Goal: Transaction & Acquisition: Purchase product/service

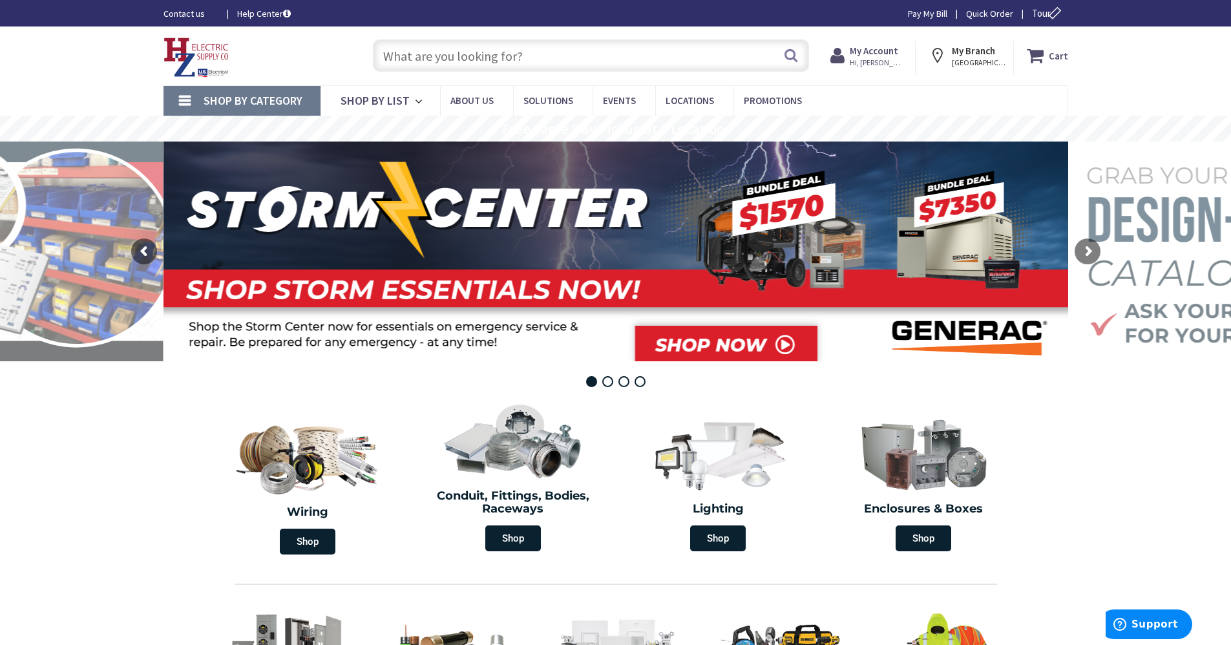
click at [609, 57] on strong "My Account" at bounding box center [874, 51] width 48 height 12
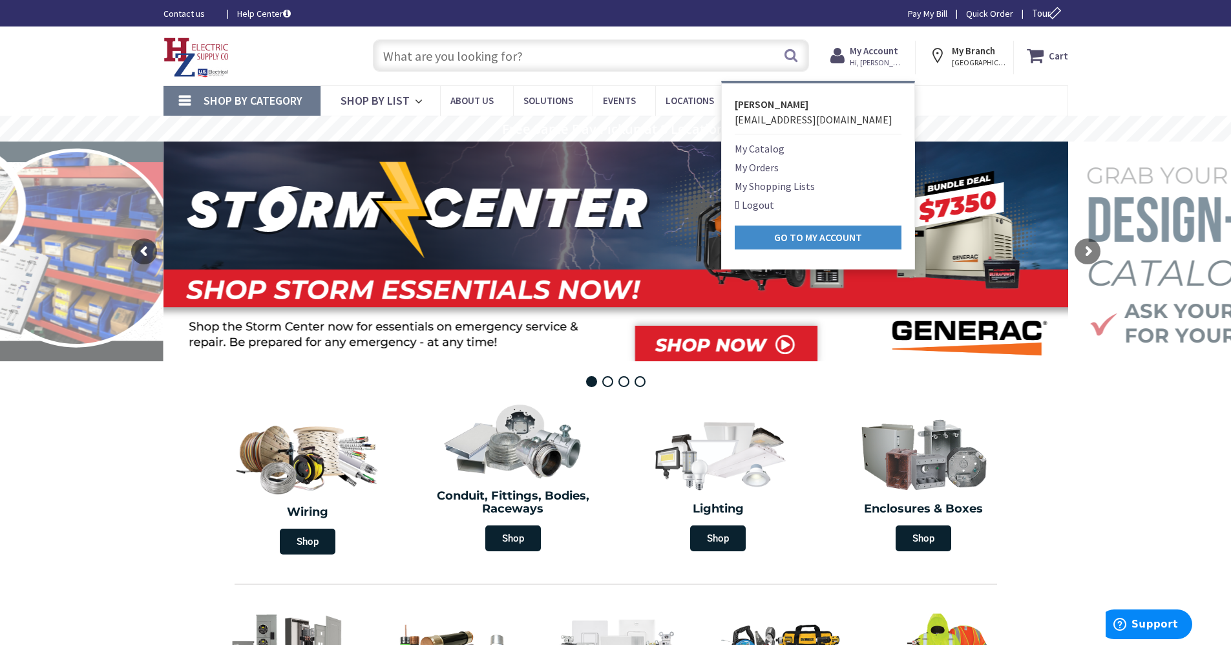
click at [609, 171] on link "My Orders" at bounding box center [757, 168] width 44 height 16
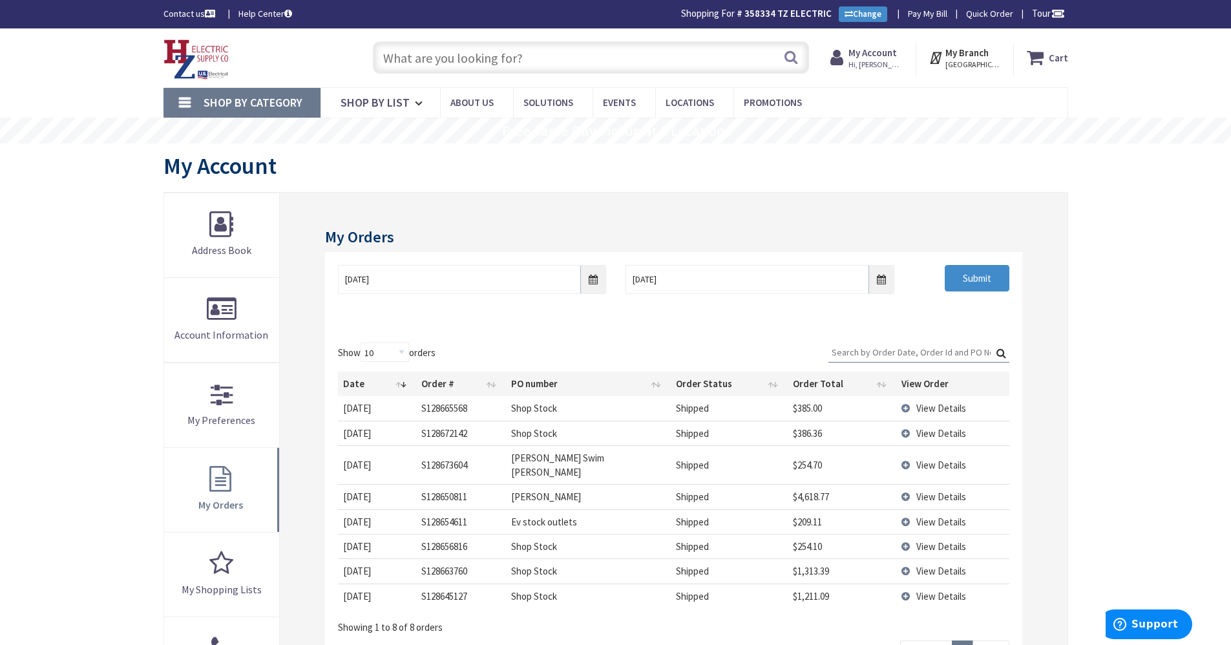
click at [947, 412] on span "View Details" at bounding box center [941, 408] width 50 height 12
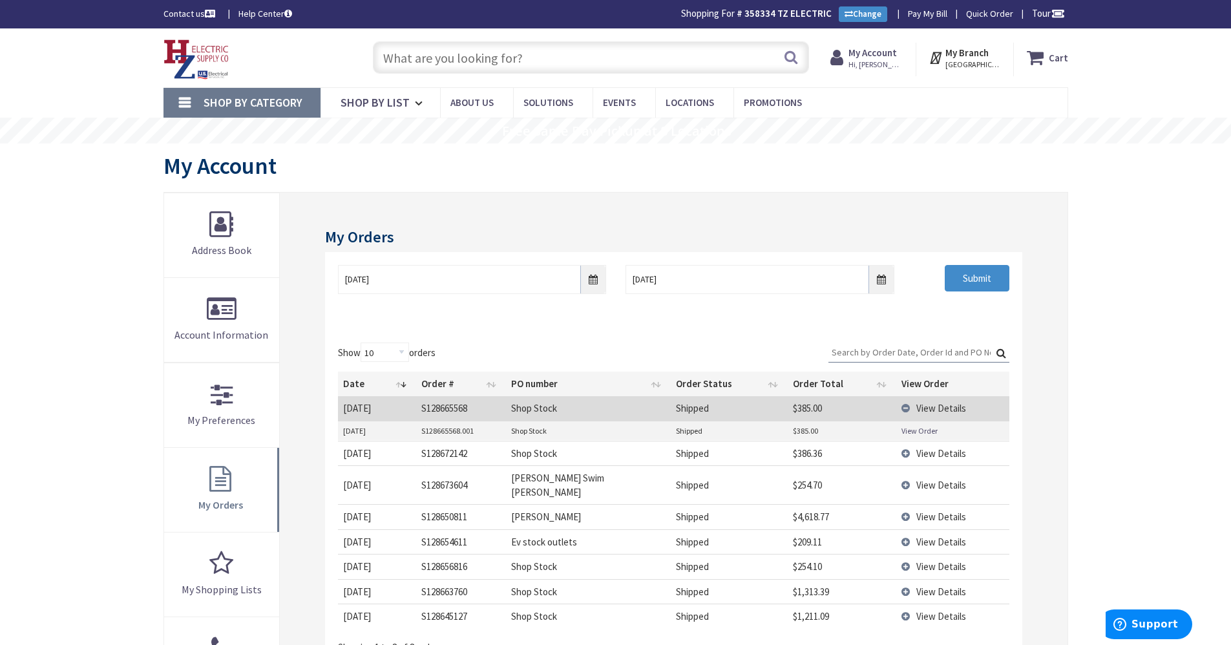
click at [926, 429] on link "View Order" at bounding box center [919, 430] width 36 height 11
click at [938, 458] on span "View Details" at bounding box center [941, 453] width 50 height 12
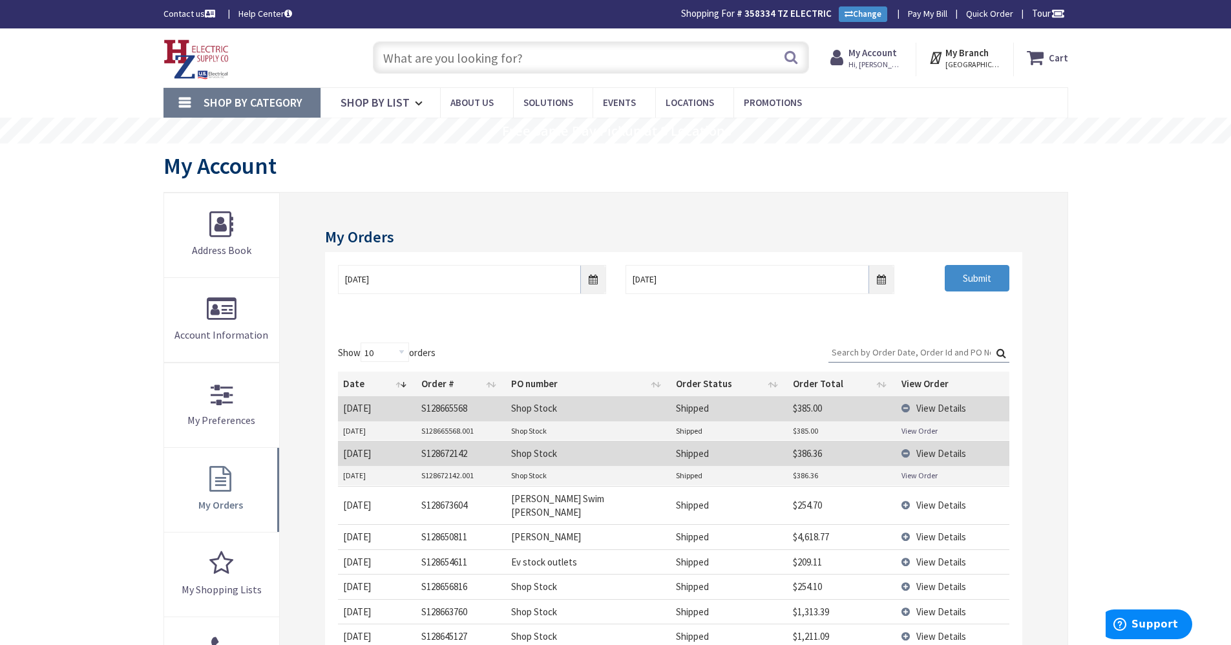
click at [933, 476] on link "View Order" at bounding box center [919, 475] width 36 height 11
click at [437, 55] on input "text" at bounding box center [591, 57] width 436 height 32
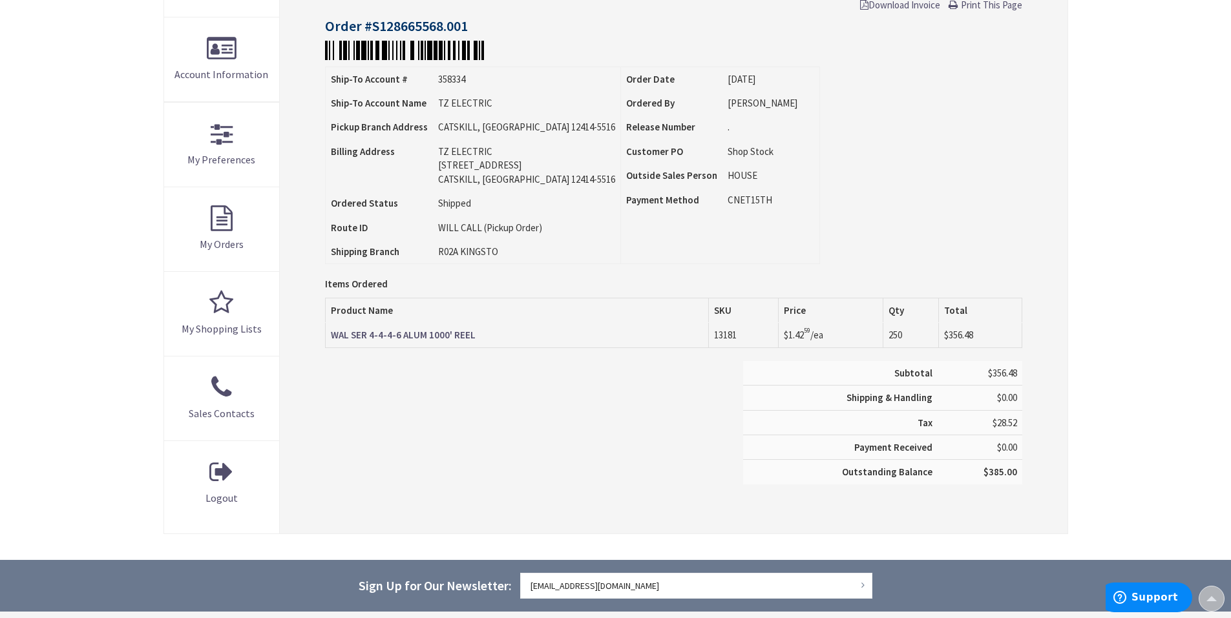
scroll to position [260, 0]
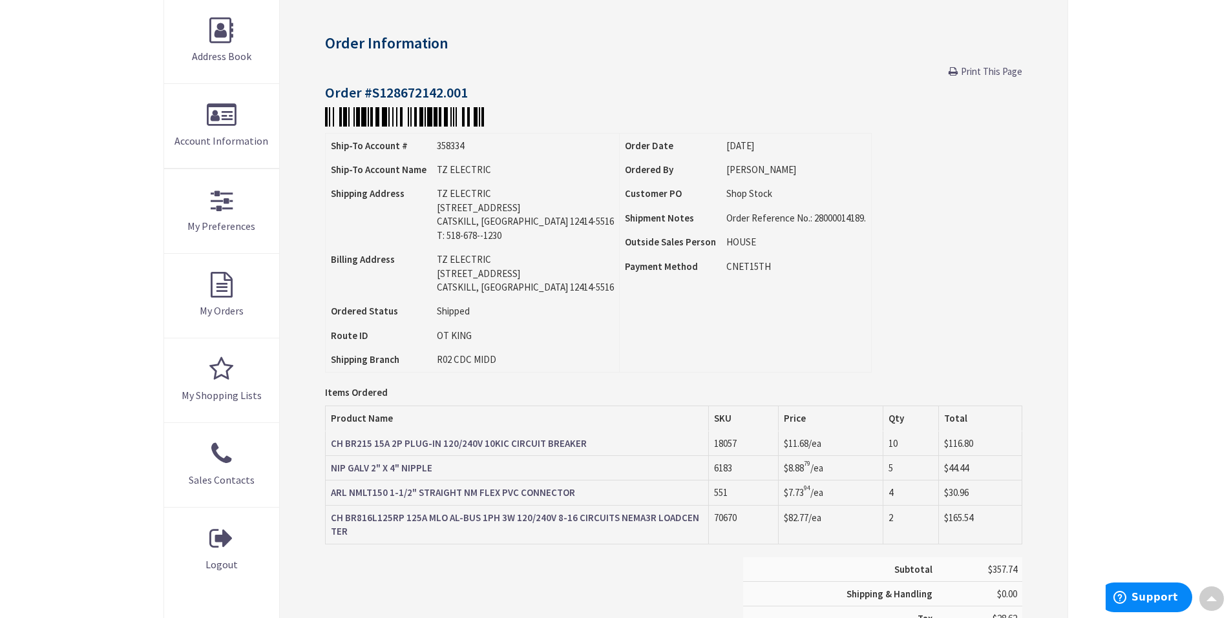
scroll to position [196, 0]
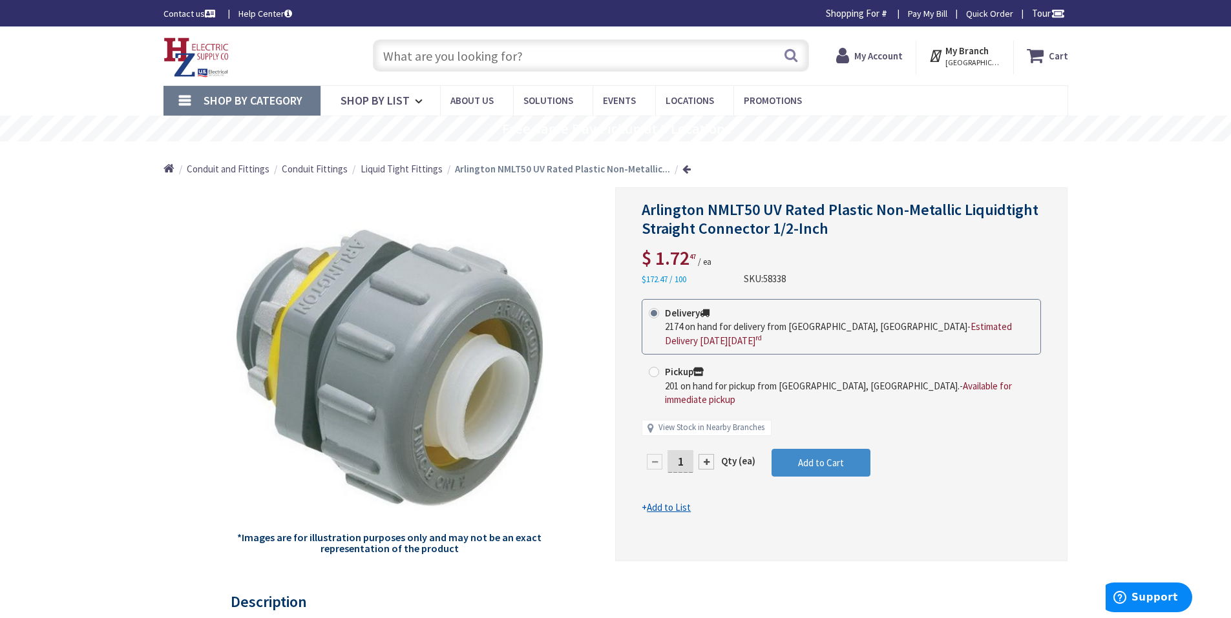
click at [684, 450] on input "1" at bounding box center [680, 461] width 26 height 23
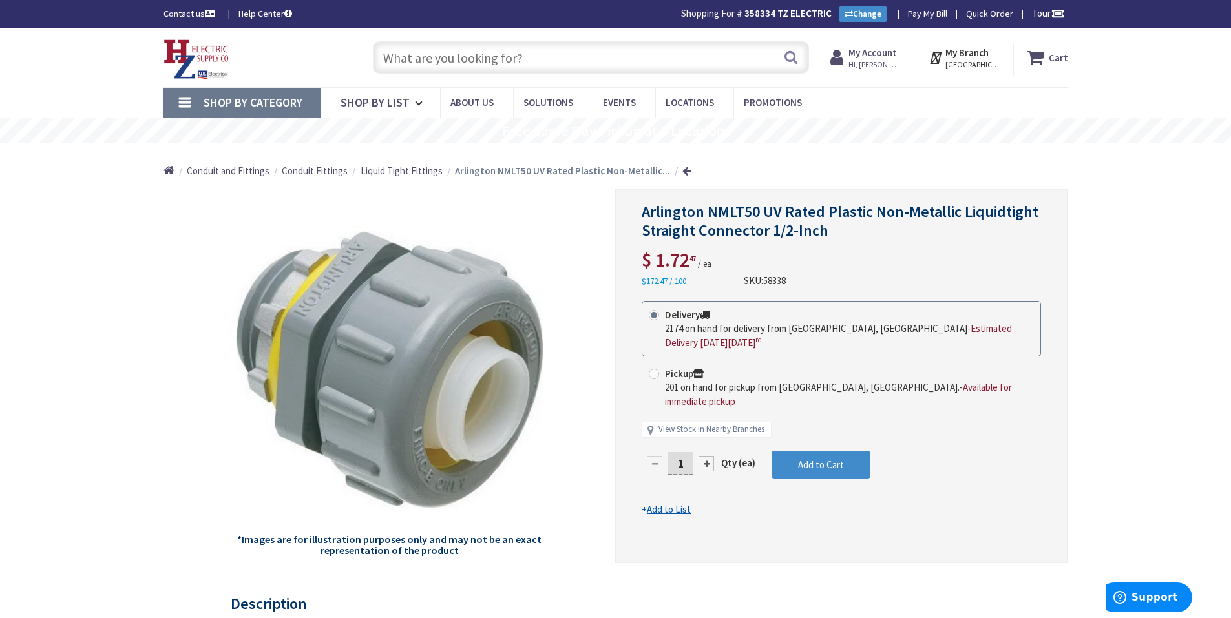
click at [684, 452] on input "1" at bounding box center [680, 463] width 26 height 23
type input "10"
click at [809, 454] on form "This product is Discontinued Delivery 2174 on hand for delivery from Middletown…" at bounding box center [841, 409] width 399 height 216
click at [809, 459] on span "Add to Cart" at bounding box center [821, 465] width 46 height 12
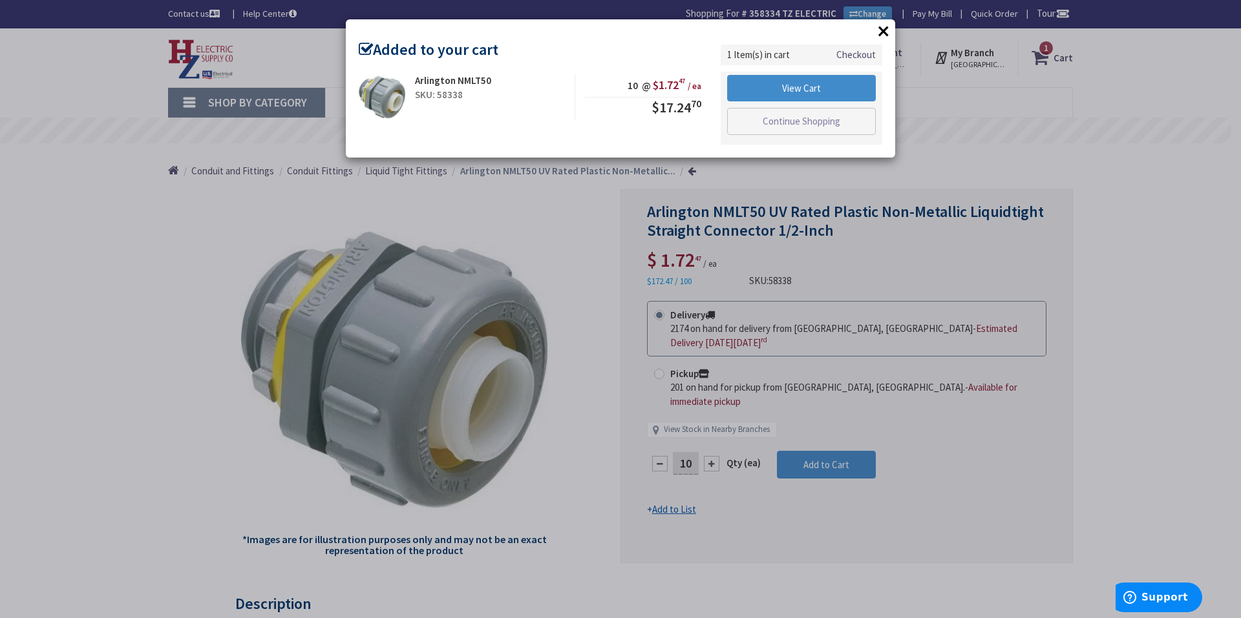
click at [878, 29] on button "×" at bounding box center [883, 30] width 19 height 19
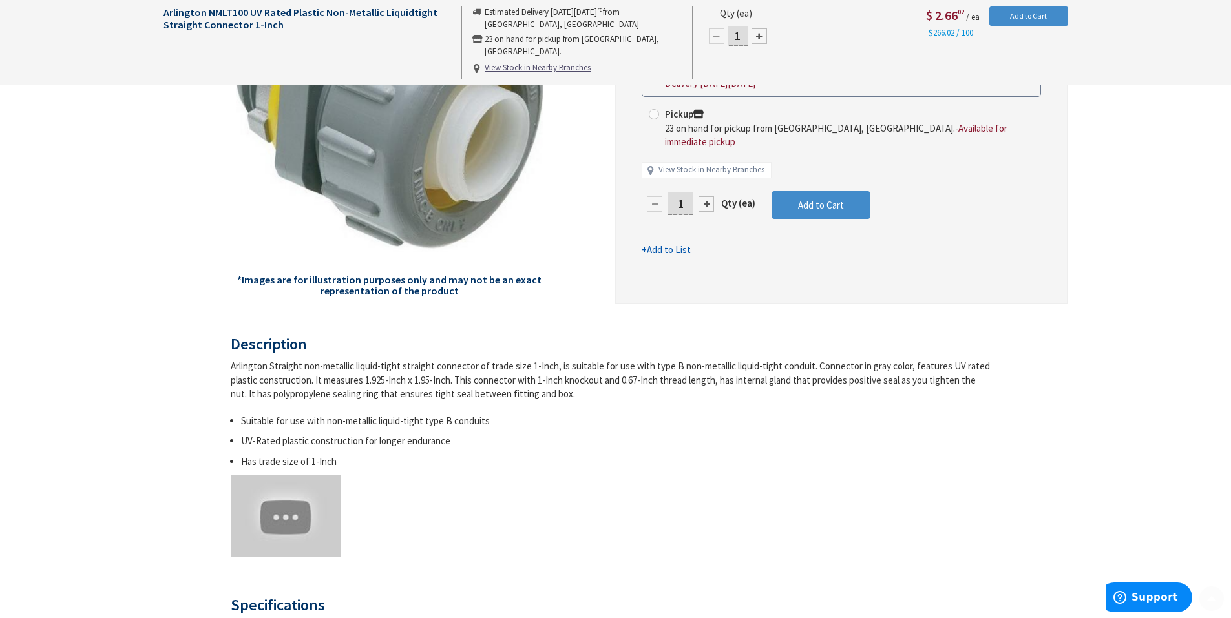
scroll to position [258, 0]
click at [690, 193] on input "1" at bounding box center [680, 203] width 26 height 23
type input "10"
click at [854, 196] on form "This product is Discontinued Delivery 556 on hand for delivery from Middletown,…" at bounding box center [841, 149] width 399 height 216
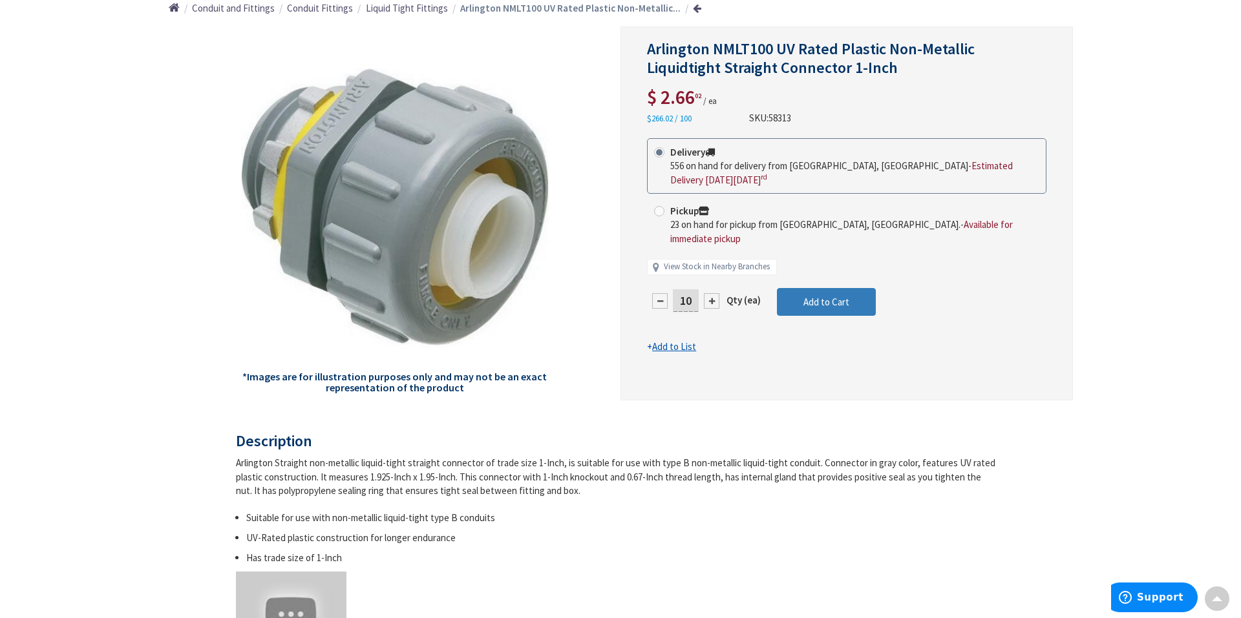
scroll to position [67, 0]
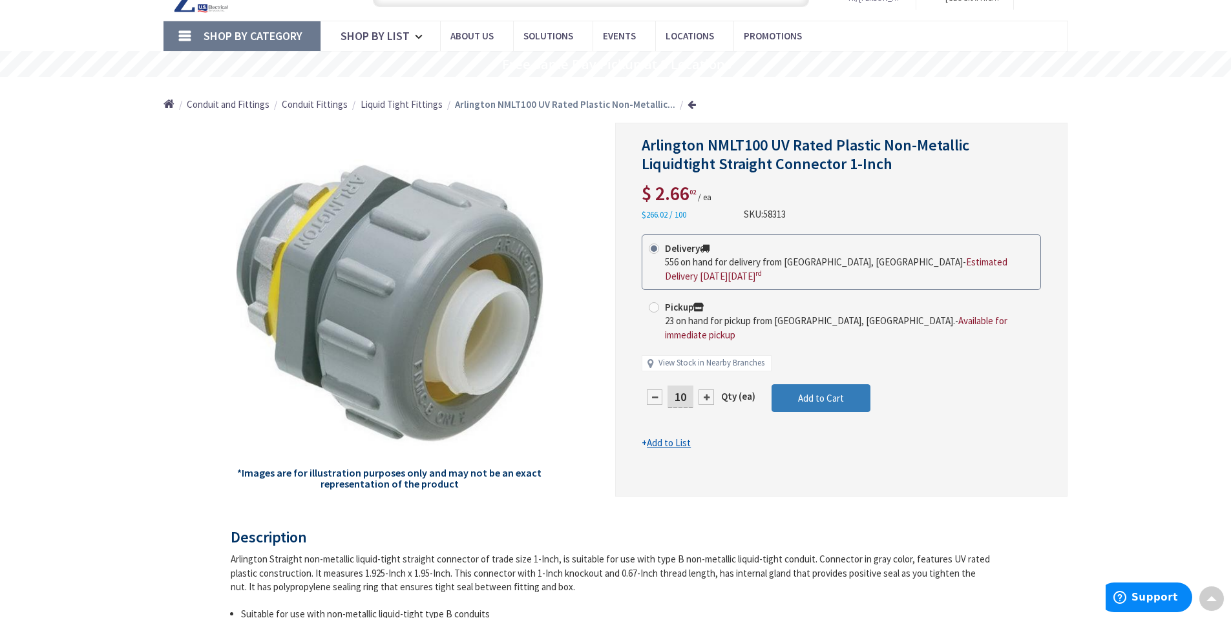
click at [834, 392] on span "Add to Cart" at bounding box center [821, 398] width 46 height 12
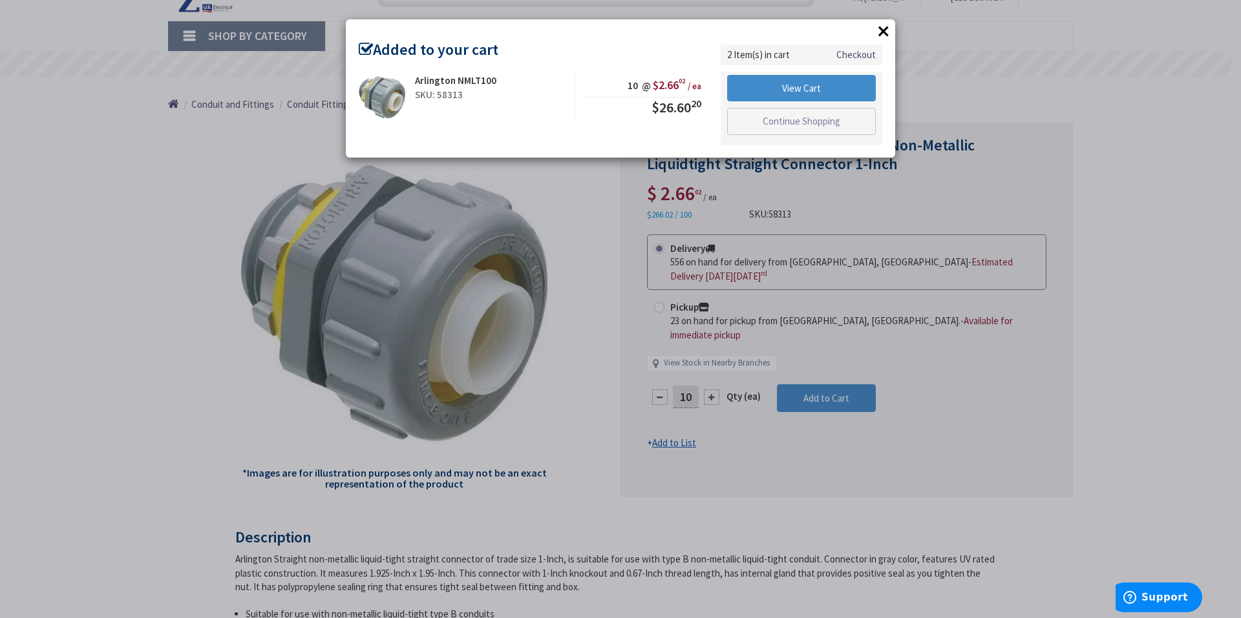
click at [876, 32] on button "×" at bounding box center [883, 30] width 19 height 19
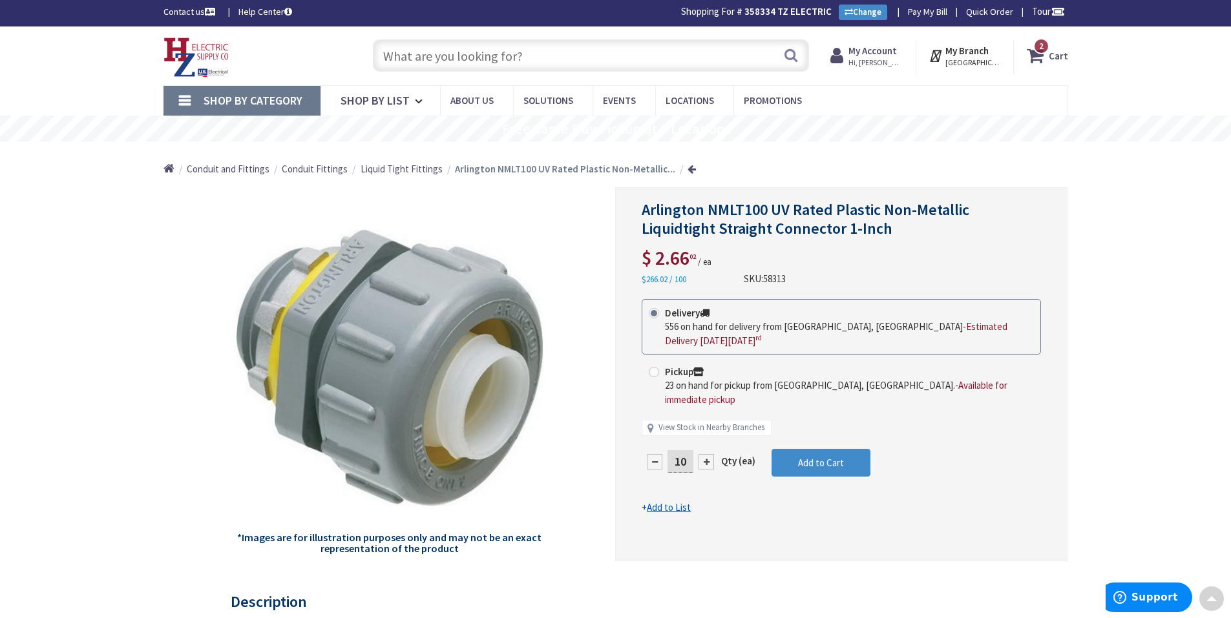
scroll to position [0, 0]
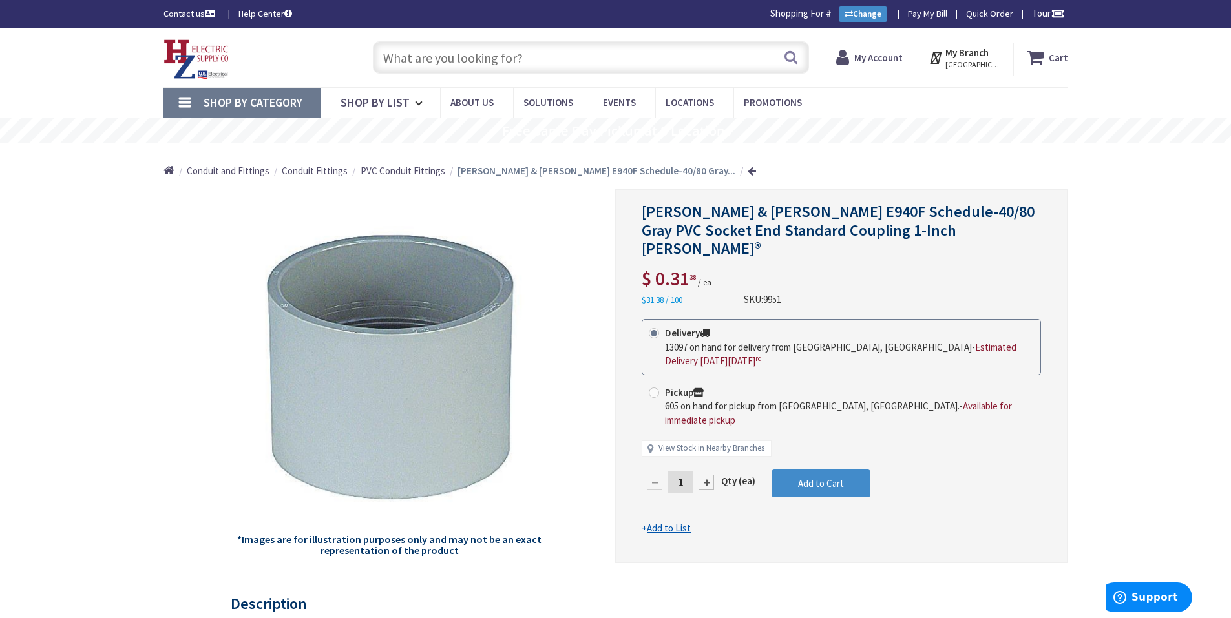
click at [698, 470] on div "1" at bounding box center [681, 483] width 78 height 26
drag, startPoint x: 686, startPoint y: 444, endPoint x: 653, endPoint y: 439, distance: 33.3
click at [653, 470] on div "1" at bounding box center [681, 483] width 78 height 26
type input "50"
click at [815, 443] on form "This product is Discontinued Delivery 13097 on hand for delivery from Middletow…" at bounding box center [841, 427] width 399 height 216
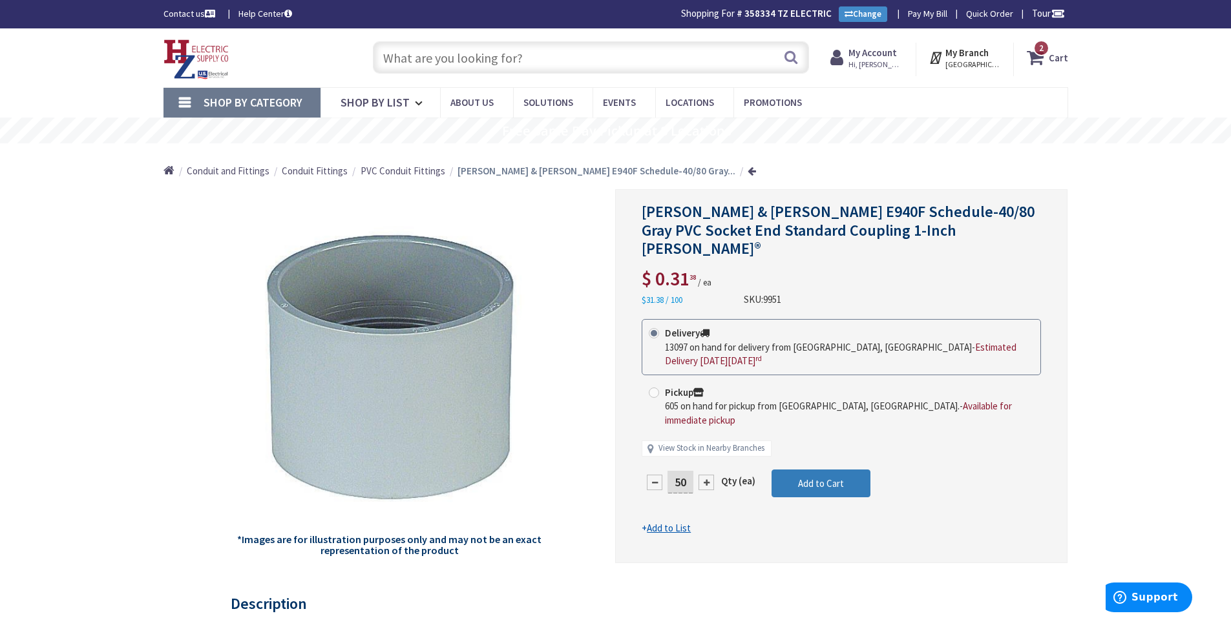
click at [829, 478] on span "Add to Cart" at bounding box center [821, 484] width 46 height 12
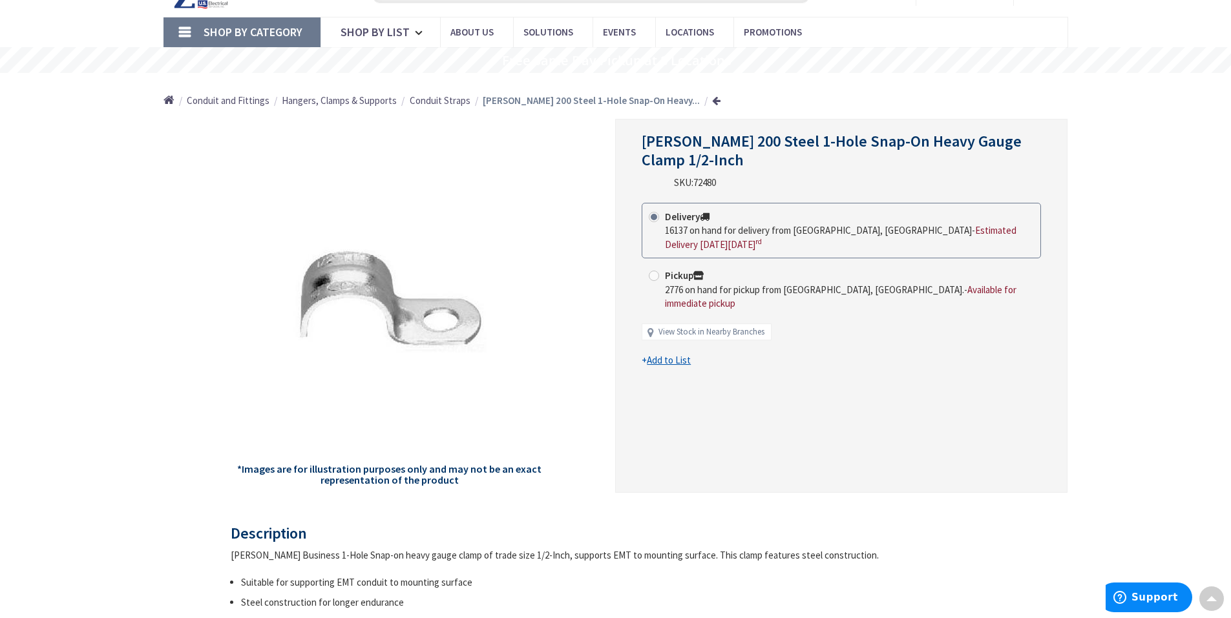
scroll to position [67, 0]
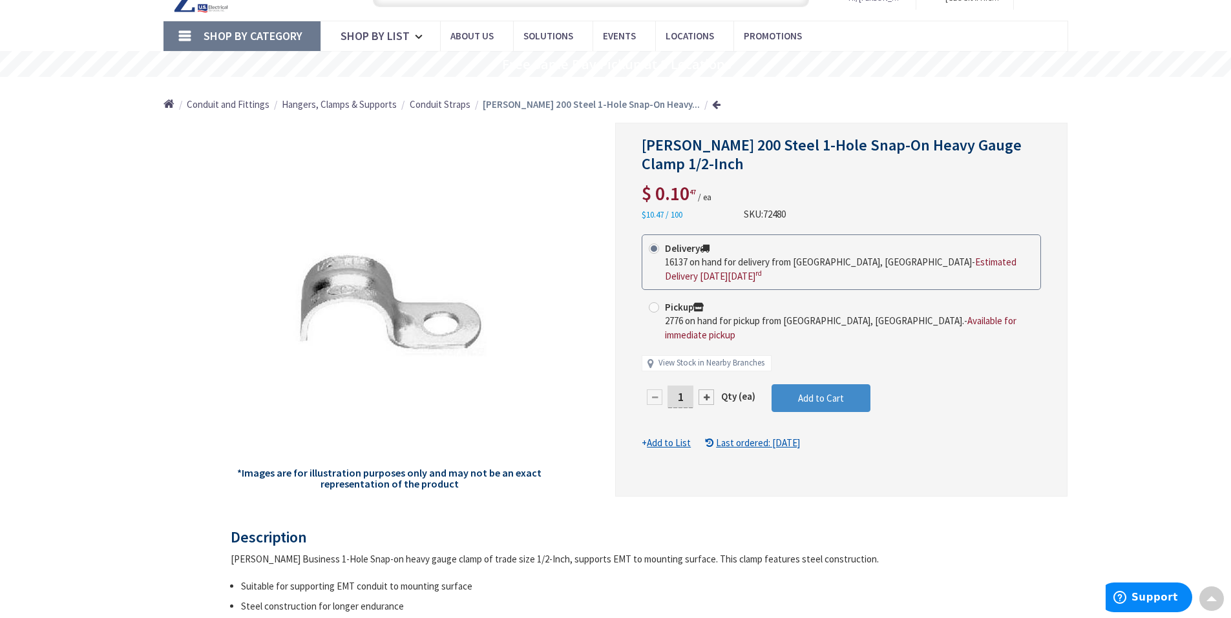
click at [688, 386] on input "1" at bounding box center [680, 397] width 26 height 23
type input "100"
click at [784, 386] on form "This product is Discontinued Delivery 16137 on hand for delivery from Middletow…" at bounding box center [841, 343] width 399 height 216
click at [784, 386] on button "Add to Cart" at bounding box center [821, 398] width 99 height 28
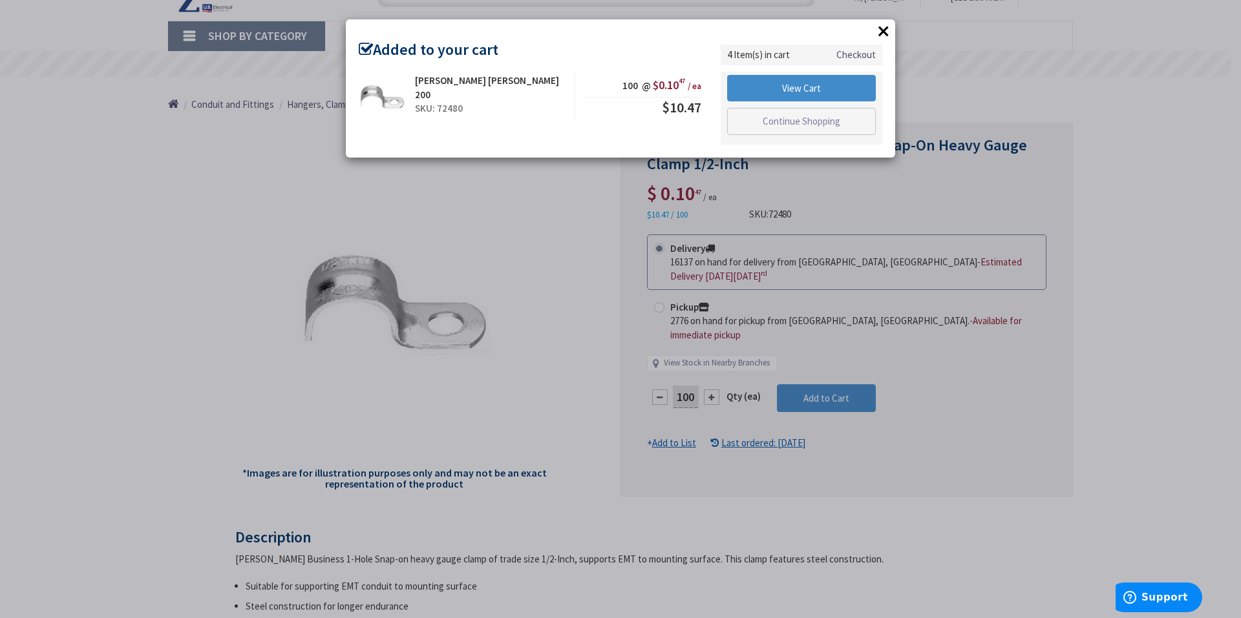
click at [883, 26] on button "×" at bounding box center [883, 30] width 19 height 19
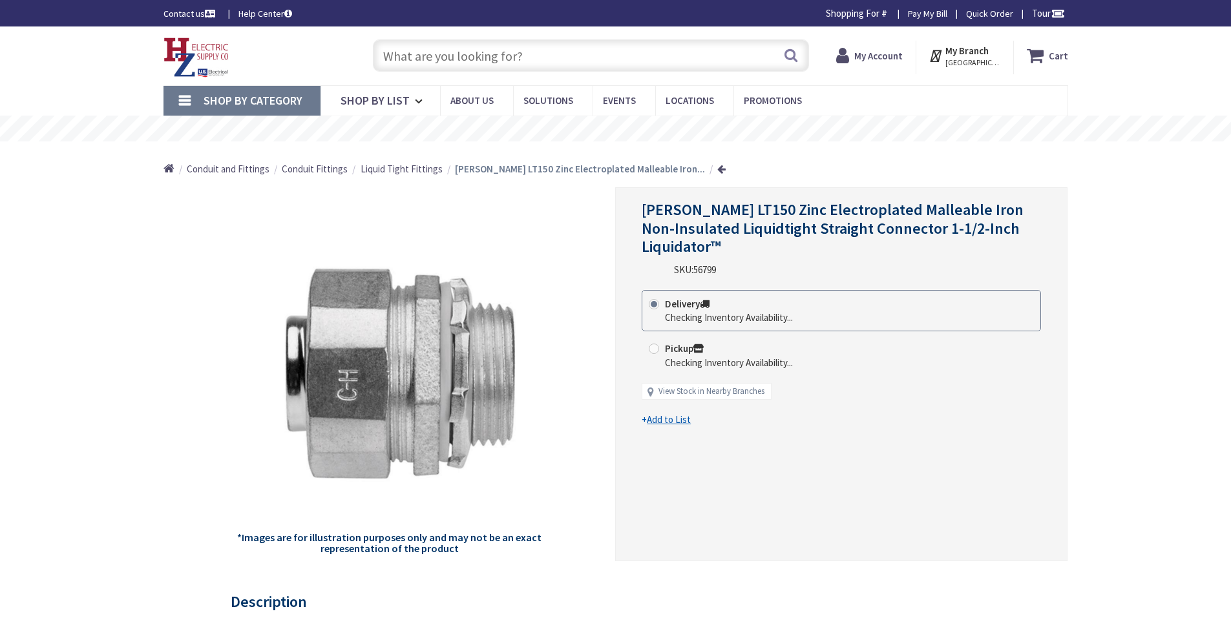
click at [419, 60] on input "text" at bounding box center [591, 55] width 436 height 32
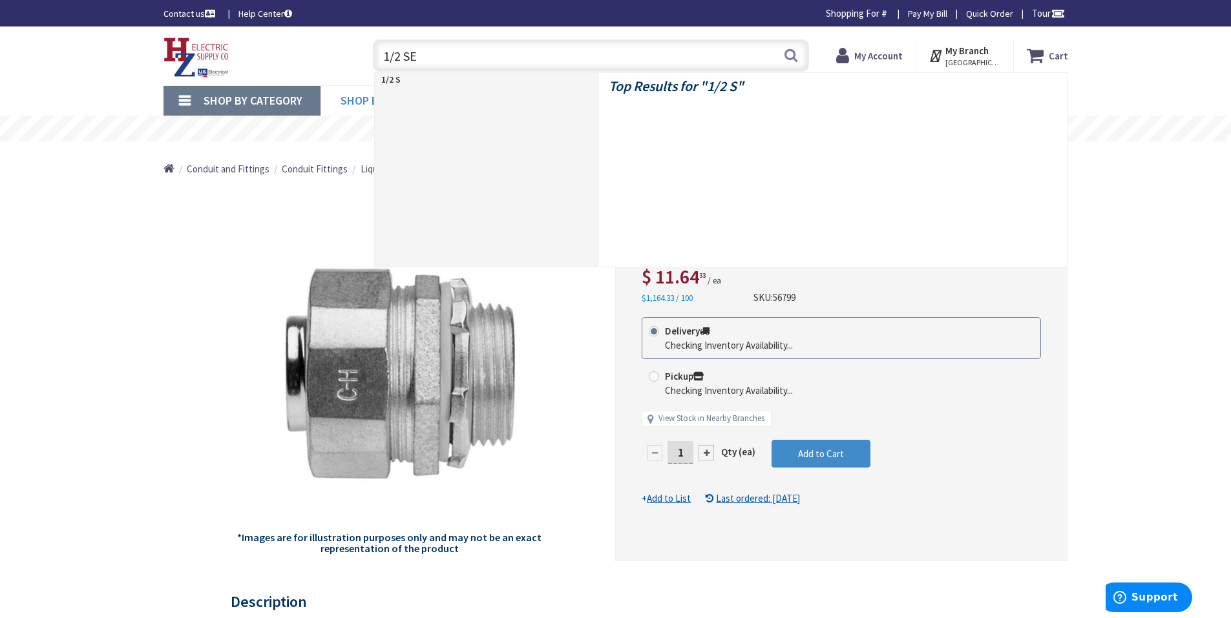
type input "1/2 SER"
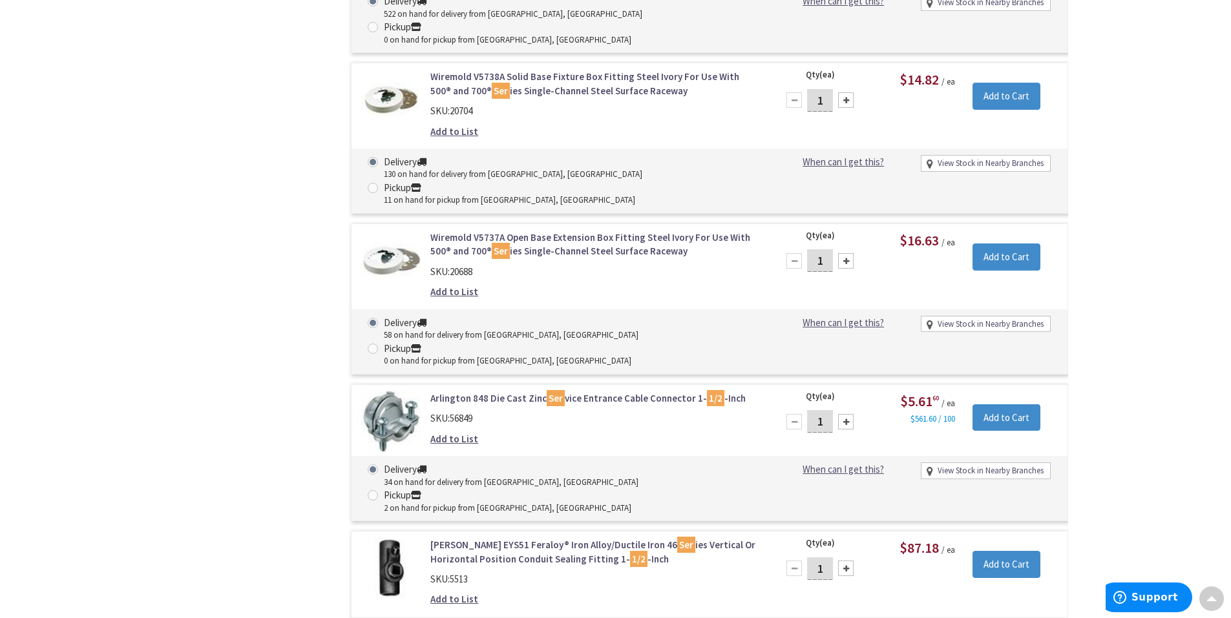
scroll to position [2719, 0]
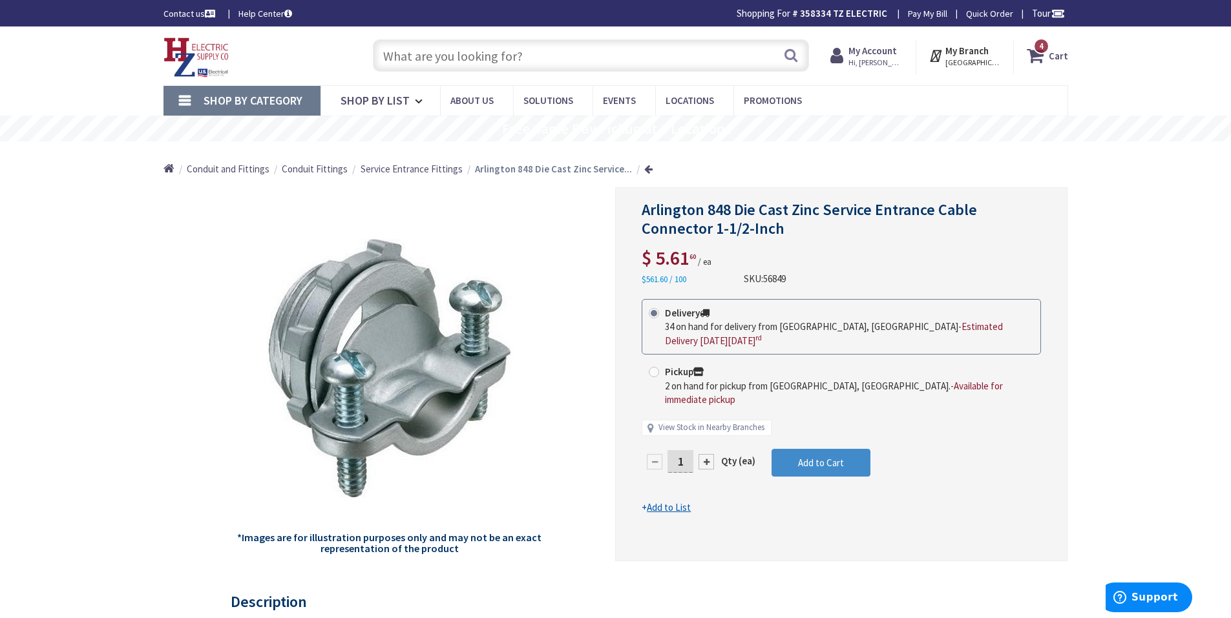
click at [439, 59] on input "text" at bounding box center [591, 55] width 436 height 32
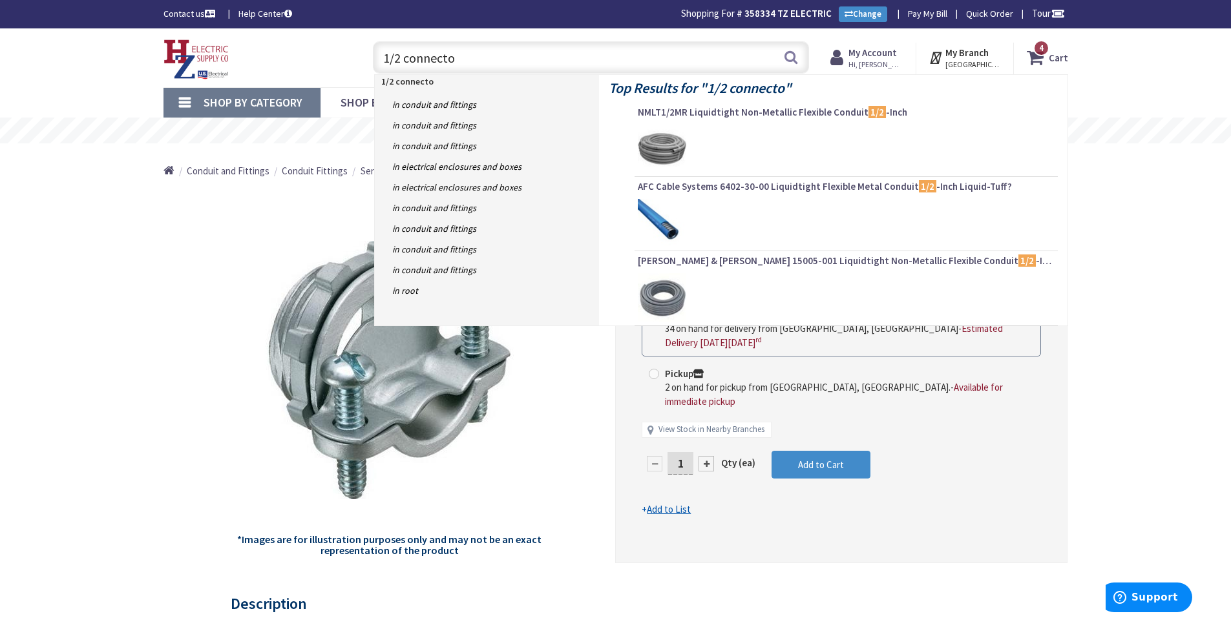
type input "1/2 connector"
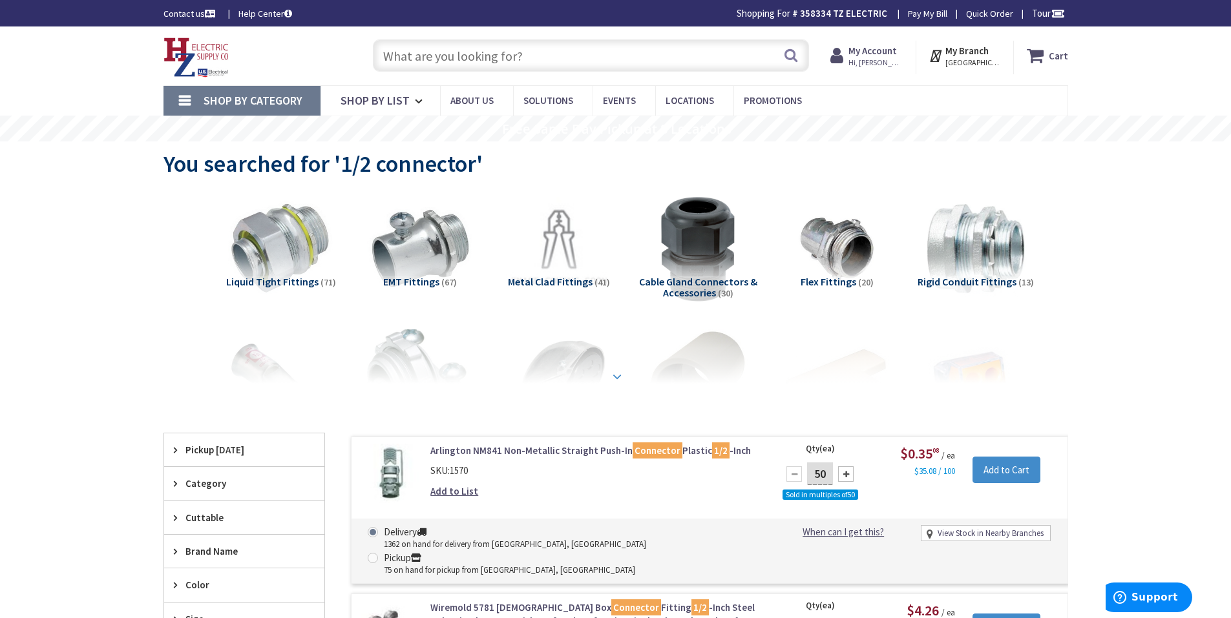
click at [617, 376] on strong at bounding box center [617, 377] width 16 height 14
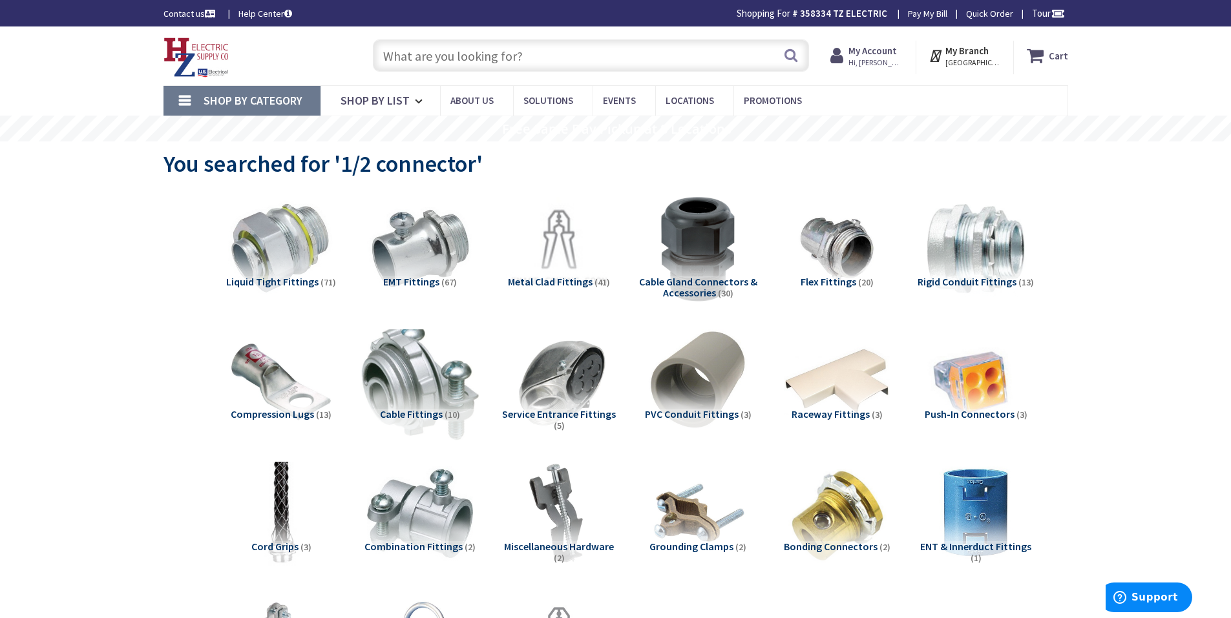
click at [417, 381] on img at bounding box center [419, 381] width 117 height 117
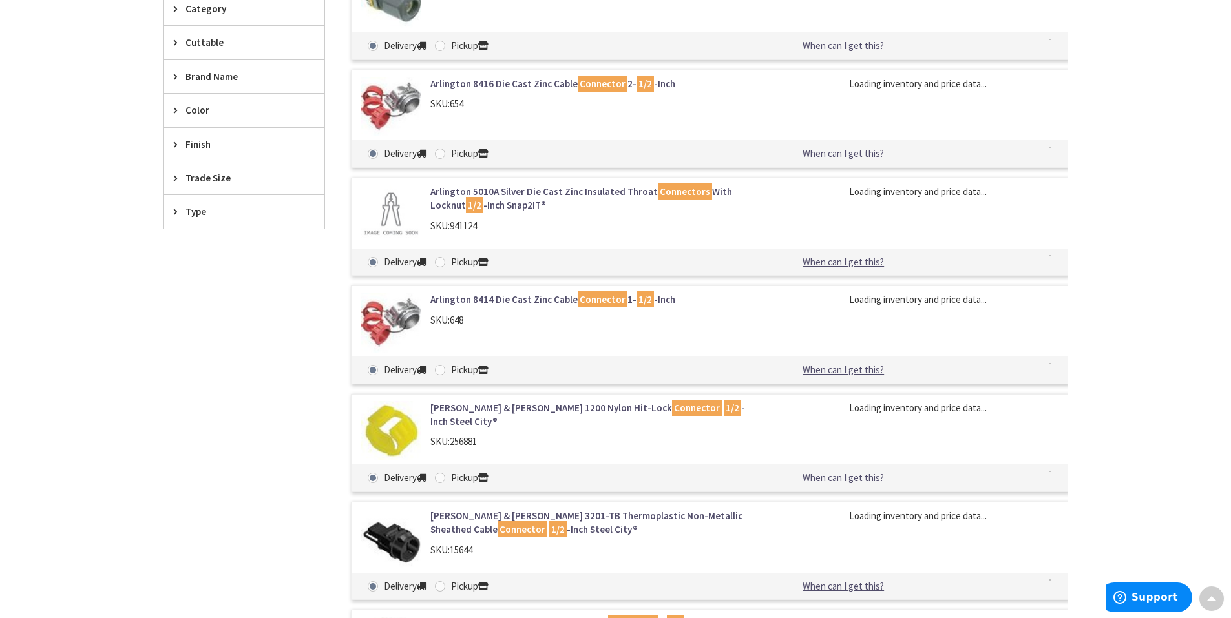
scroll to position [650, 0]
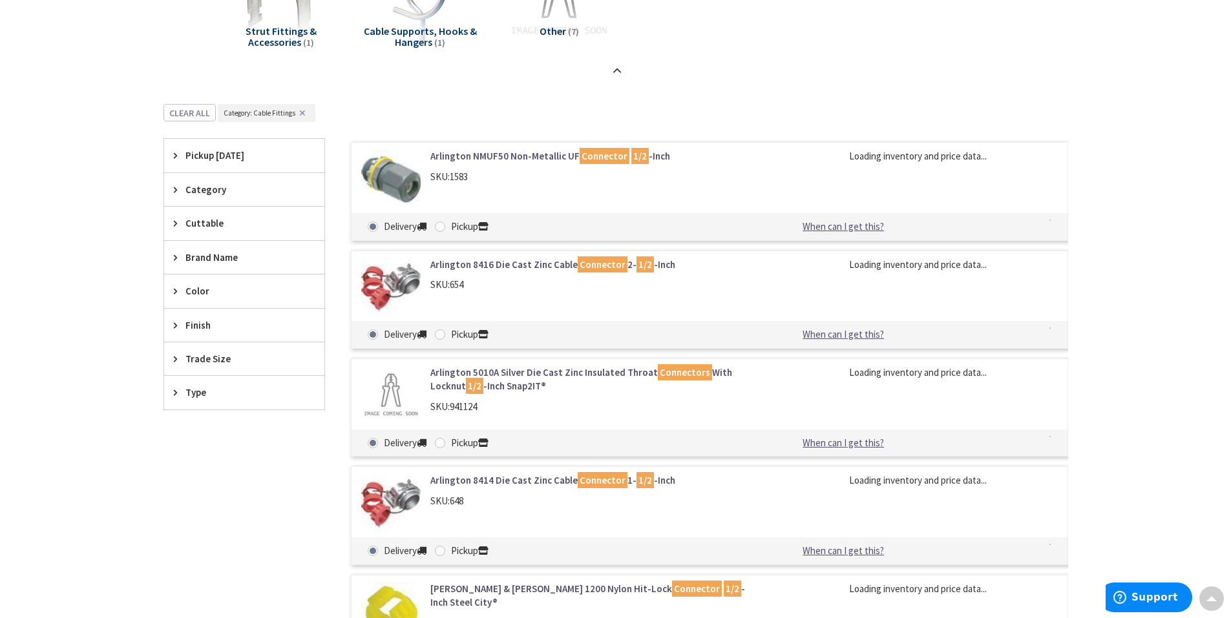
click at [545, 162] on link "Arlington NMUF50 Non-Metallic UF Connector 1/2 -Inch" at bounding box center [594, 156] width 329 height 14
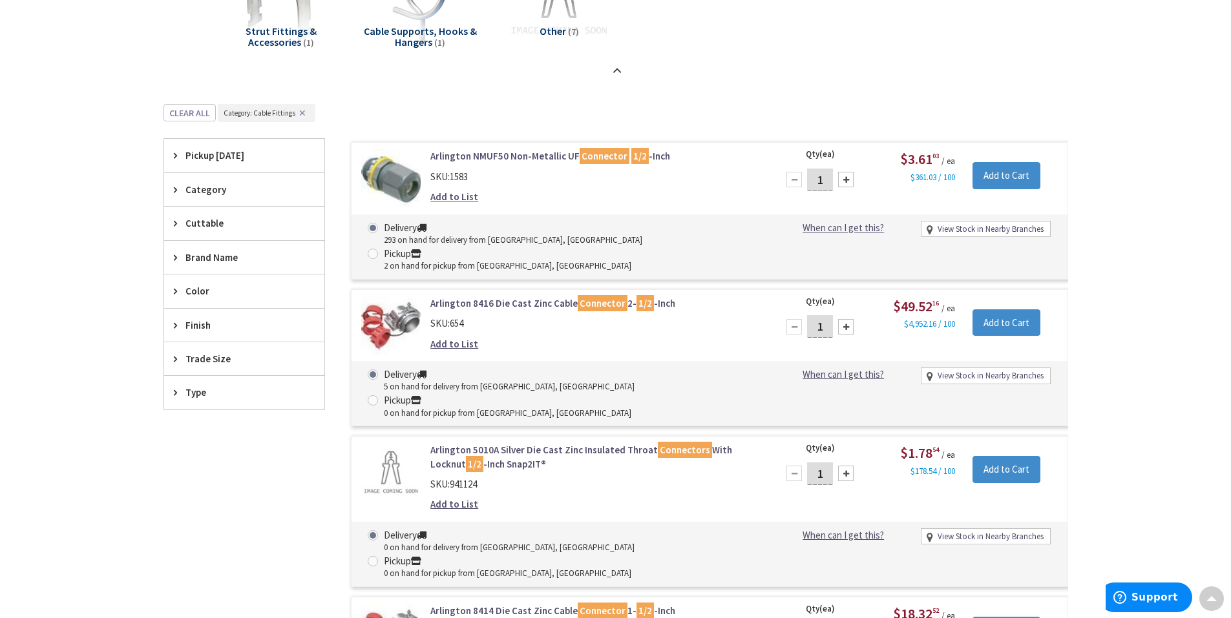
click at [530, 157] on link "Arlington NMUF50 Non-Metallic UF Connector 1/2 -Inch" at bounding box center [594, 156] width 329 height 14
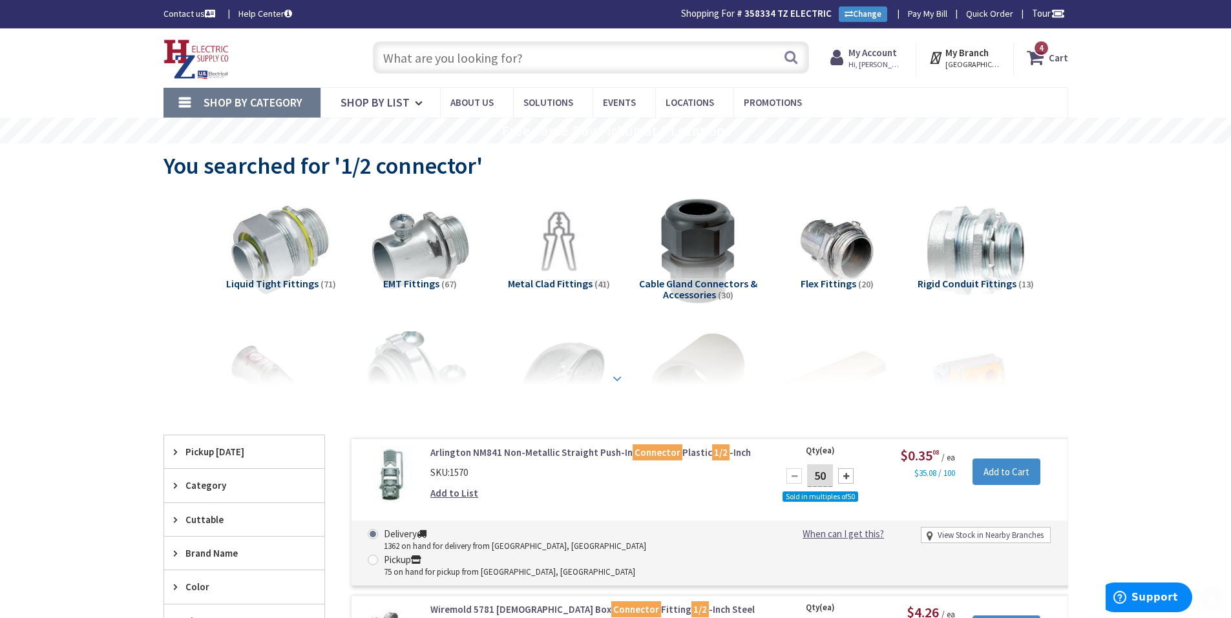
click at [613, 372] on strong at bounding box center [617, 379] width 16 height 14
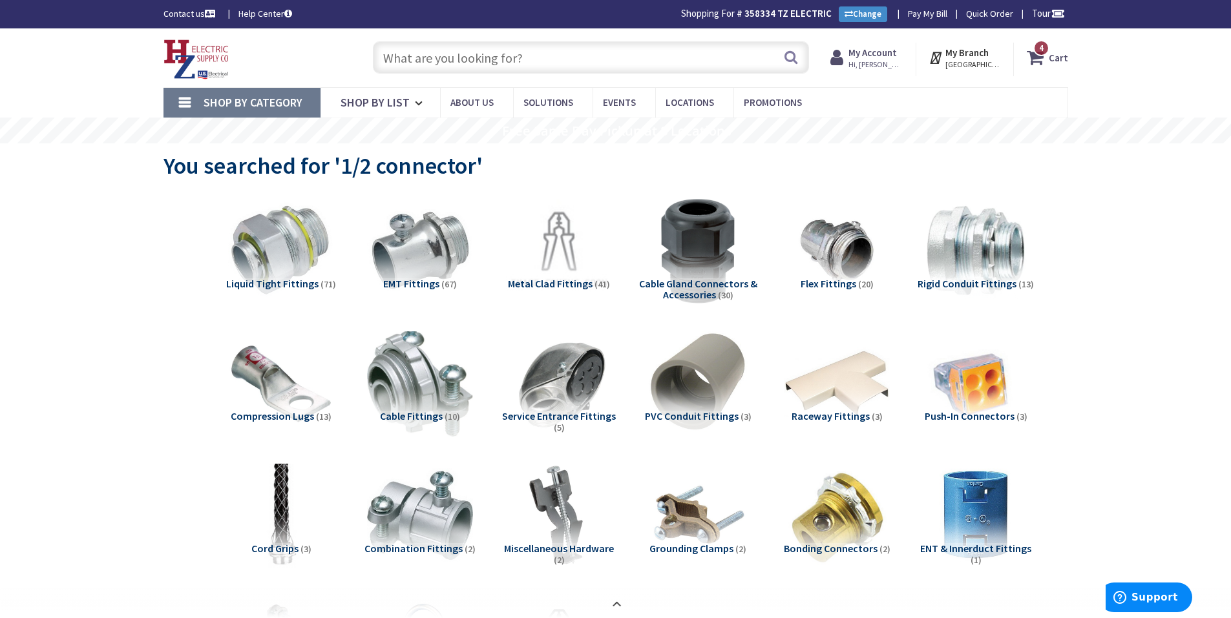
click at [470, 42] on input "text" at bounding box center [591, 57] width 436 height 32
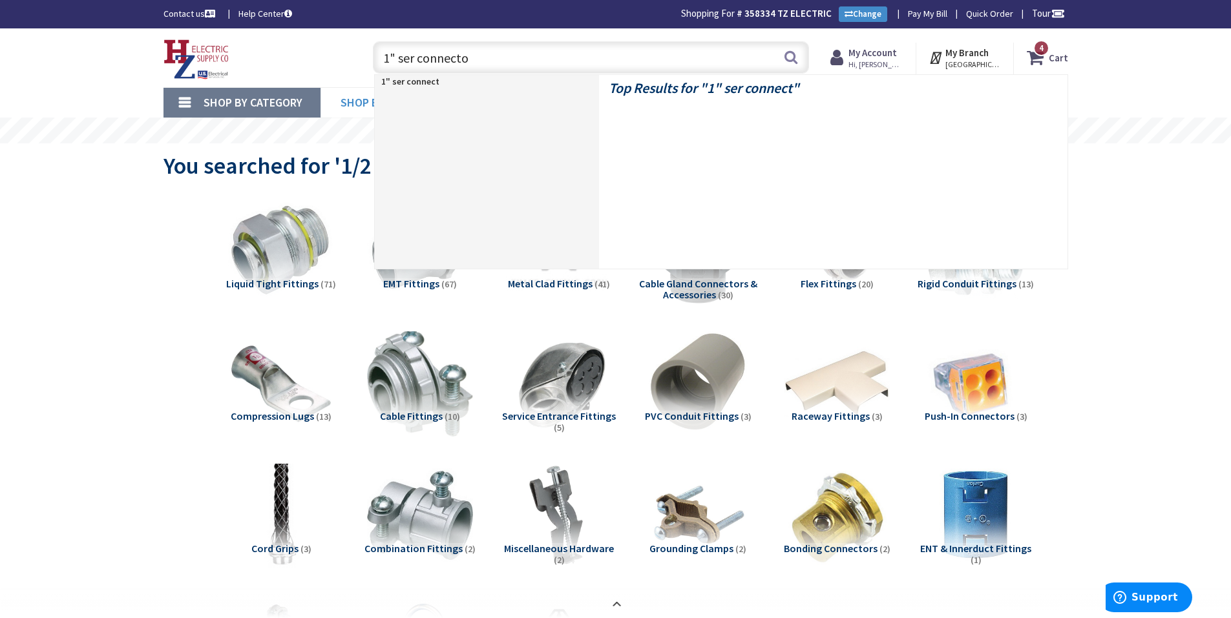
type input "1" ser connector"
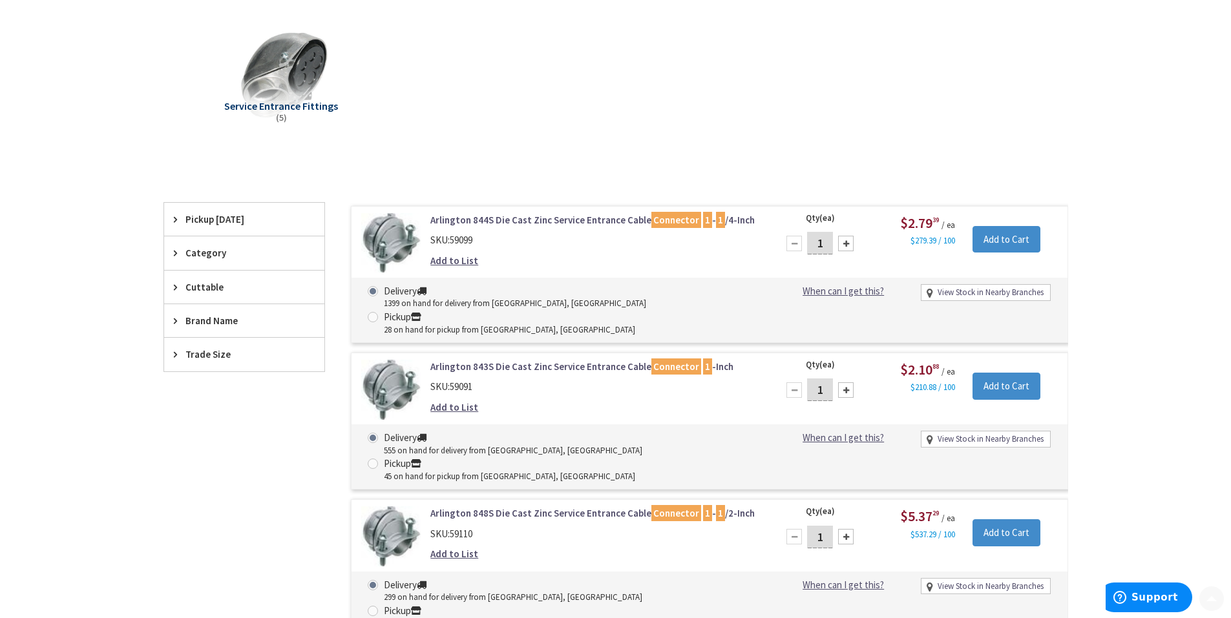
scroll to position [196, 0]
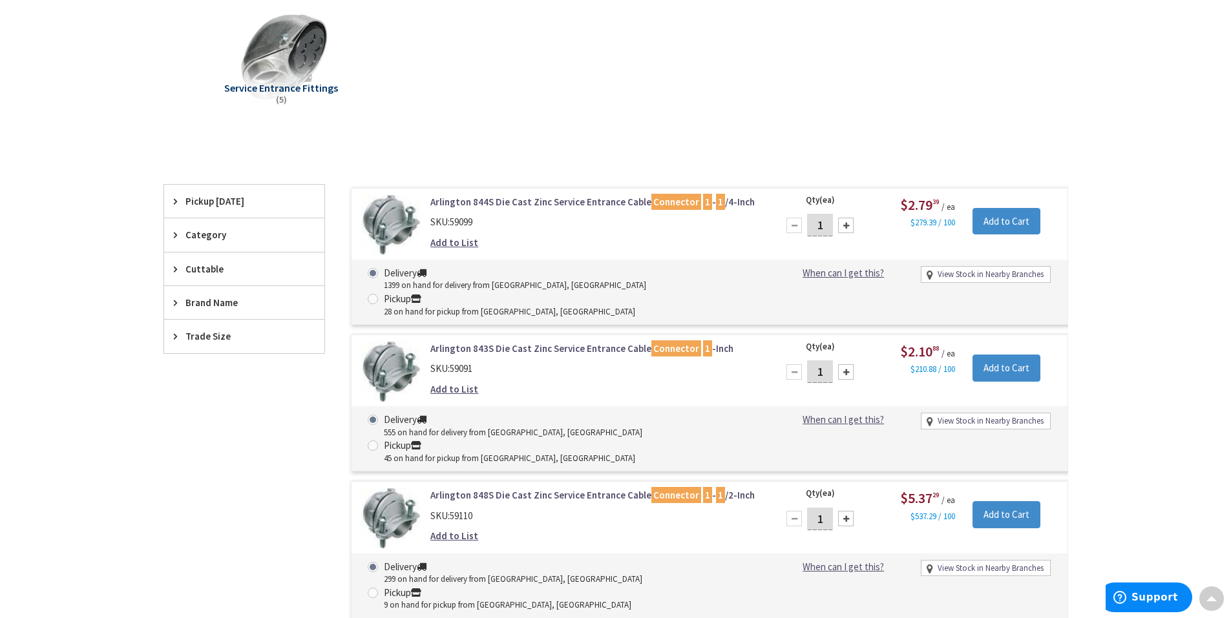
click at [578, 342] on link "Arlington 843S Die Cast Zinc Service Entrance Cable Connector 1 -Inch" at bounding box center [594, 349] width 329 height 14
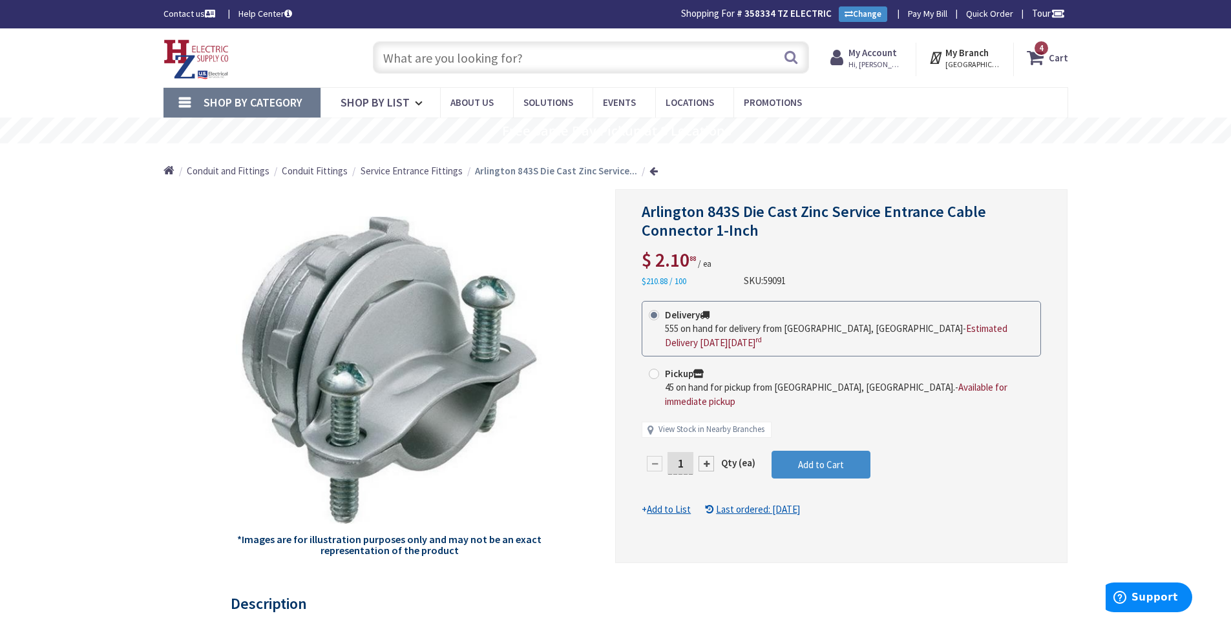
drag, startPoint x: 680, startPoint y: 453, endPoint x: 717, endPoint y: 446, distance: 37.5
click at [717, 451] on div "1" at bounding box center [681, 464] width 78 height 26
type input "25"
click at [796, 445] on form "This product is Discontinued Delivery 555 on hand for delivery from Middletown,…" at bounding box center [841, 409] width 399 height 216
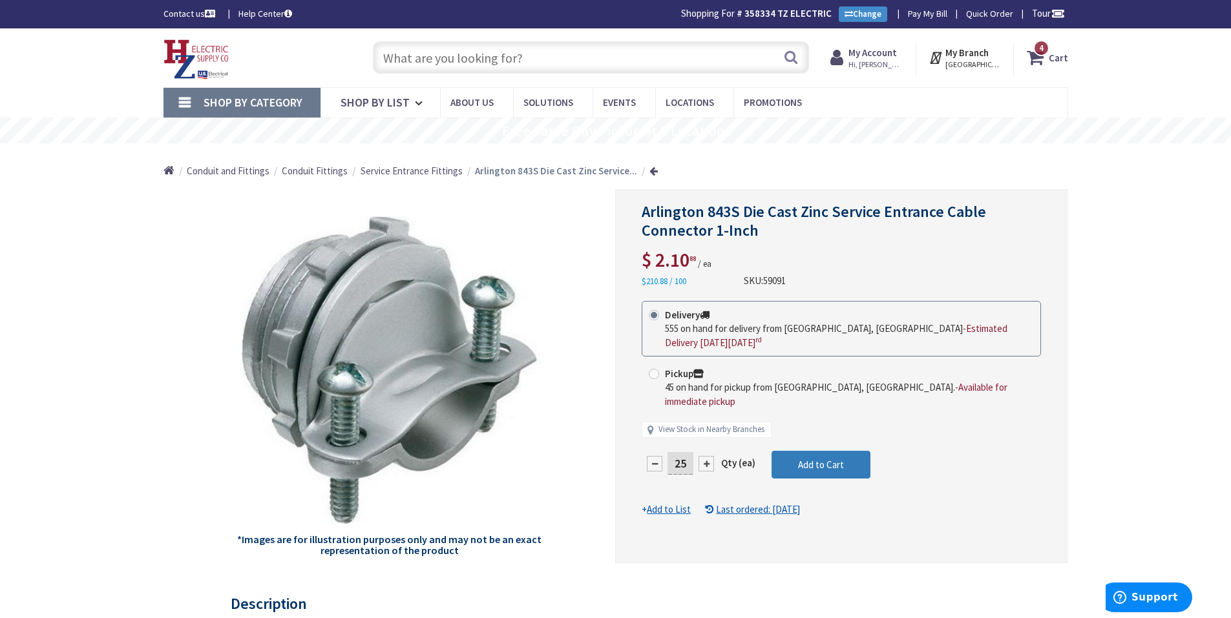
click at [796, 451] on button "Add to Cart" at bounding box center [821, 465] width 99 height 28
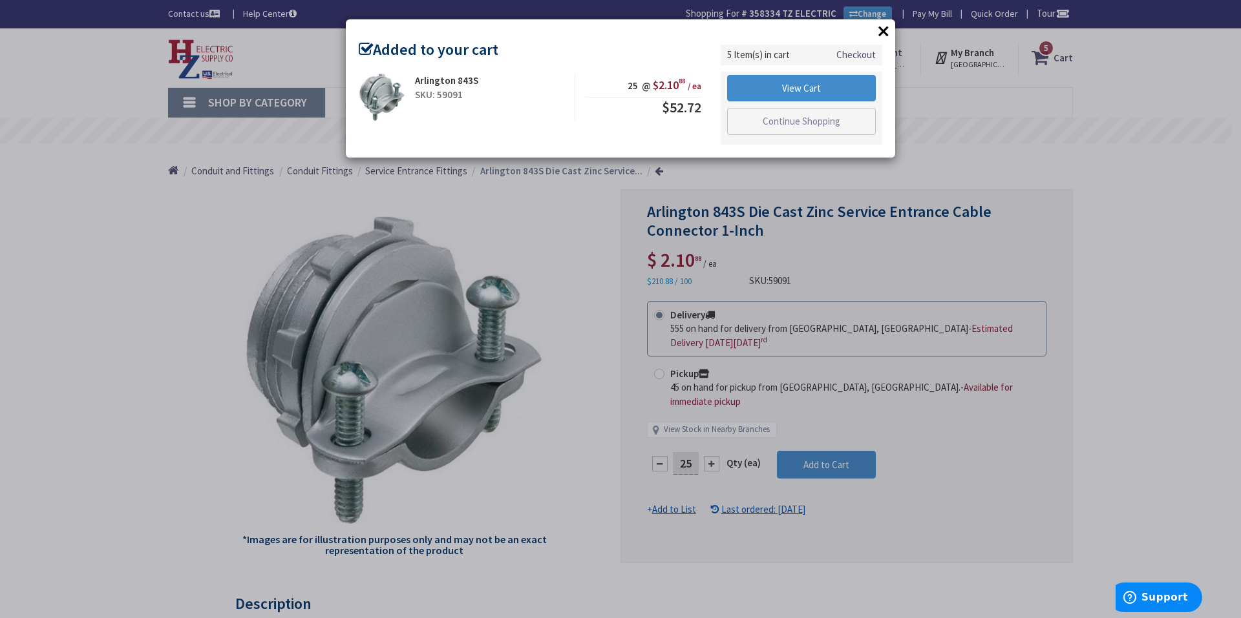
click at [877, 36] on button "×" at bounding box center [883, 30] width 19 height 19
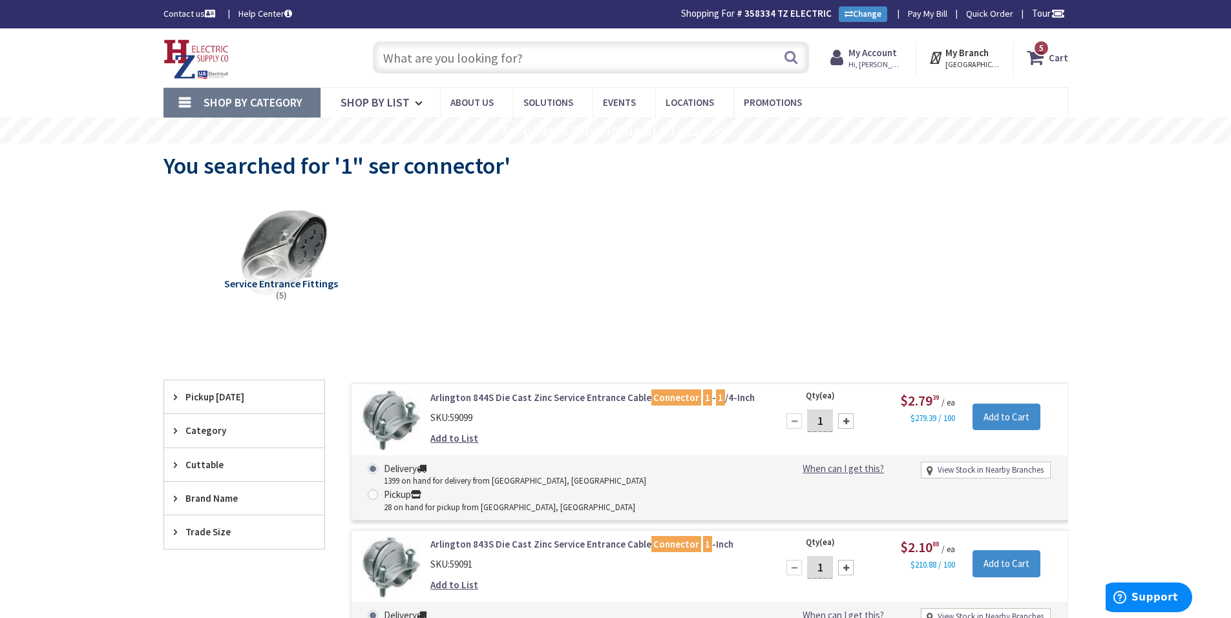
click at [442, 54] on input "text" at bounding box center [591, 57] width 436 height 32
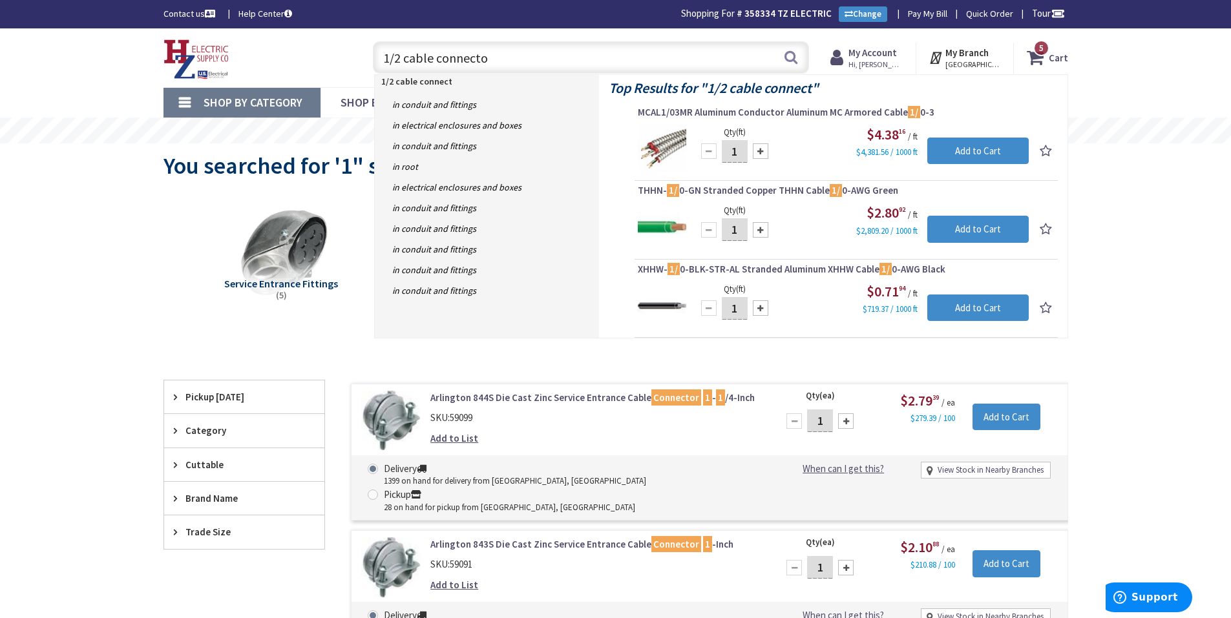
type input "1/2 cable connector"
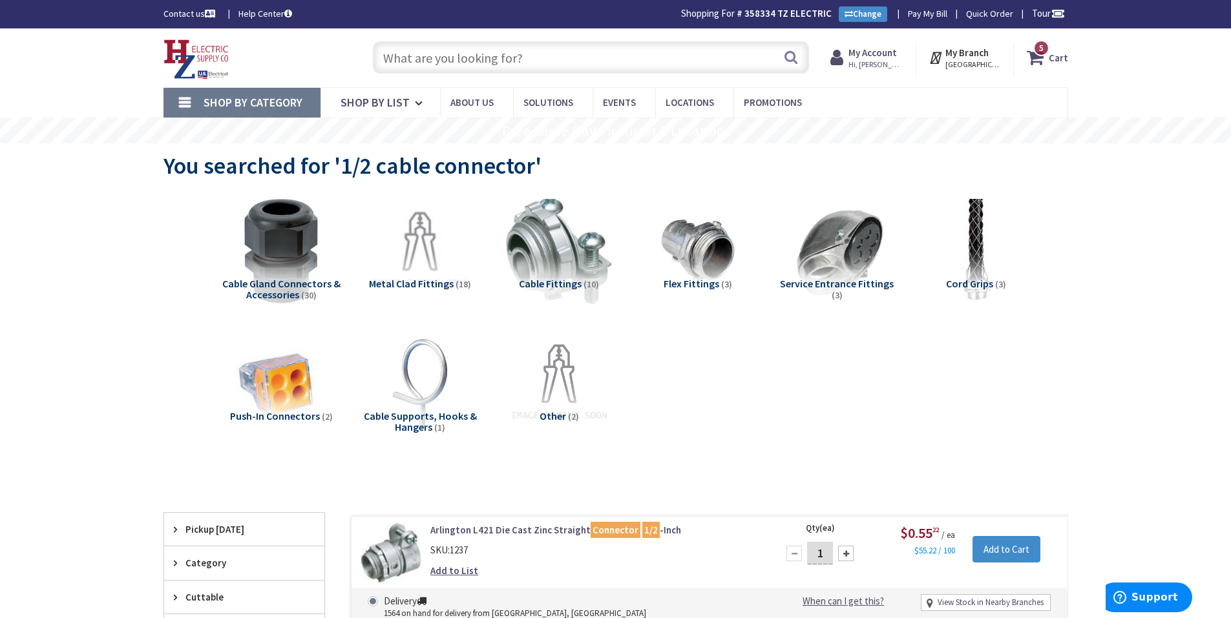
click at [611, 61] on input "text" at bounding box center [591, 57] width 436 height 32
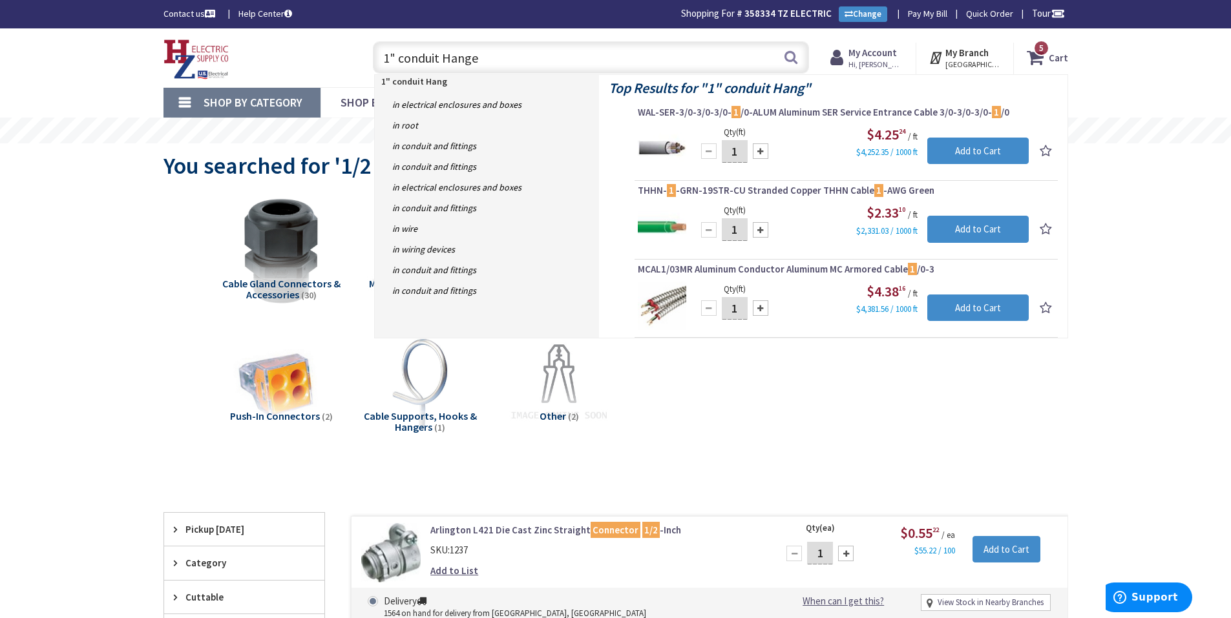
type input "1" conduit Hanger"
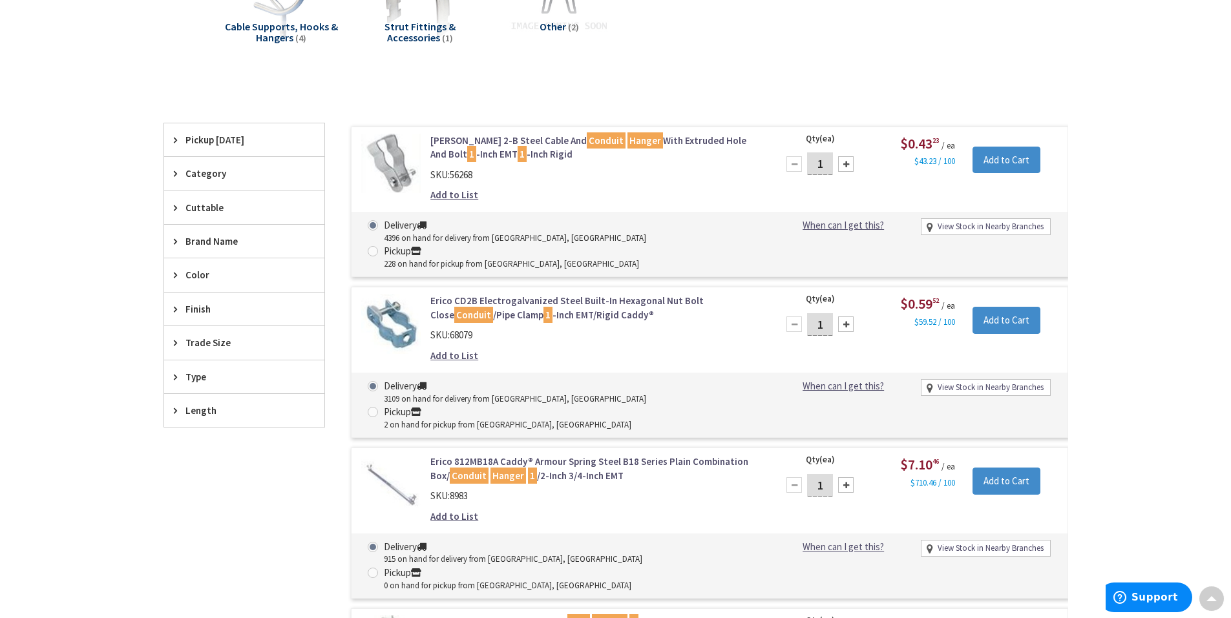
scroll to position [2, 0]
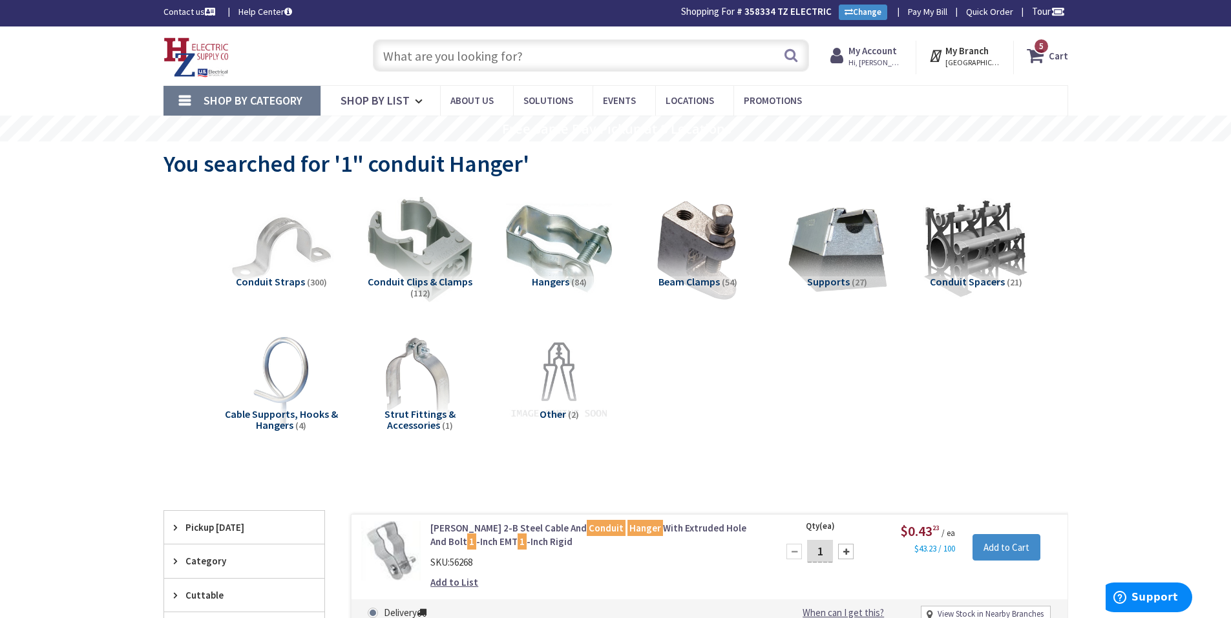
click at [536, 522] on link "Crouse-Hinds 2-B Steel Cable And Conduit Hanger With Extruded Hole And Bolt 1 -…" at bounding box center [594, 535] width 329 height 28
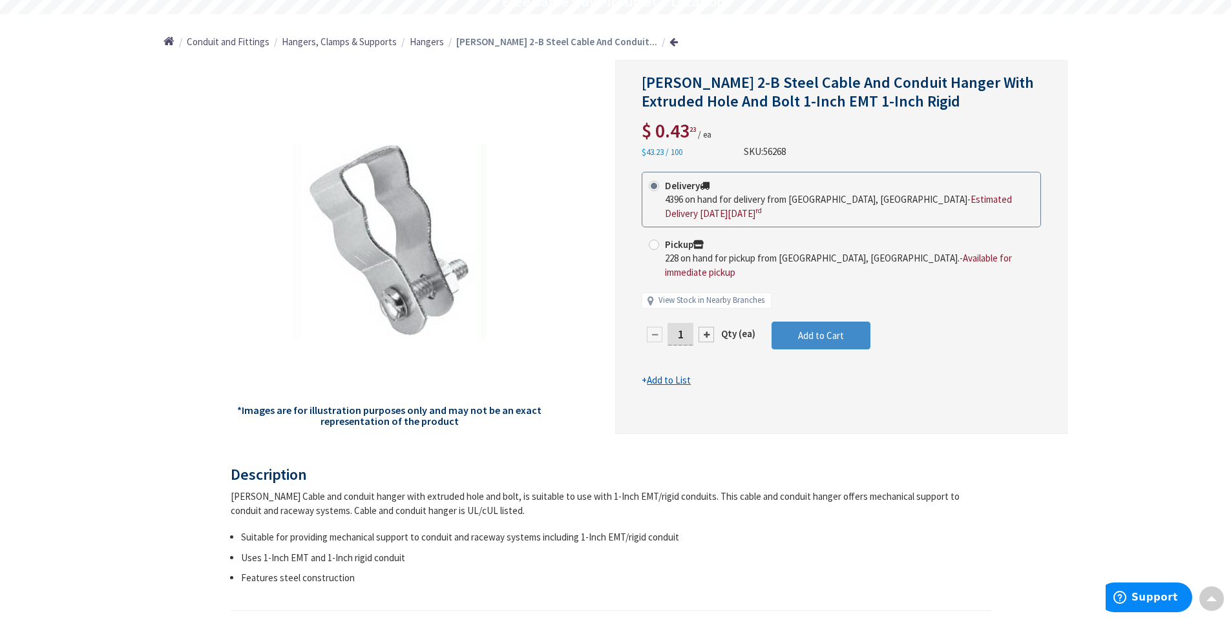
scroll to position [131, 0]
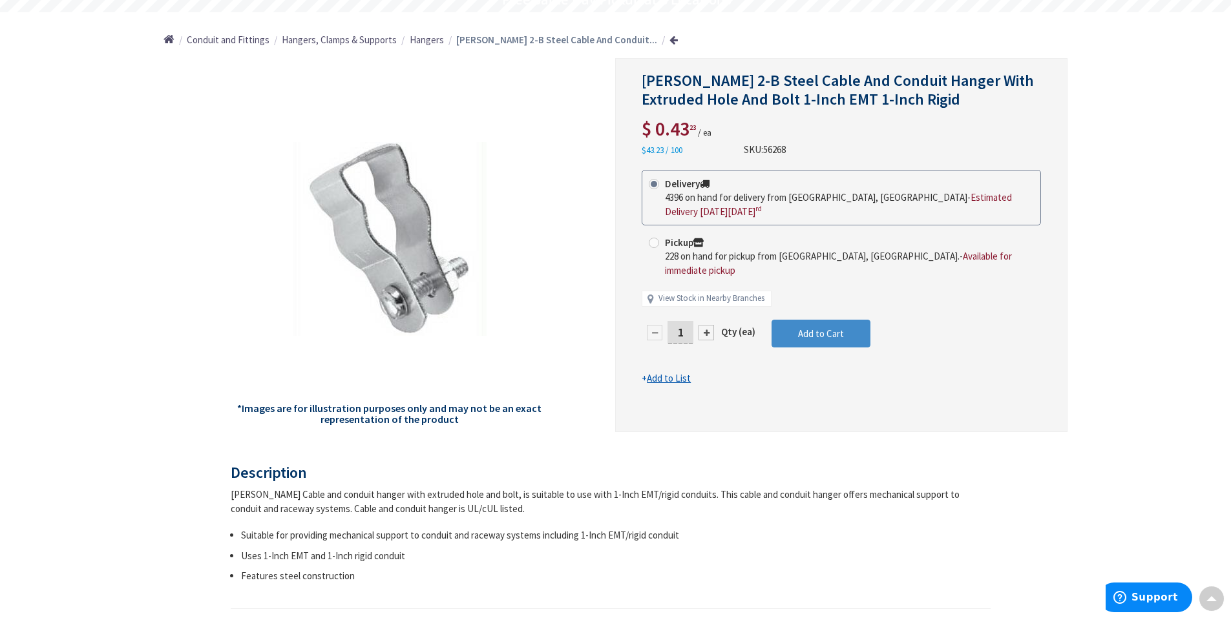
click at [108, 420] on div "Crouse-Hinds 2-B Steel Cable And Conduit Hanger With Extruded Hole And Bolt 1-I…" at bounding box center [615, 605] width 1231 height 1417
drag, startPoint x: 682, startPoint y: 312, endPoint x: 632, endPoint y: 311, distance: 50.4
click at [632, 311] on div "Crouse-Hinds 2-B Steel Cable And Conduit Hanger With Extruded Hole And Bolt 1-I…" at bounding box center [841, 245] width 452 height 374
type input "35"
click at [801, 318] on form "This product is Discontinued Delivery 4396 on hand for delivery from Middletown…" at bounding box center [841, 278] width 399 height 216
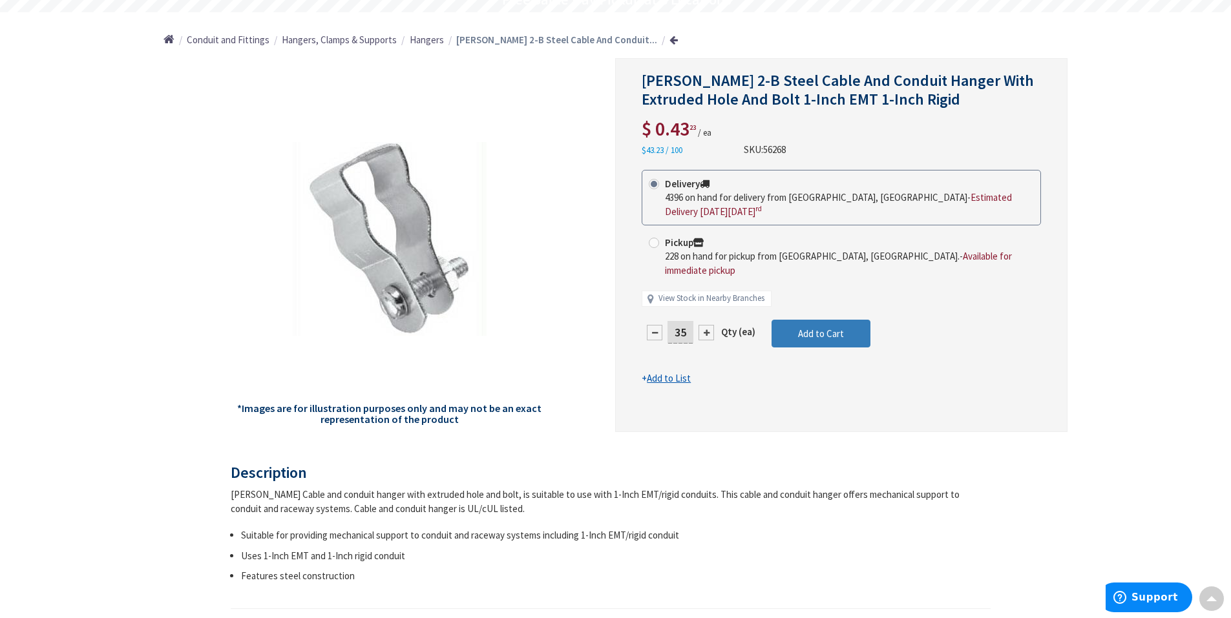
click at [798, 328] on span "Add to Cart" at bounding box center [821, 334] width 46 height 12
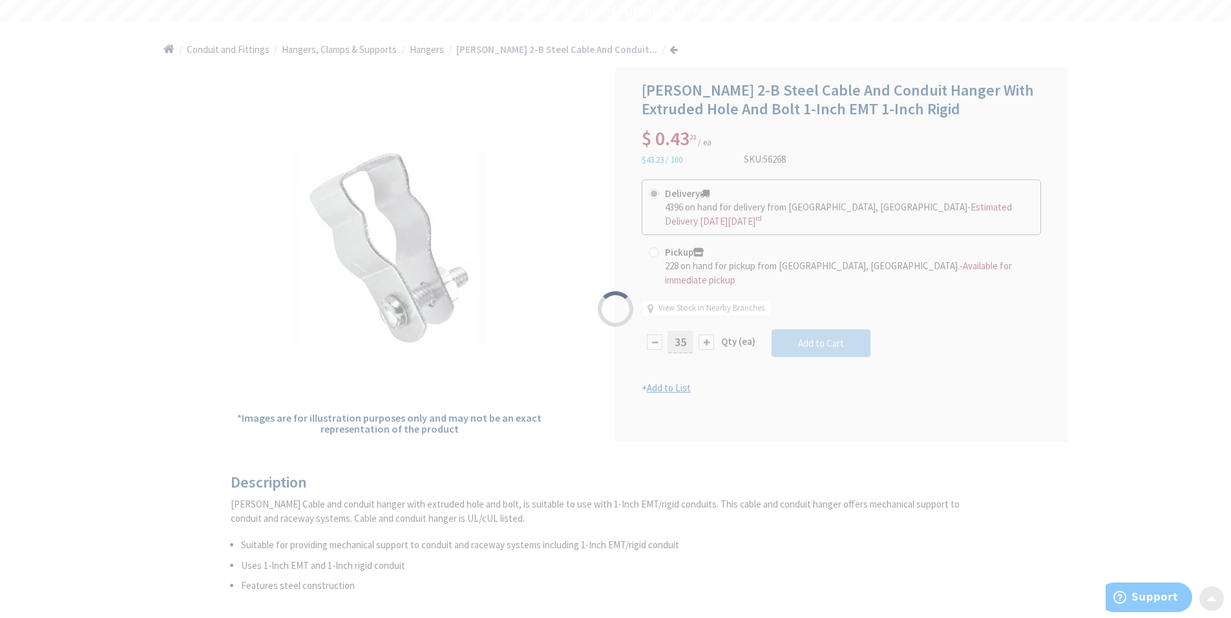
scroll to position [0, 0]
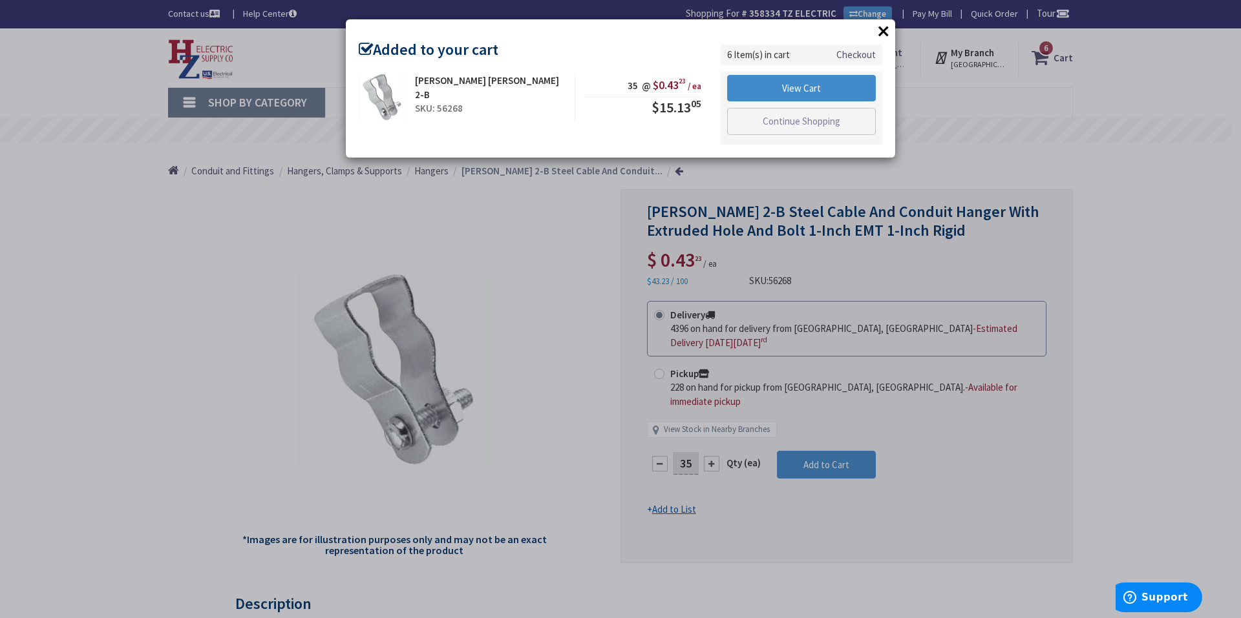
click at [883, 27] on button "×" at bounding box center [883, 30] width 19 height 19
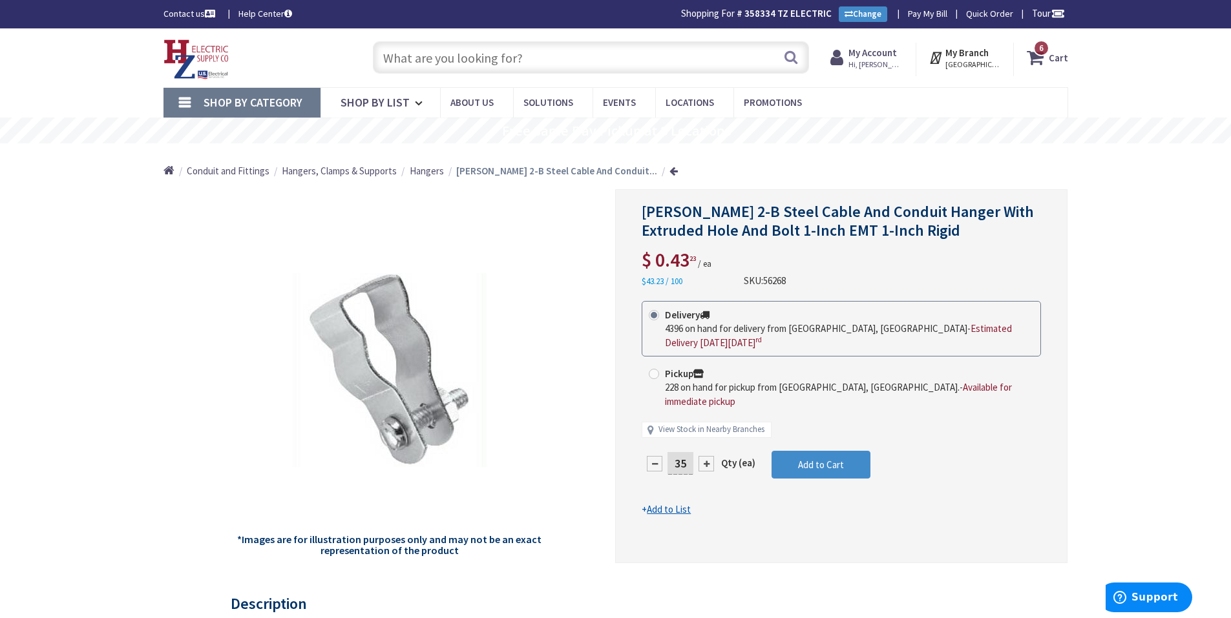
click at [460, 68] on input "text" at bounding box center [591, 57] width 436 height 32
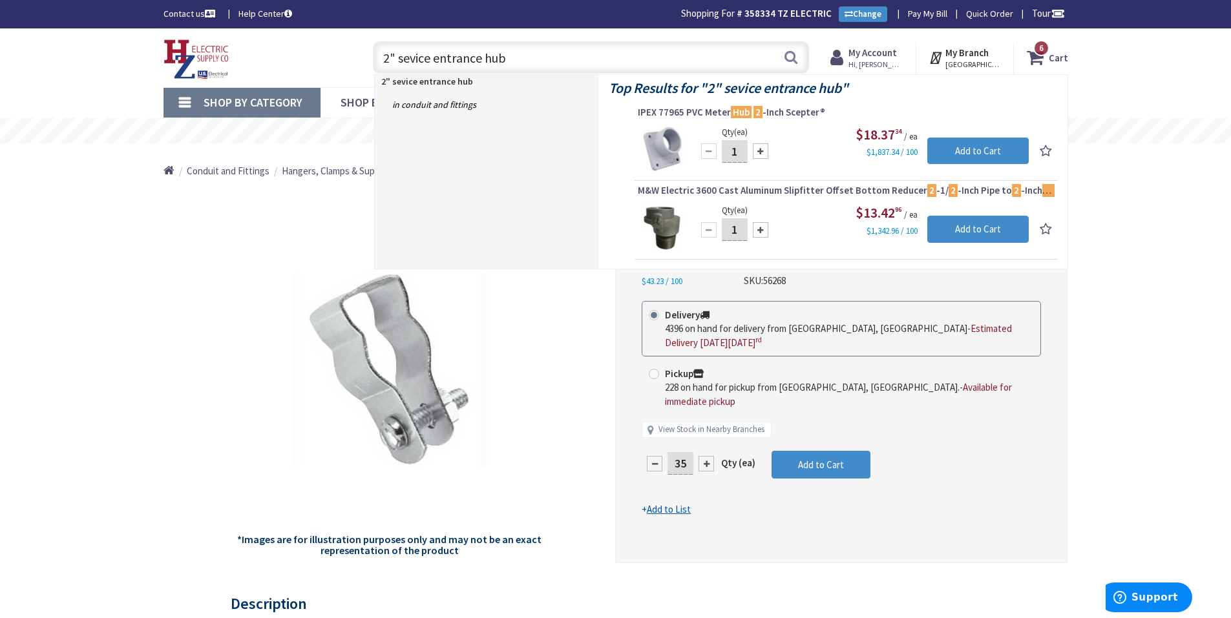
type input "2" service entrance hub"
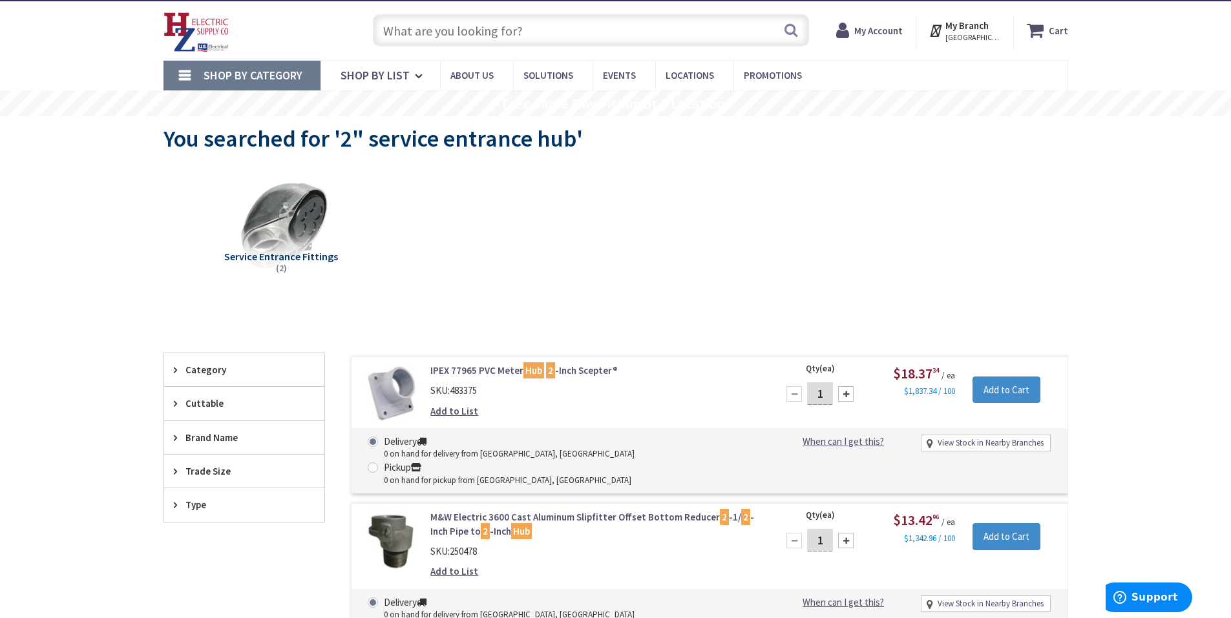
click at [480, 42] on input "text" at bounding box center [591, 30] width 436 height 32
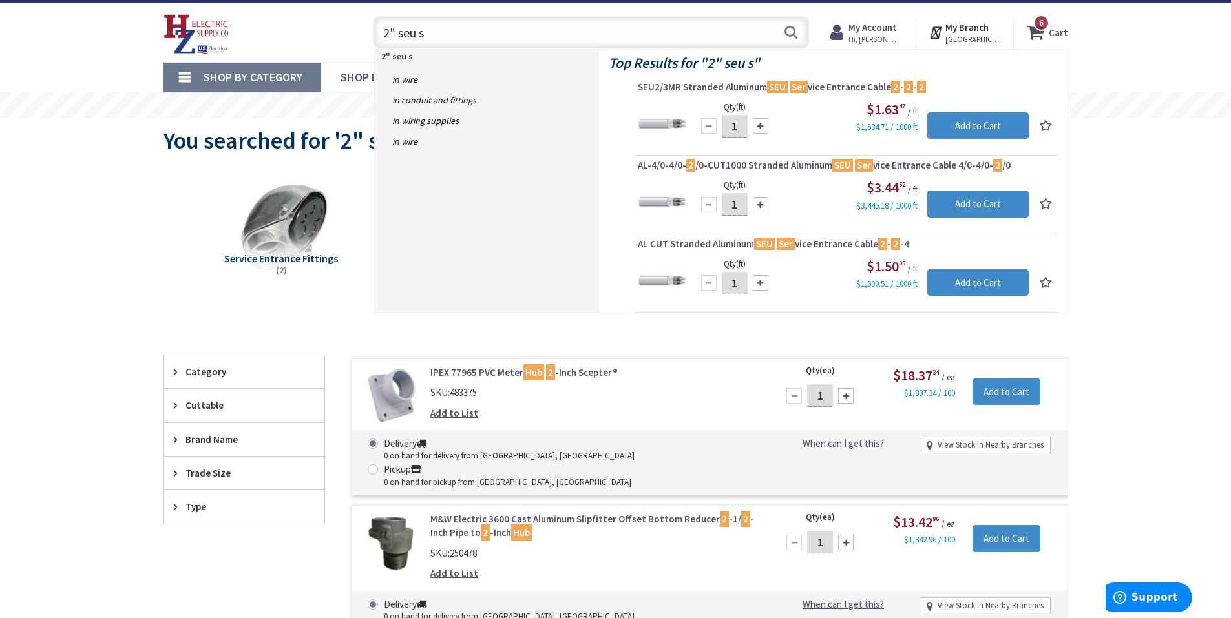
type input "2" seu"
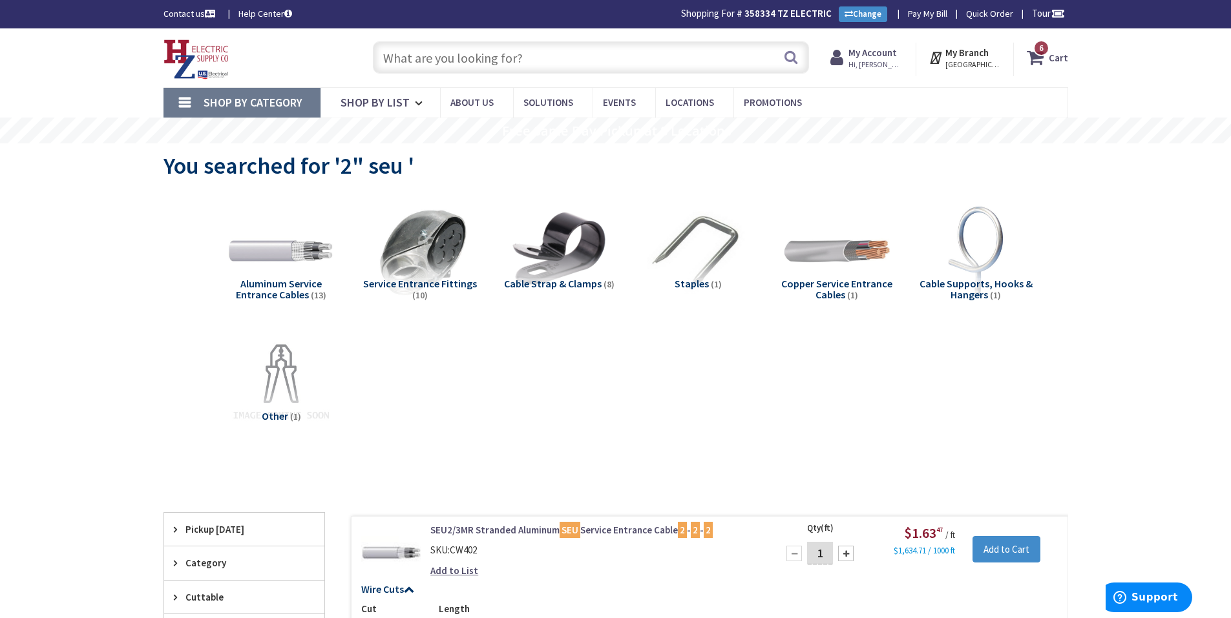
click at [426, 55] on input "text" at bounding box center [591, 57] width 436 height 32
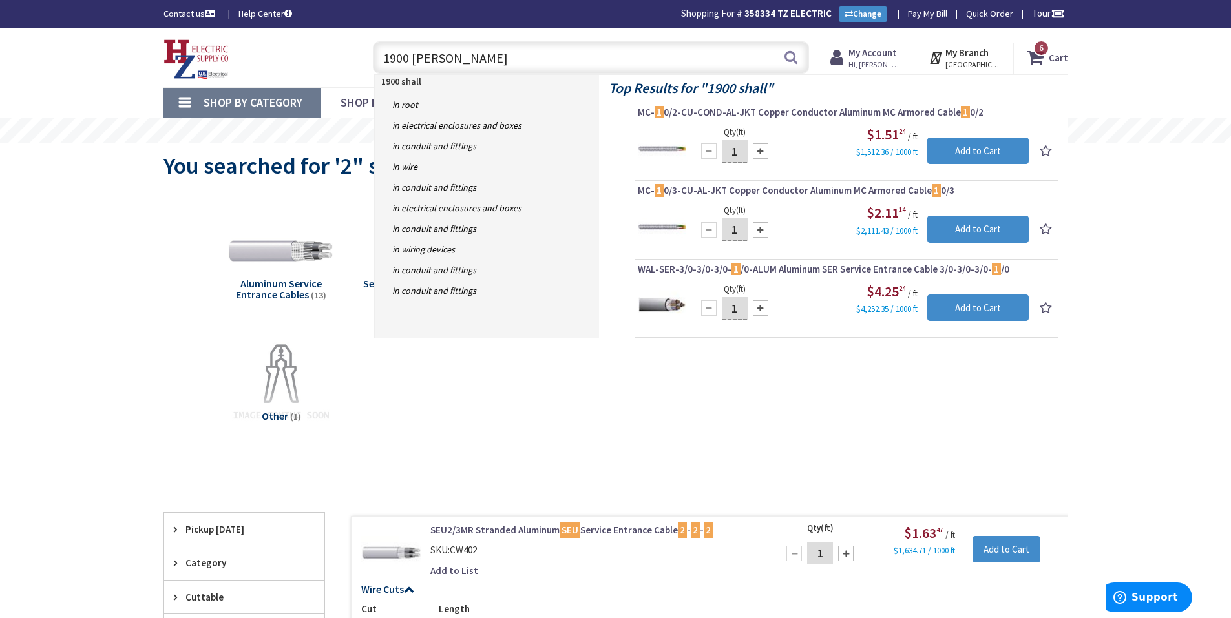
type input "1900 shallow"
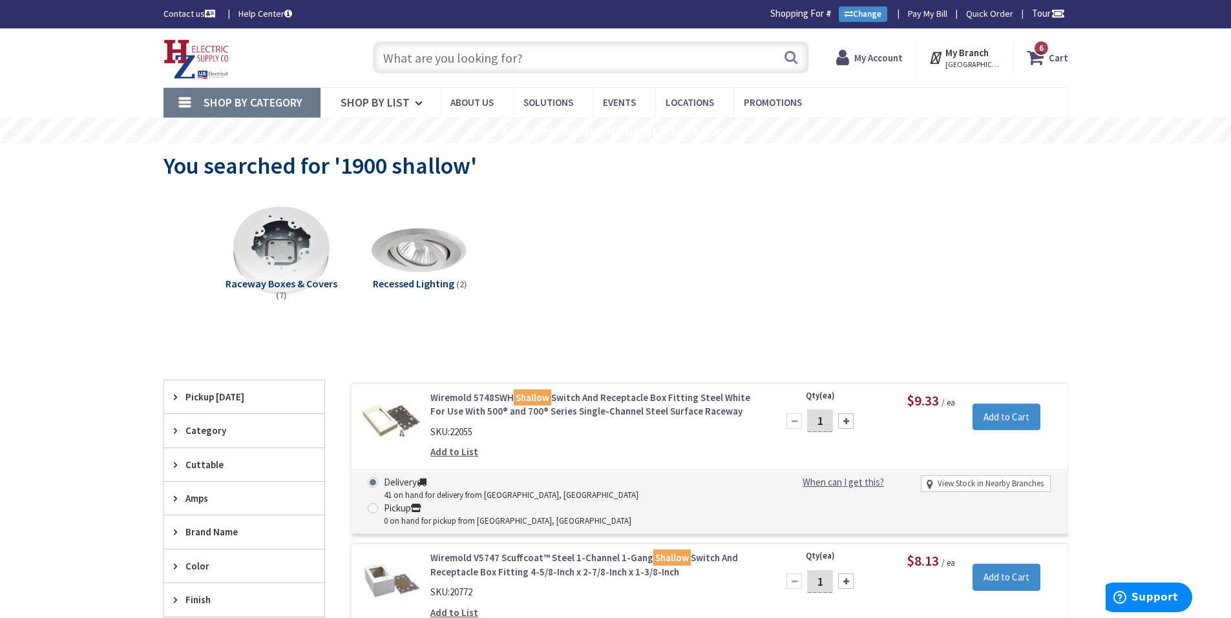
click at [507, 65] on input "text" at bounding box center [591, 57] width 436 height 32
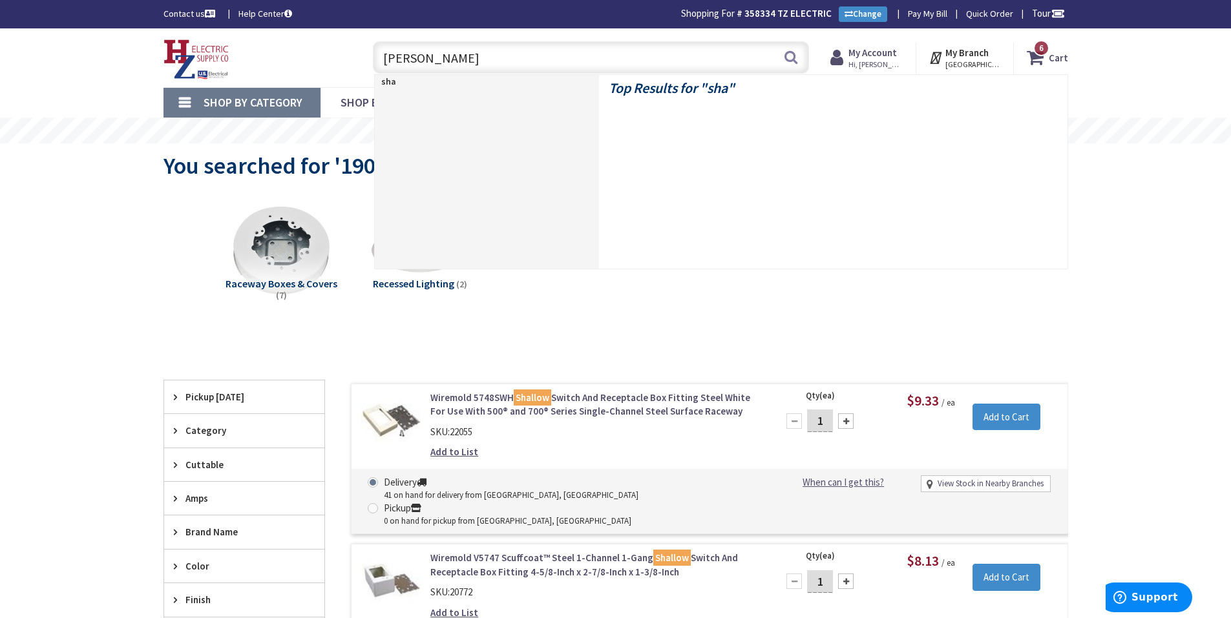
type input "shallow"
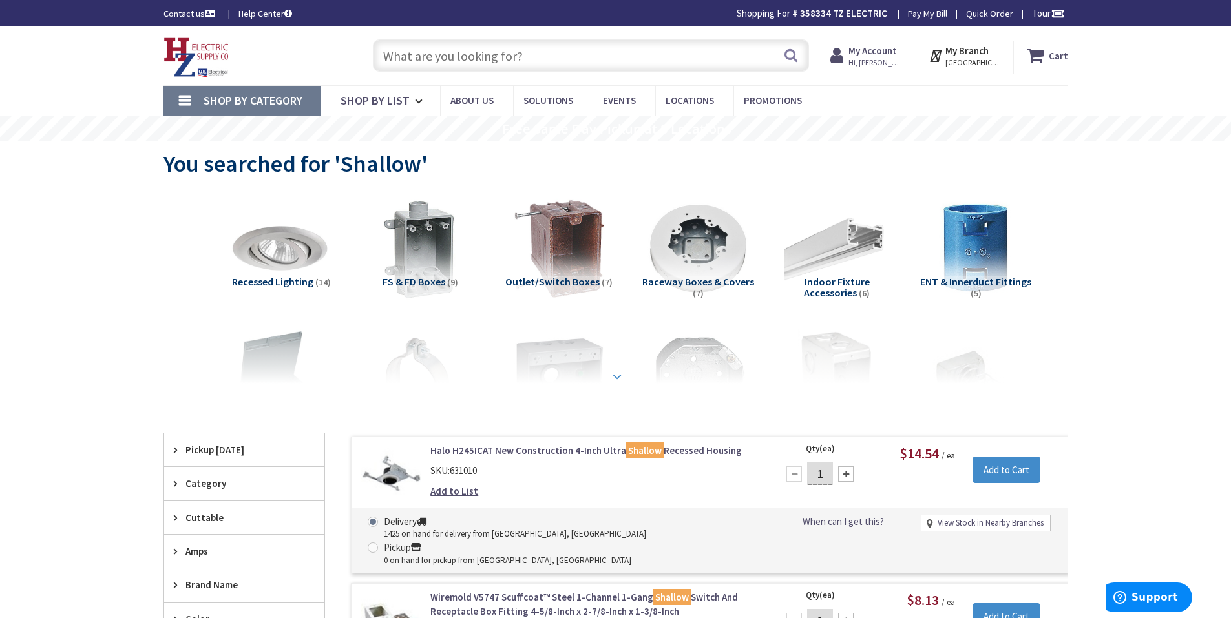
click at [624, 379] on strong at bounding box center [617, 377] width 16 height 14
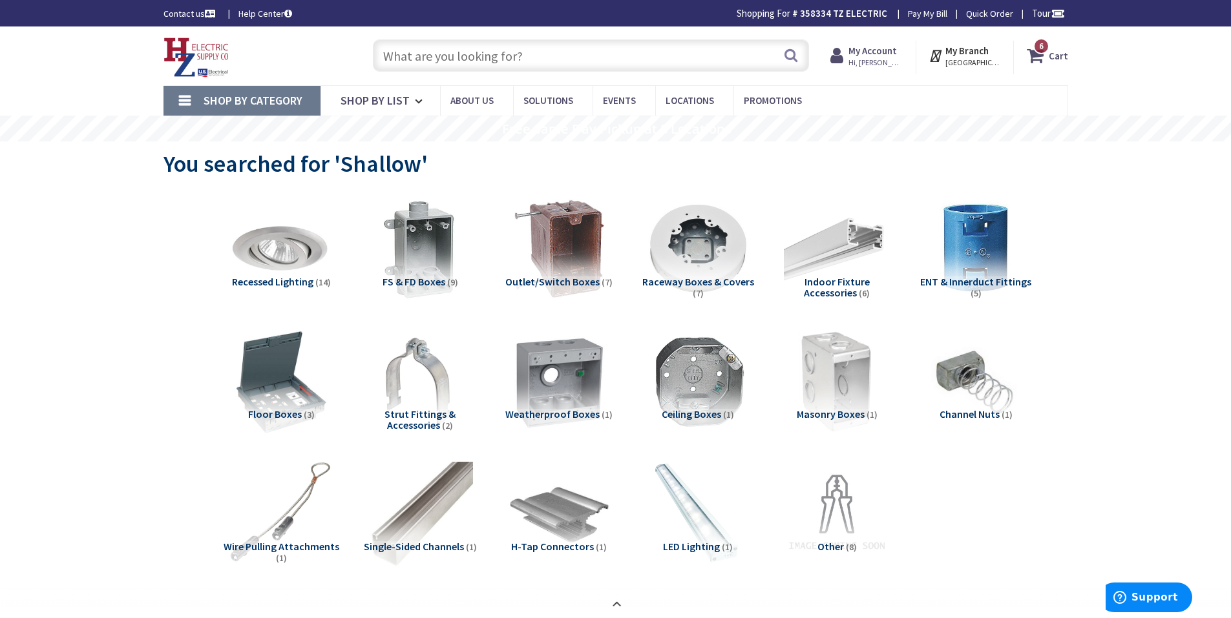
click at [423, 54] on input "text" at bounding box center [591, 55] width 436 height 32
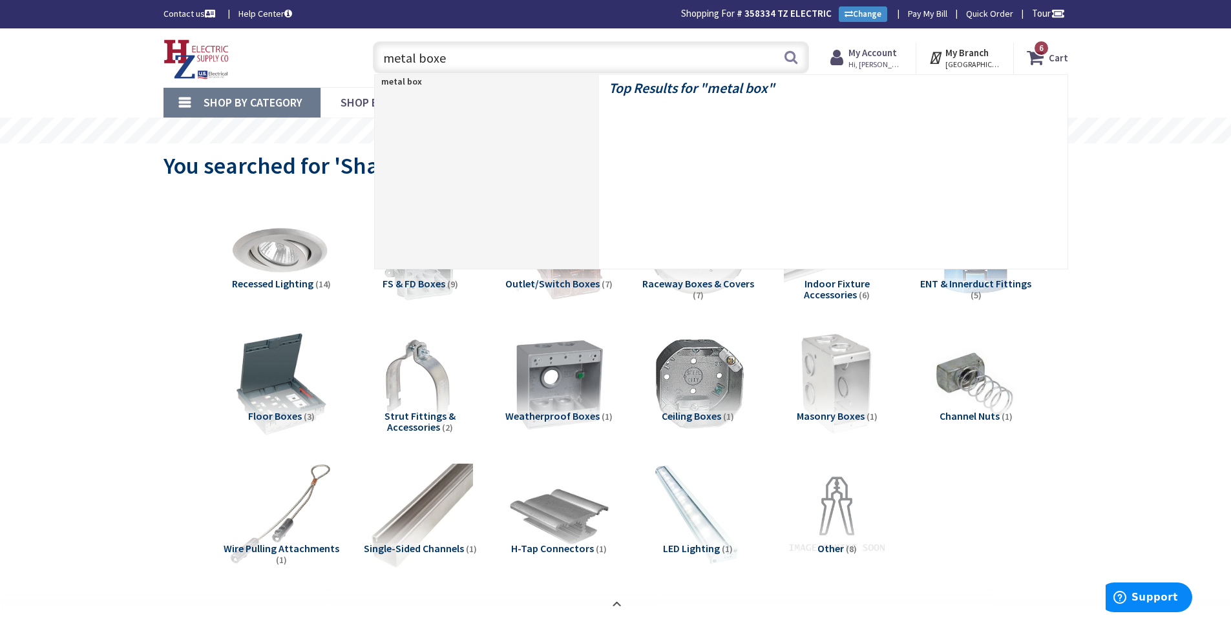
type input "metal boxes"
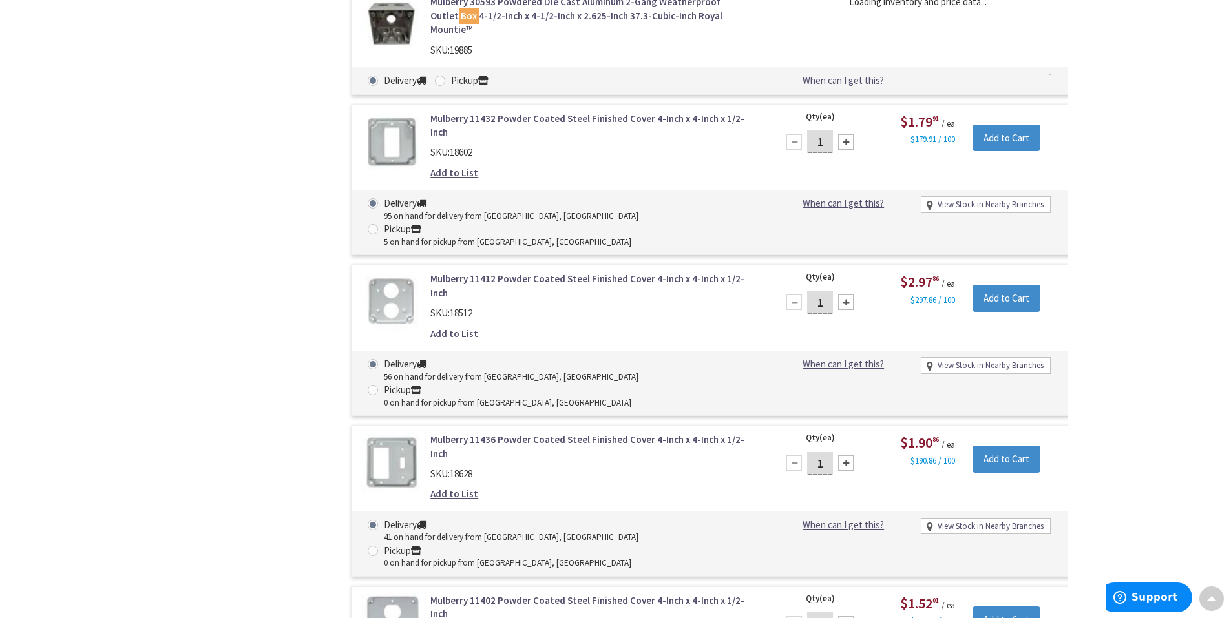
scroll to position [1553, 0]
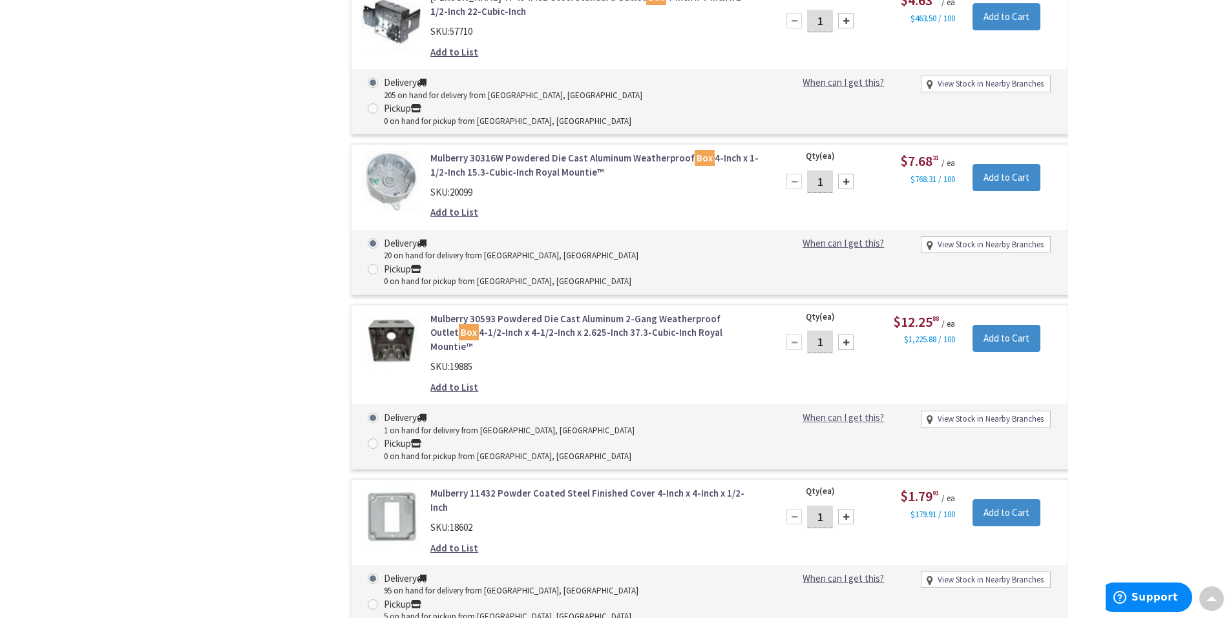
click at [488, 487] on link "Mulberry 11432 Powder Coated Steel Finished Cover 4-Inch x 4-Inch x 1/2-Inch" at bounding box center [594, 501] width 329 height 28
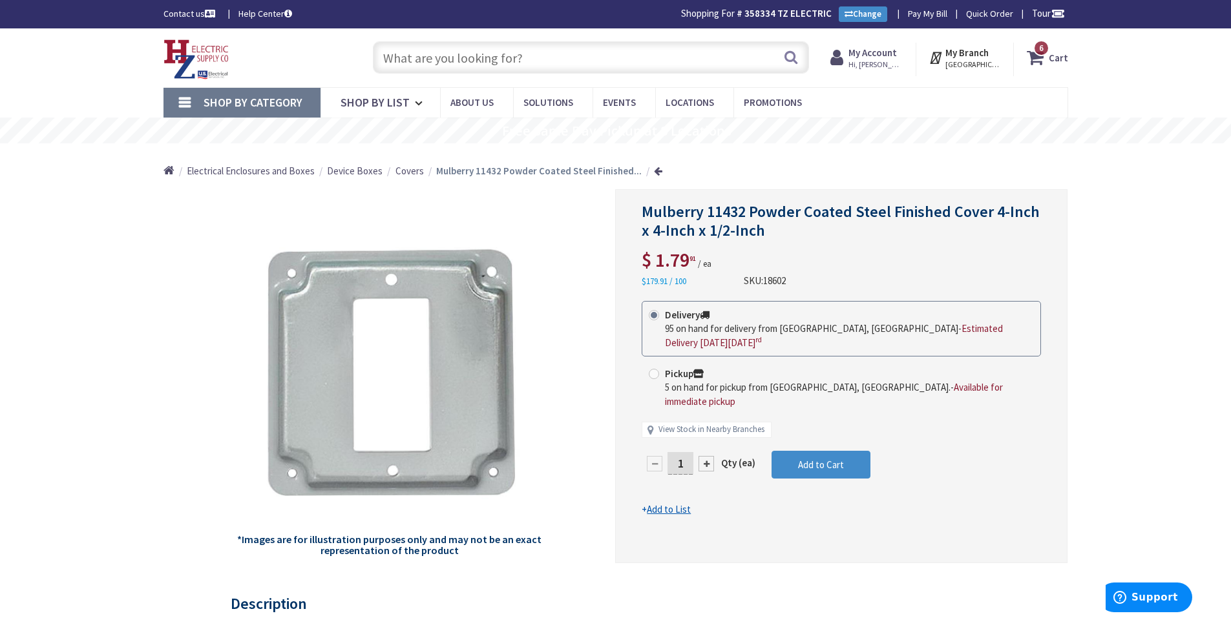
click at [690, 452] on input "1" at bounding box center [680, 463] width 26 height 23
type input "15"
click at [821, 446] on form "This product is Discontinued Delivery 95 on hand for delivery from Middletown, …" at bounding box center [841, 409] width 399 height 216
click at [814, 459] on span "Add to Cart" at bounding box center [821, 465] width 46 height 12
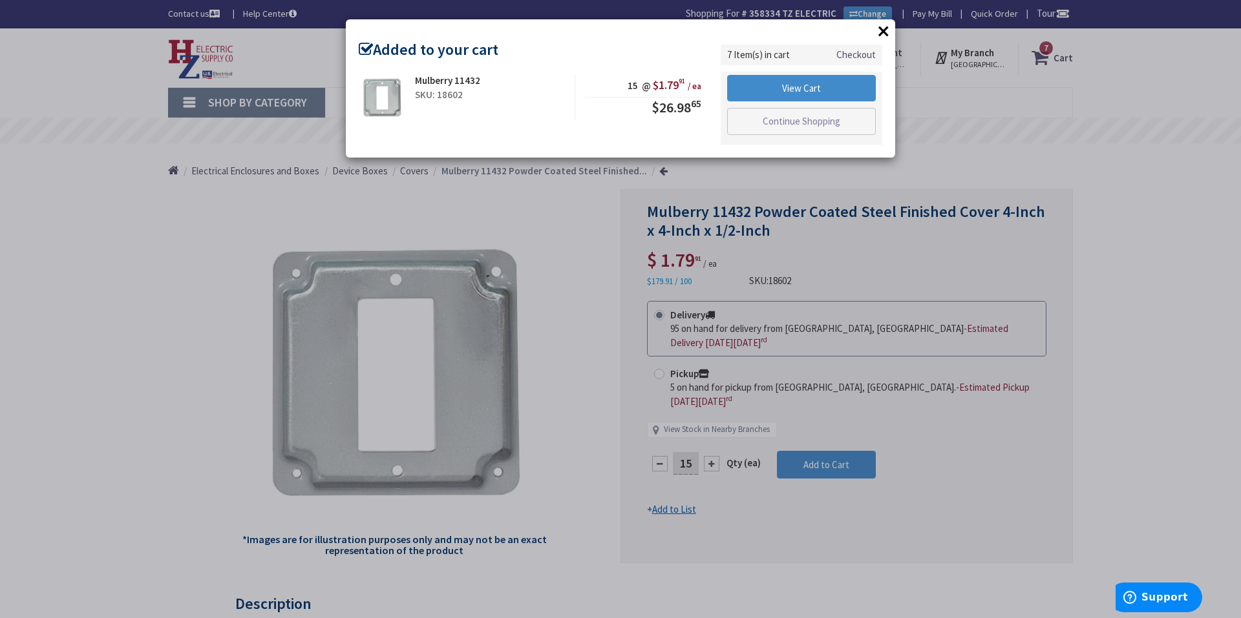
click at [879, 28] on button "×" at bounding box center [883, 30] width 19 height 19
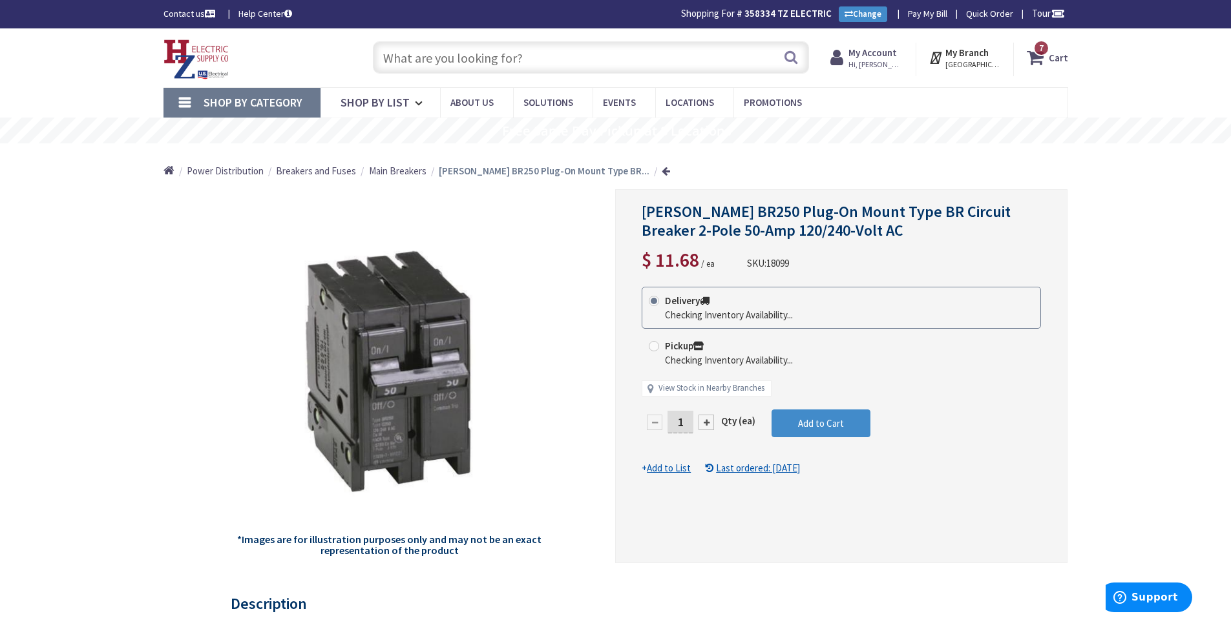
drag, startPoint x: 687, startPoint y: 426, endPoint x: 388, endPoint y: 604, distance: 348.0
click at [686, 426] on input "1" at bounding box center [680, 422] width 26 height 23
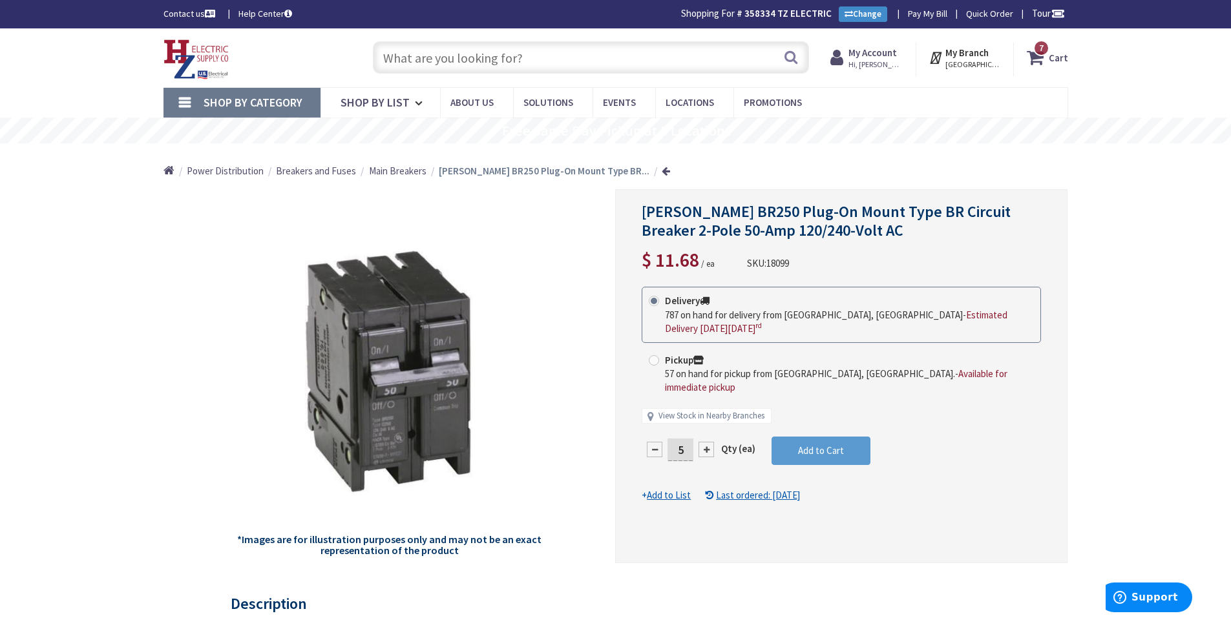
type input "5"
click at [832, 443] on form "This product is Discontinued Delivery 787 on hand for delivery from [GEOGRAPHIC…" at bounding box center [841, 395] width 399 height 216
click at [811, 445] on span "Add to Cart" at bounding box center [821, 451] width 46 height 12
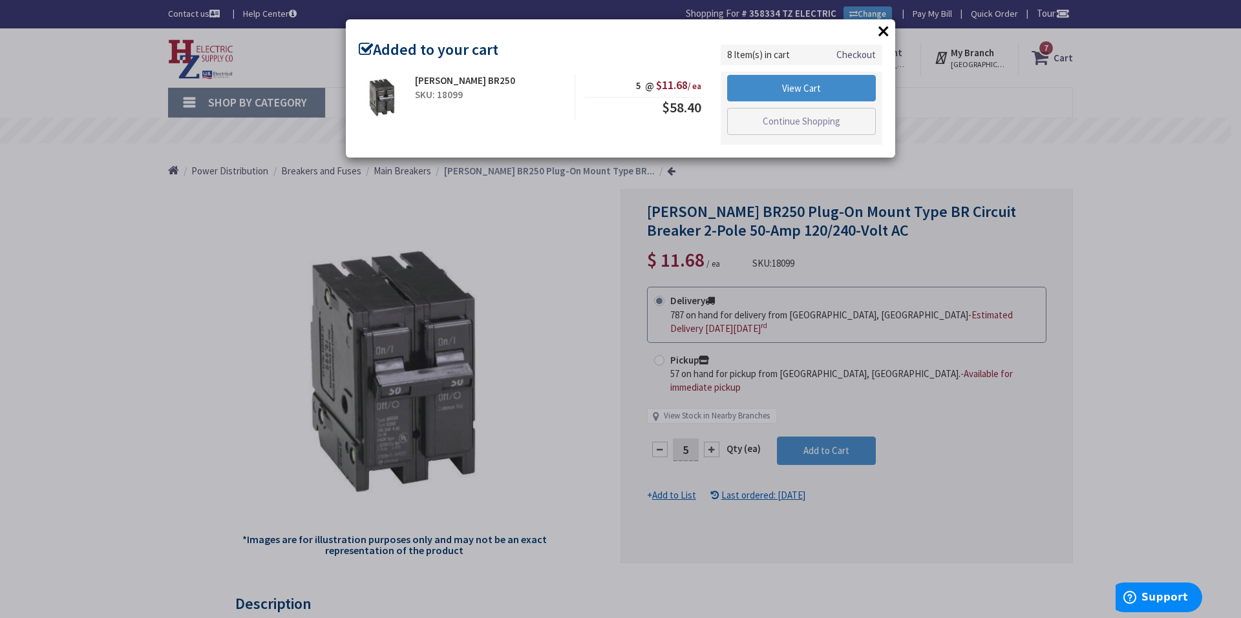
click at [590, 57] on div "× Added to your cart Eaton BR250 SKU: 18099 5 @ $11.68 / ea $58.40 Checkout" at bounding box center [620, 88] width 549 height 138
click at [883, 26] on button "×" at bounding box center [883, 30] width 19 height 19
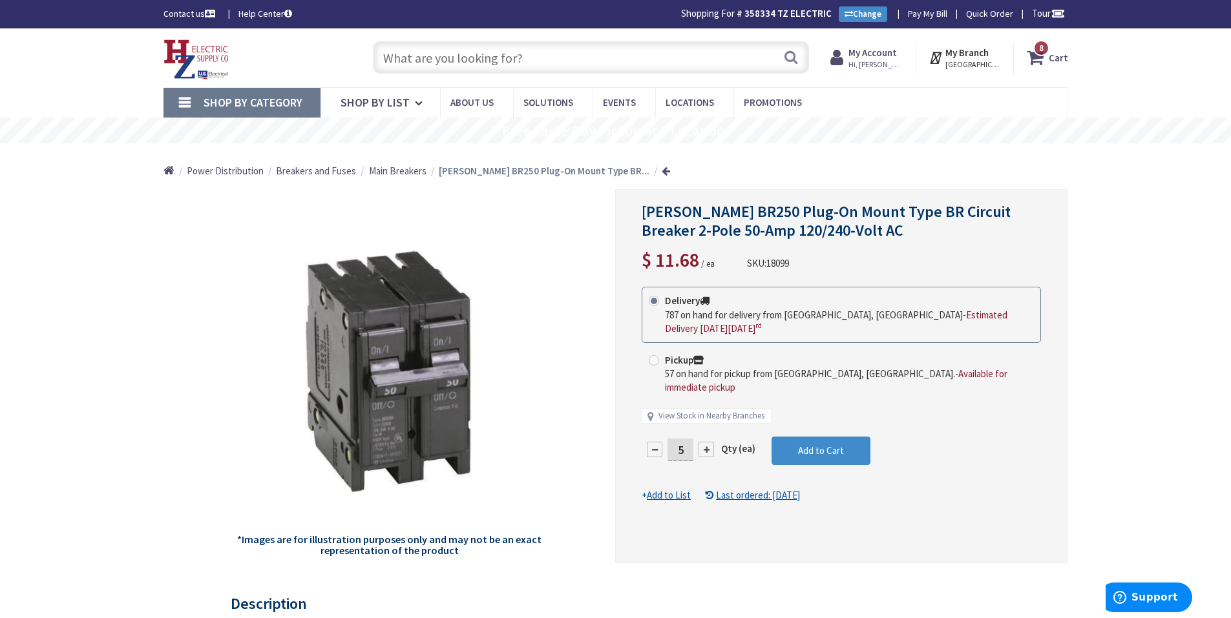
click at [759, 72] on input "text" at bounding box center [591, 57] width 436 height 32
click at [749, 62] on input "text" at bounding box center [591, 57] width 436 height 32
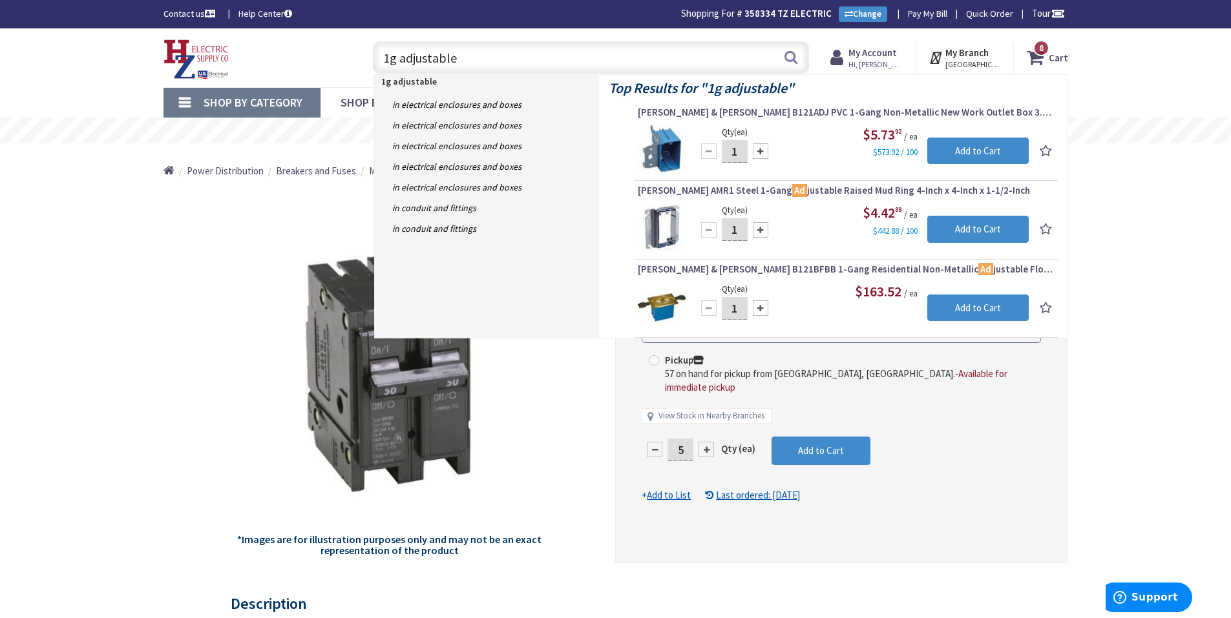
type input "1g adjustable"
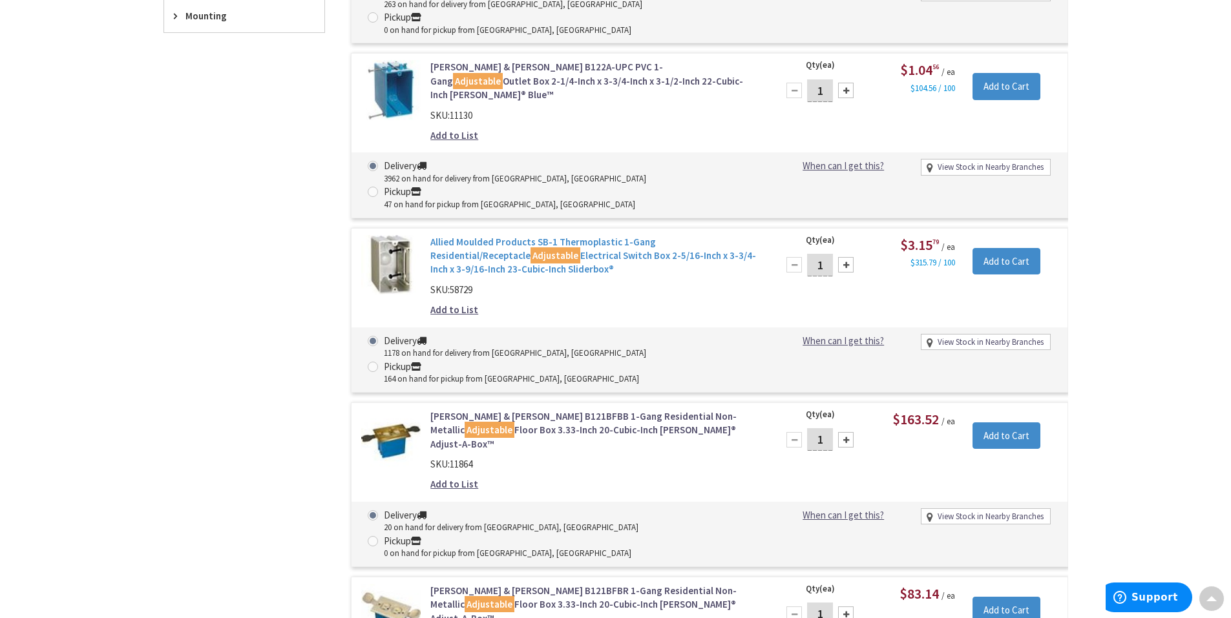
scroll to position [648, 0]
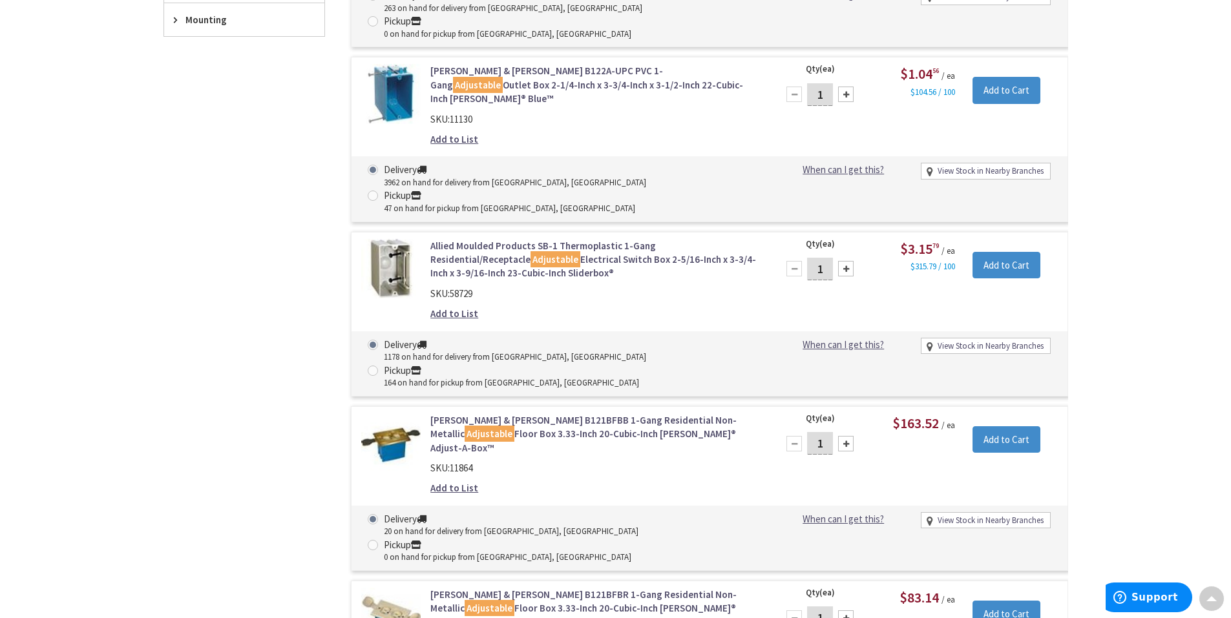
click at [826, 258] on input "1" at bounding box center [820, 269] width 26 height 23
drag, startPoint x: 826, startPoint y: 178, endPoint x: 804, endPoint y: 173, distance: 22.7
click at [804, 256] on div "1" at bounding box center [820, 269] width 78 height 26
type input "20"
click at [1033, 252] on input "Add to Cart" at bounding box center [1006, 265] width 68 height 27
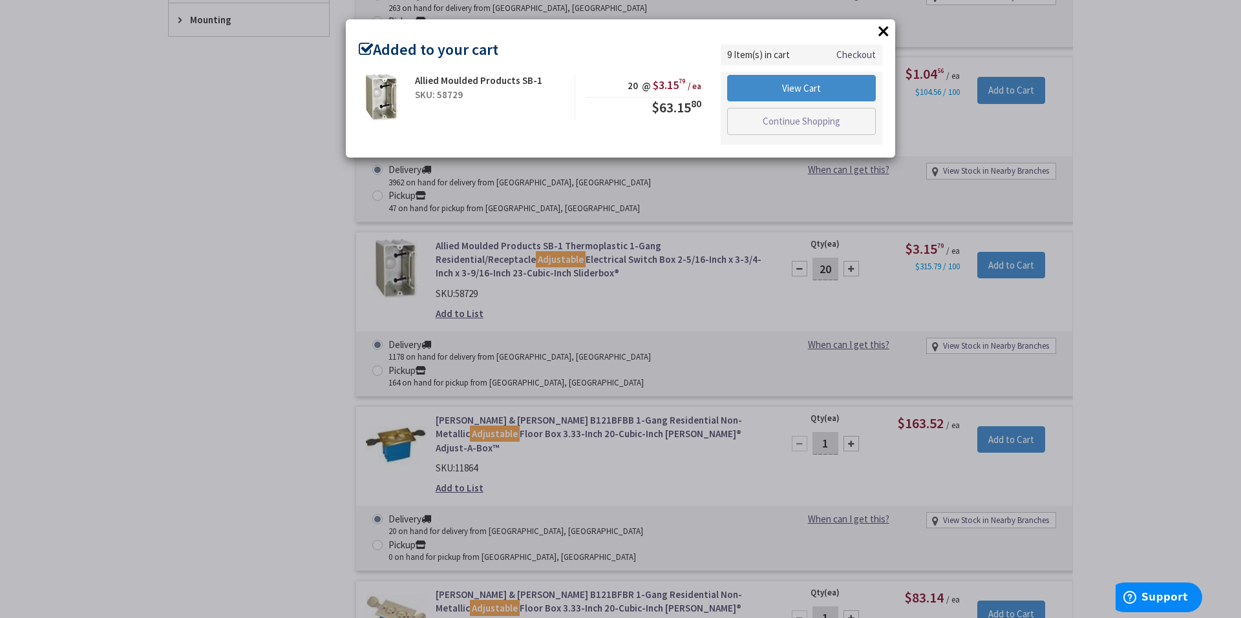
click at [540, 163] on div "× Added to your cart Allied Moulded Products SB-1 SKU: 58729 20 @ $3.15 79 / ea…" at bounding box center [620, 309] width 1241 height 618
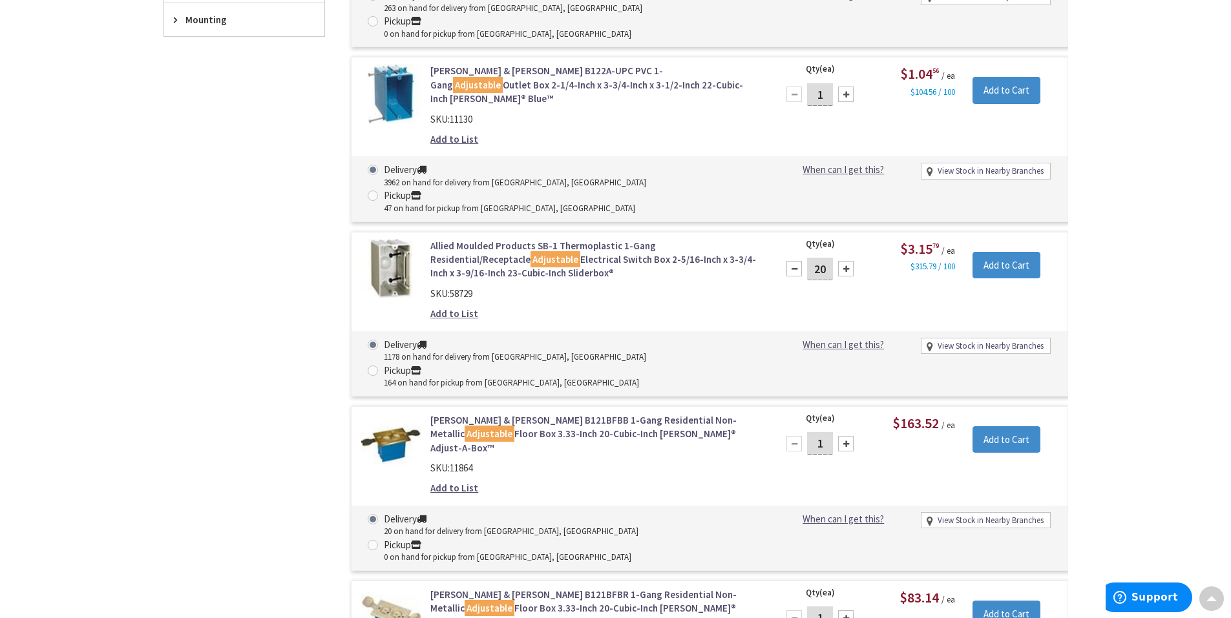
click at [540, 239] on link "Allied Moulded Products SB-1 Thermoplastic 1-Gang Residential/Receptacle Adjust…" at bounding box center [594, 259] width 329 height 41
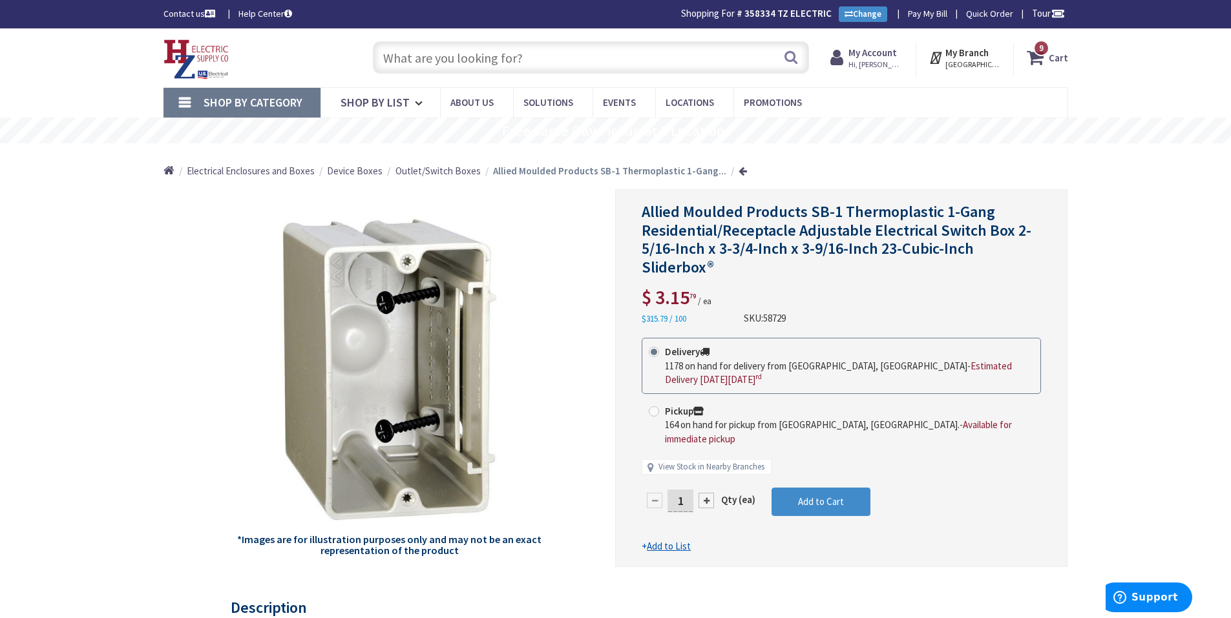
click at [456, 64] on input "text" at bounding box center [591, 57] width 436 height 32
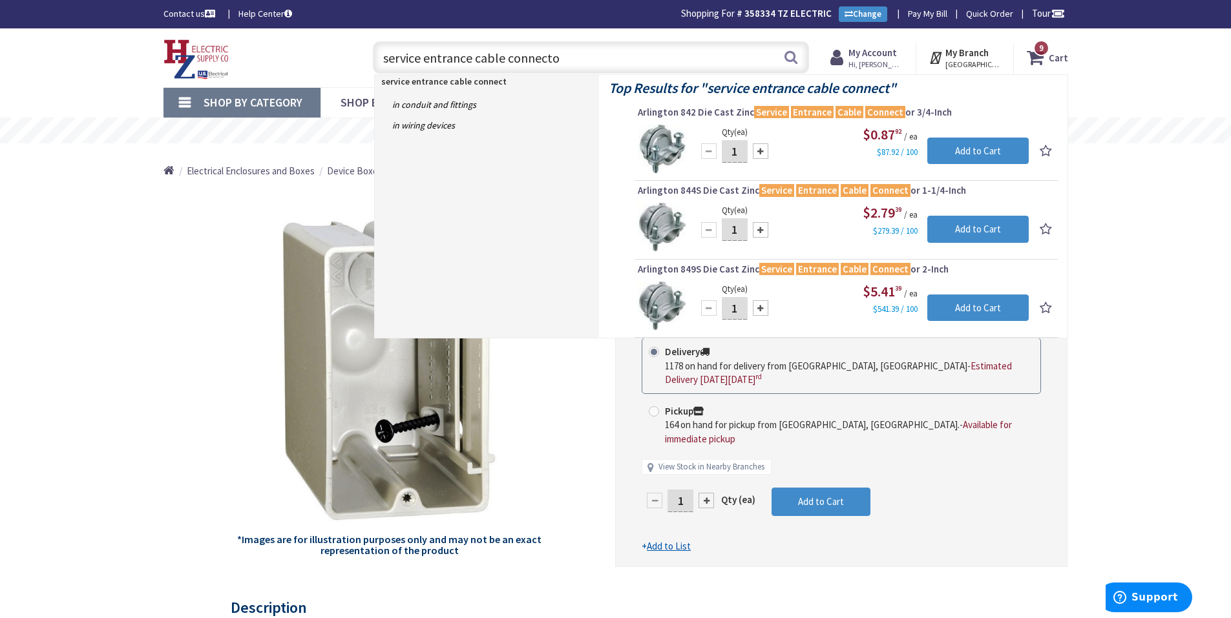
type input "service entrance cable connector"
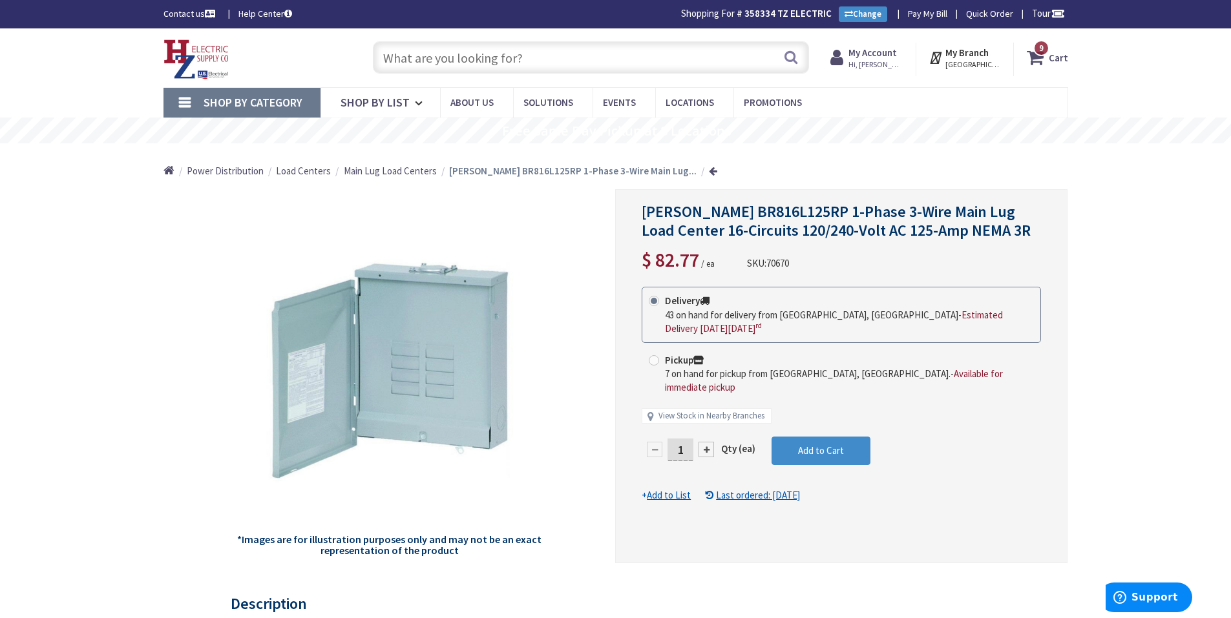
click at [681, 56] on input "text" at bounding box center [591, 57] width 436 height 32
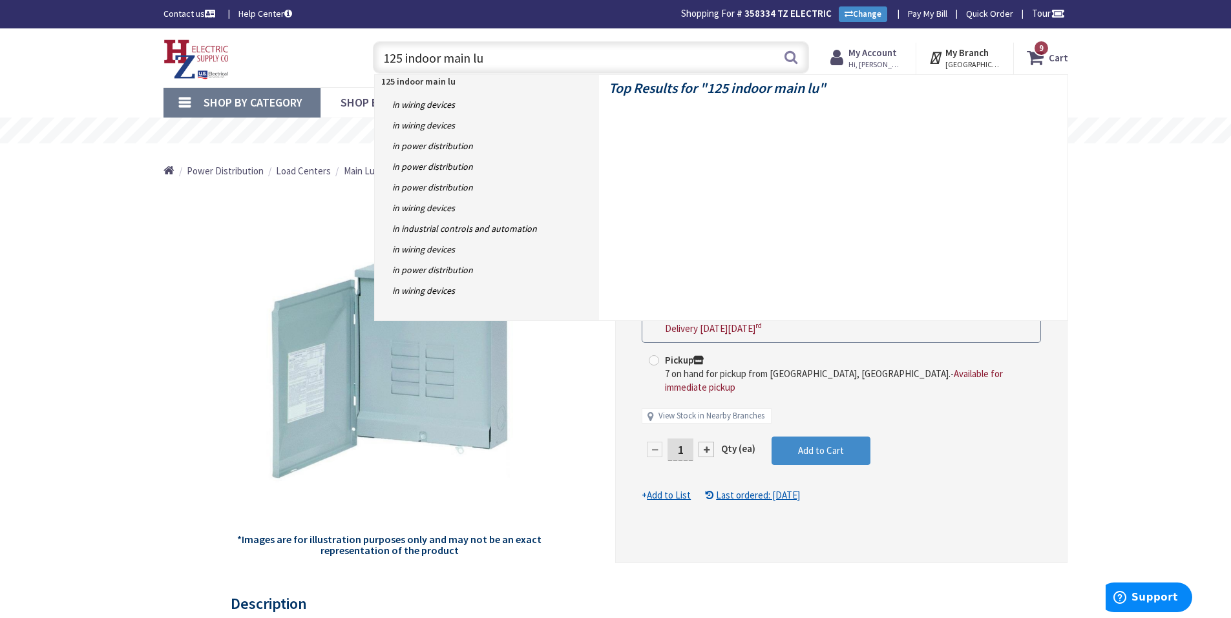
type input "125 indoor main lug"
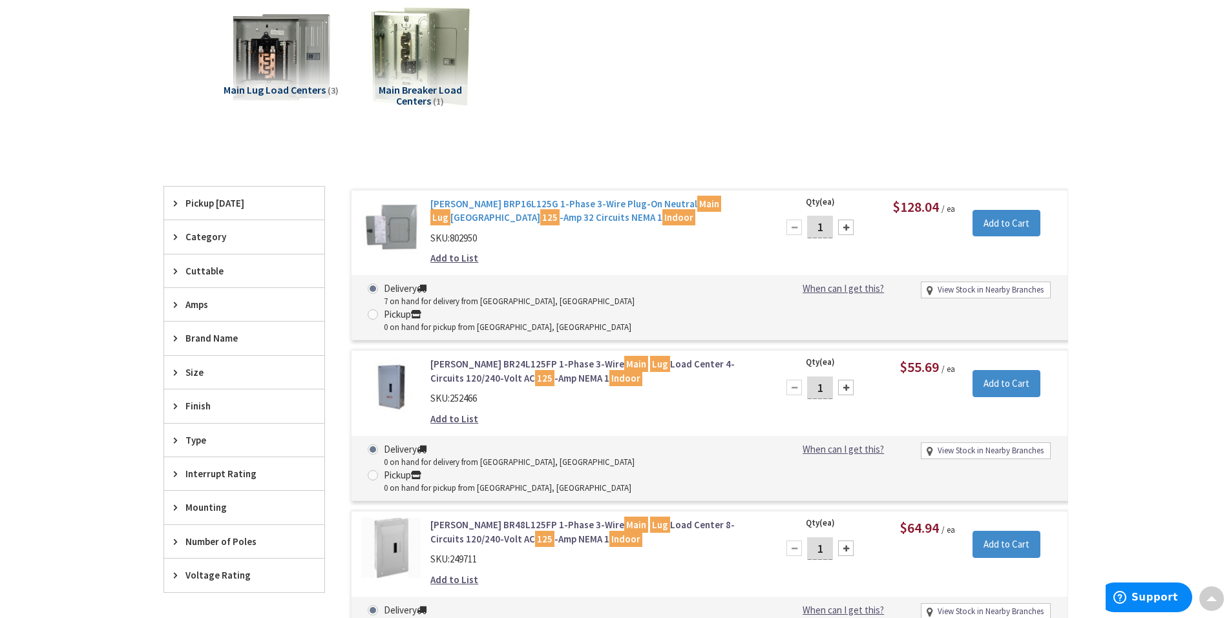
scroll to position [196, 0]
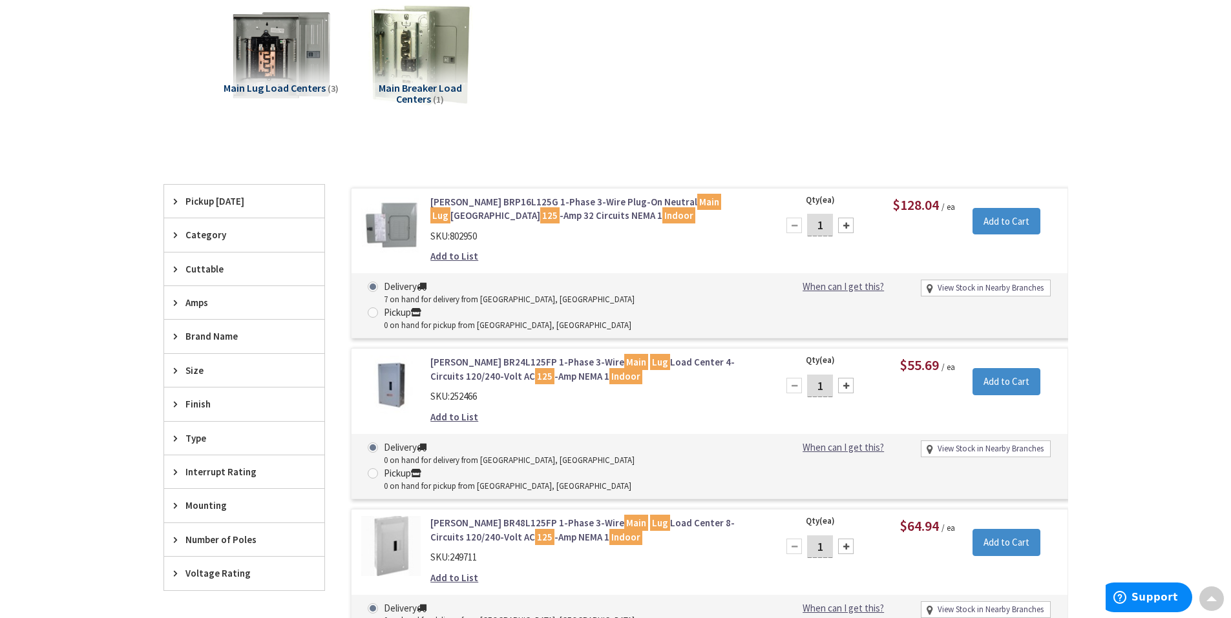
click at [516, 207] on link "Eaton BRP16L125G 1-Phase 3-Wire Plug-On Neutral Main Lug Load Center 125 -Amp 3…" at bounding box center [594, 209] width 329 height 28
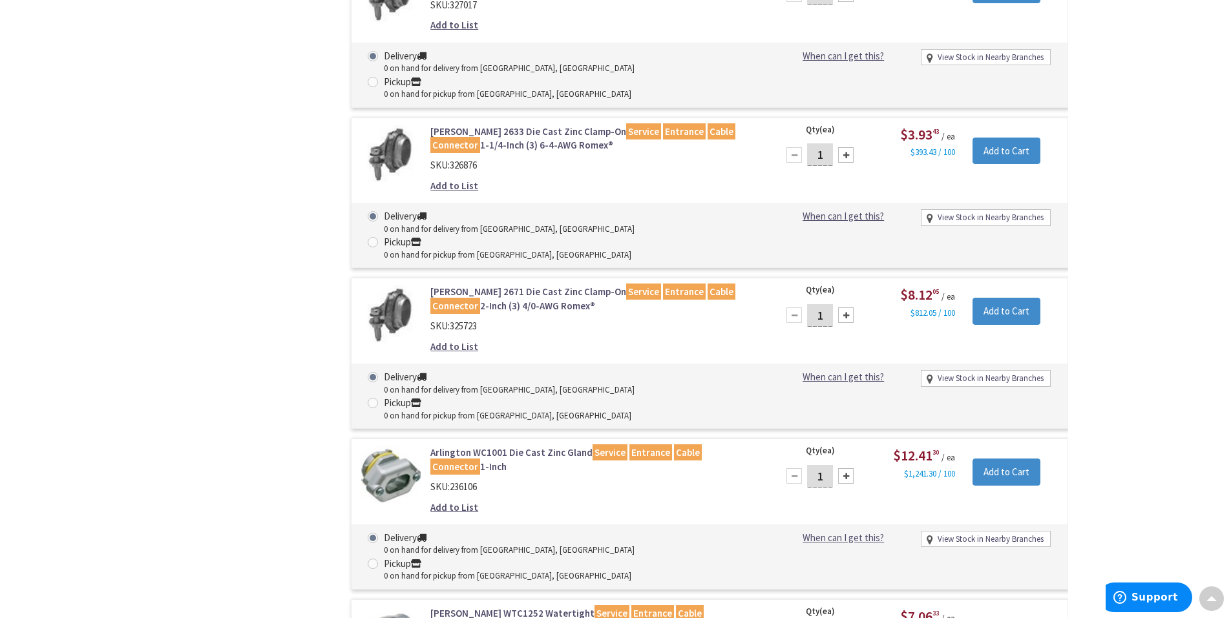
scroll to position [2778, 0]
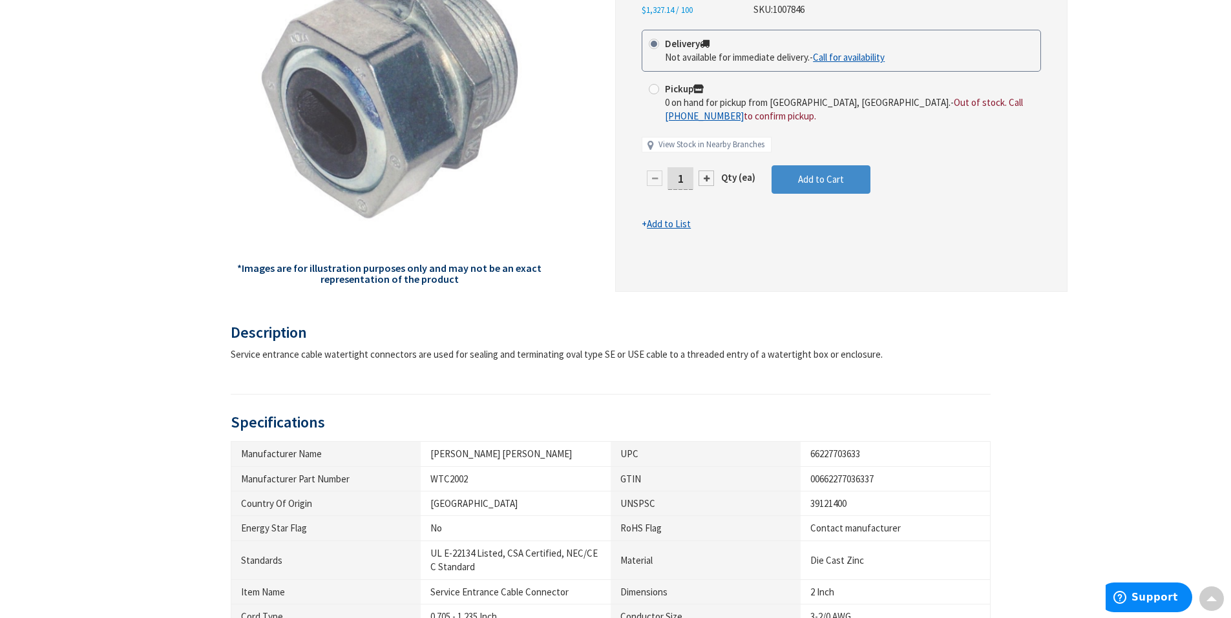
scroll to position [131, 0]
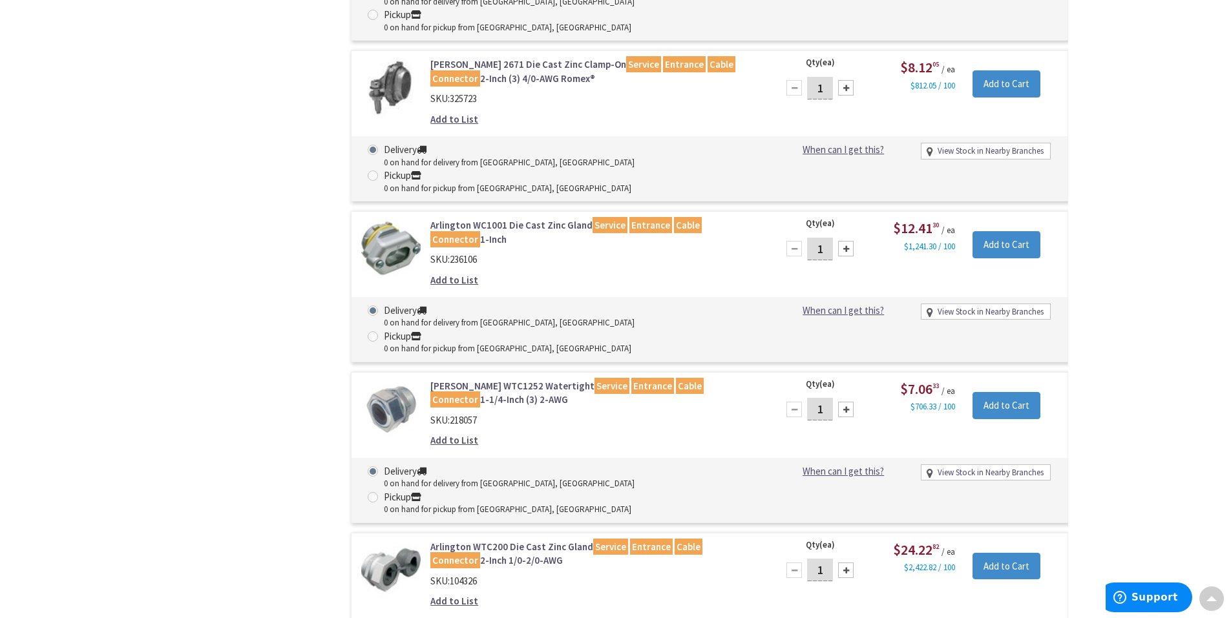
scroll to position [2919, 0]
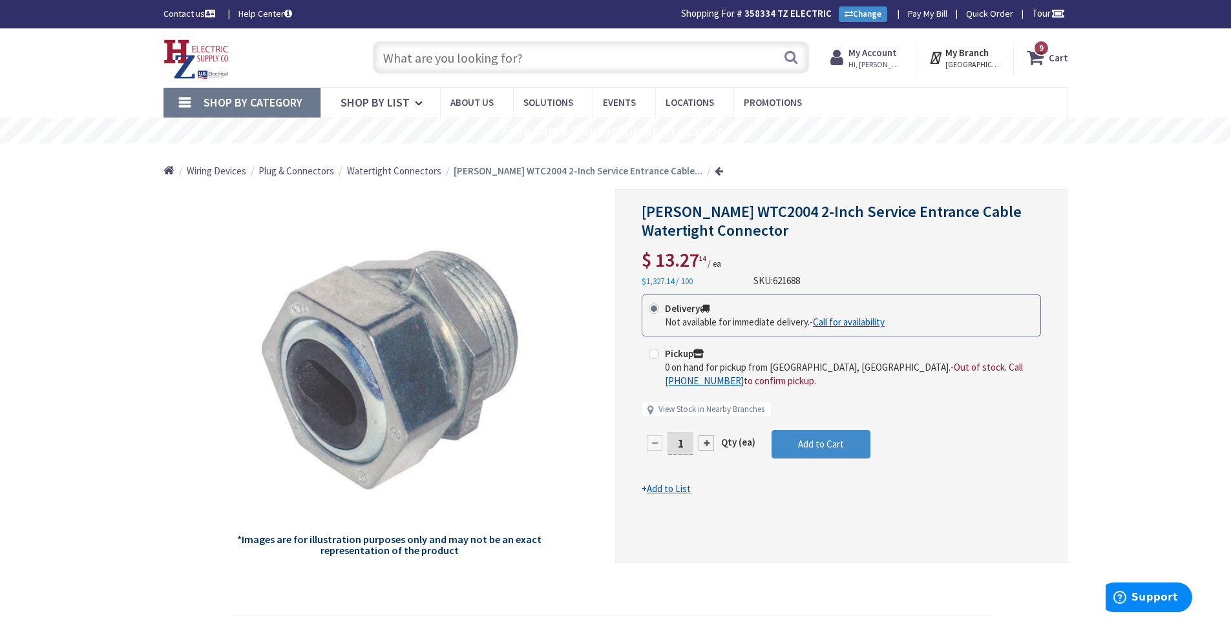
drag, startPoint x: 688, startPoint y: 443, endPoint x: 656, endPoint y: 445, distance: 31.8
click at [656, 445] on div "1" at bounding box center [681, 443] width 78 height 26
type input "8"
click at [846, 445] on form "This product is Discontinued Delivery Not available for immediate delivery. - C…" at bounding box center [841, 396] width 399 height 202
click at [803, 436] on button "Add to Cart" at bounding box center [821, 444] width 99 height 28
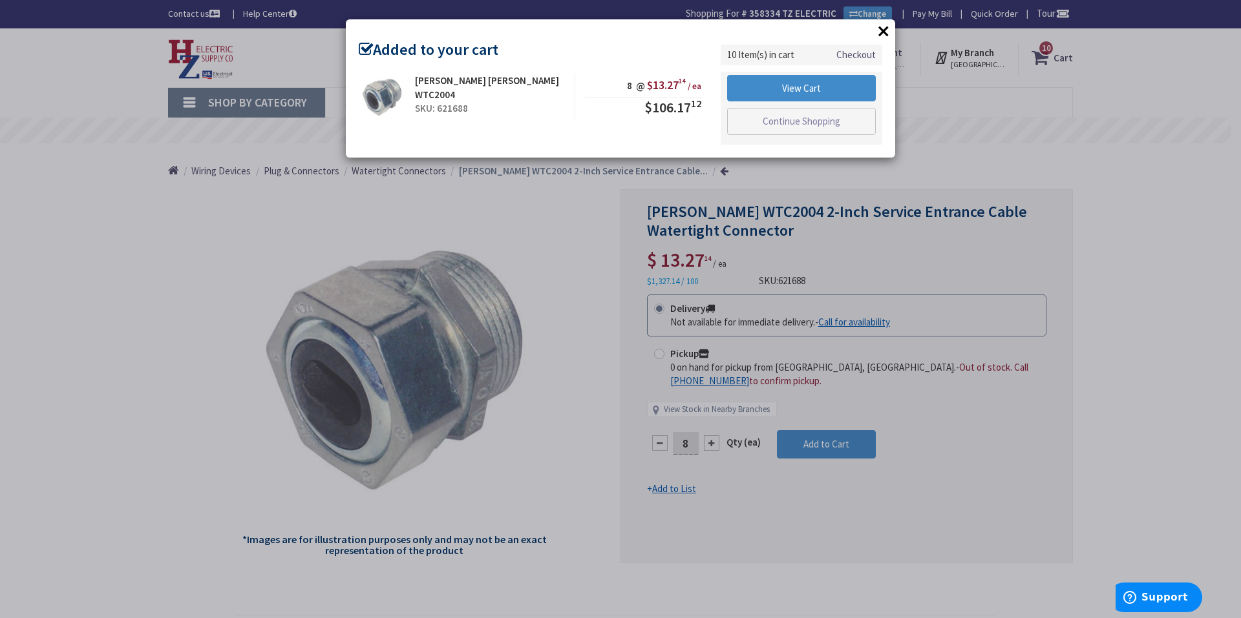
click at [879, 21] on button "×" at bounding box center [883, 30] width 19 height 19
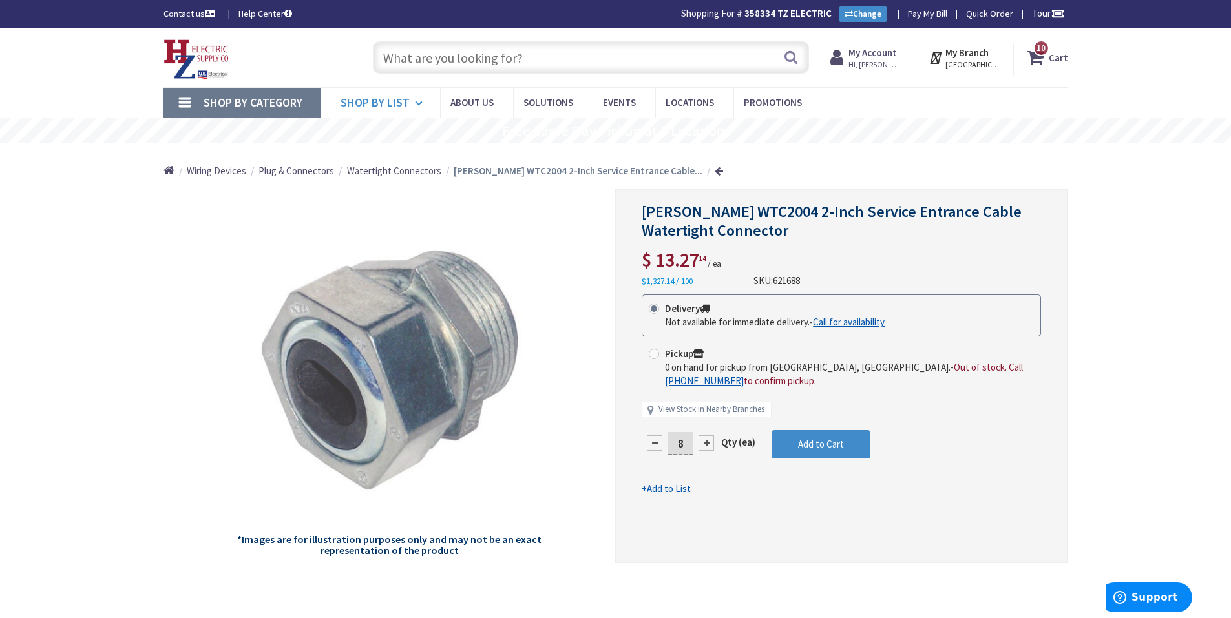
drag, startPoint x: 450, startPoint y: 59, endPoint x: 331, endPoint y: 112, distance: 130.8
click at [452, 60] on input "text" at bounding box center [591, 57] width 436 height 32
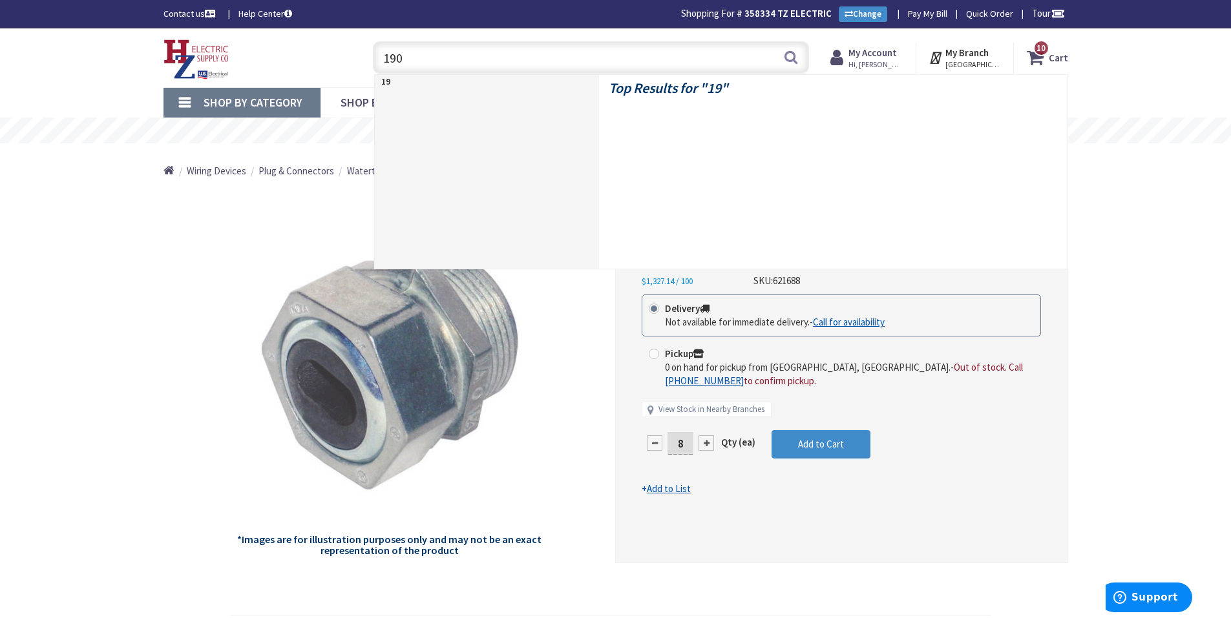
type input "1900"
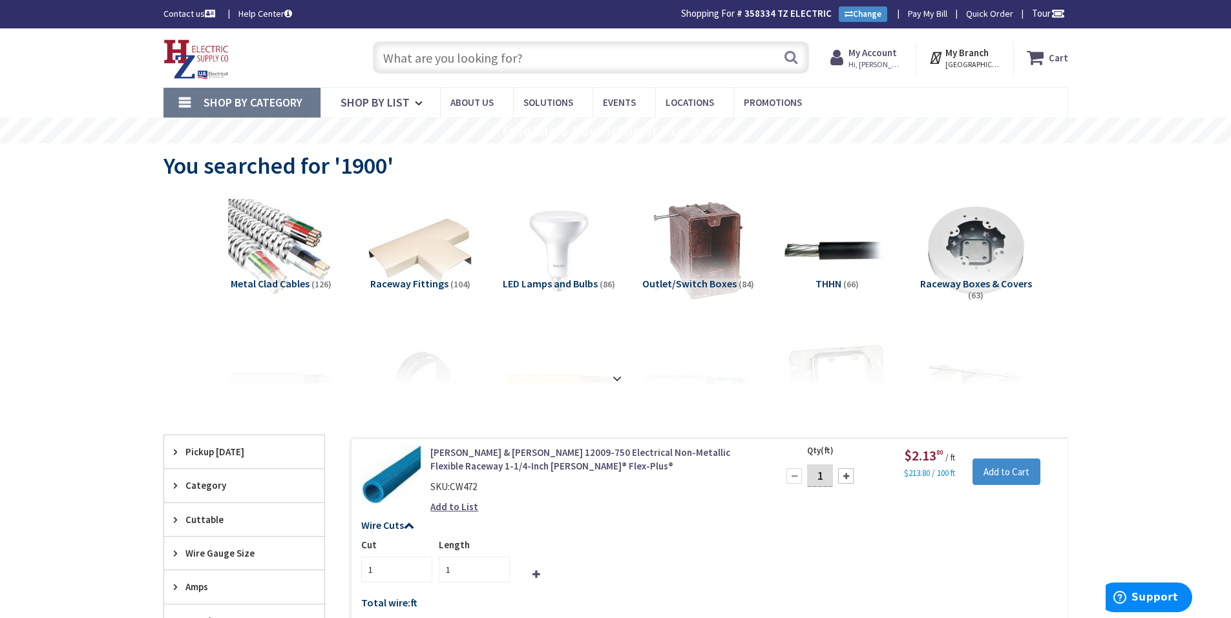
click at [472, 50] on input "text" at bounding box center [591, 57] width 436 height 32
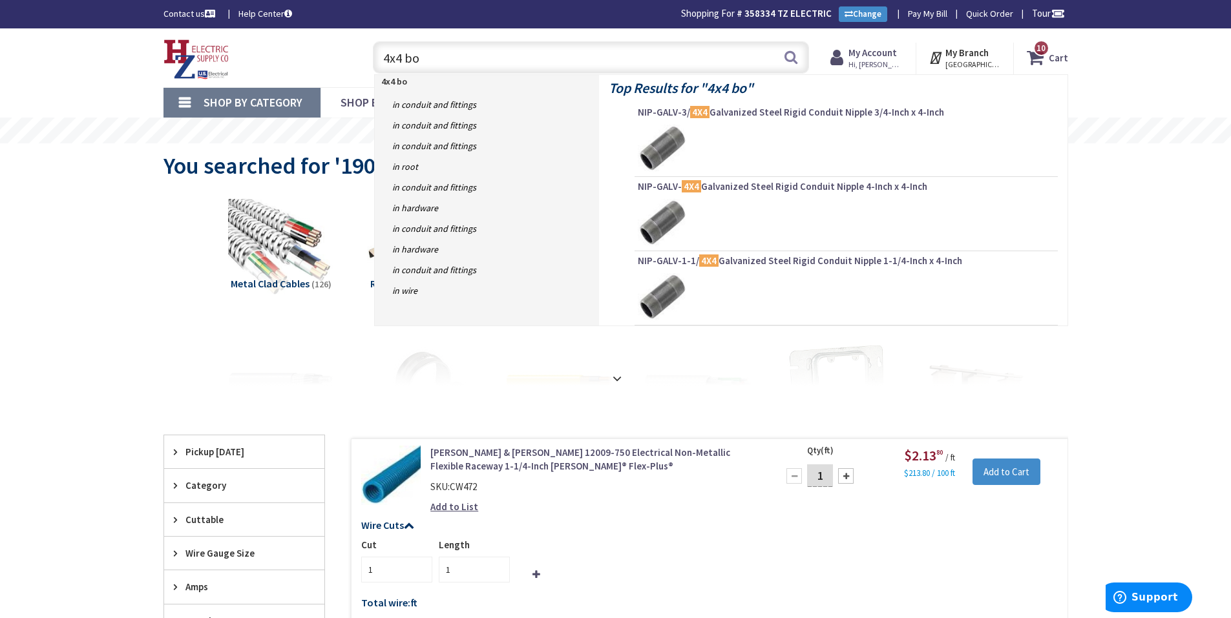
type input "4x4 box"
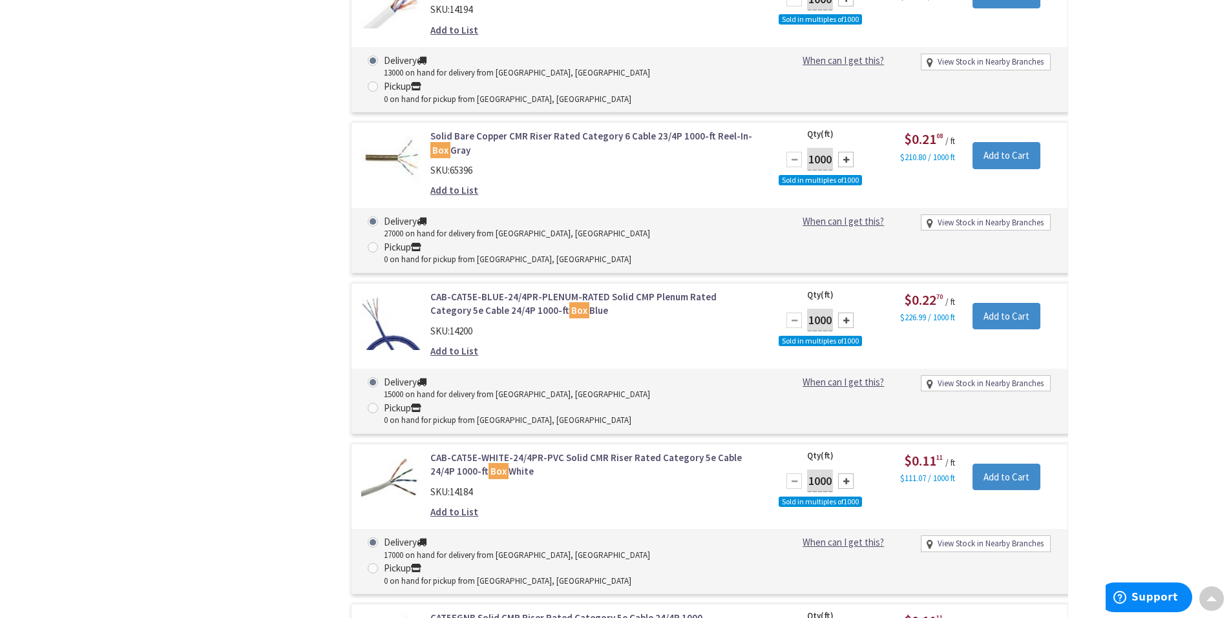
scroll to position [3814, 0]
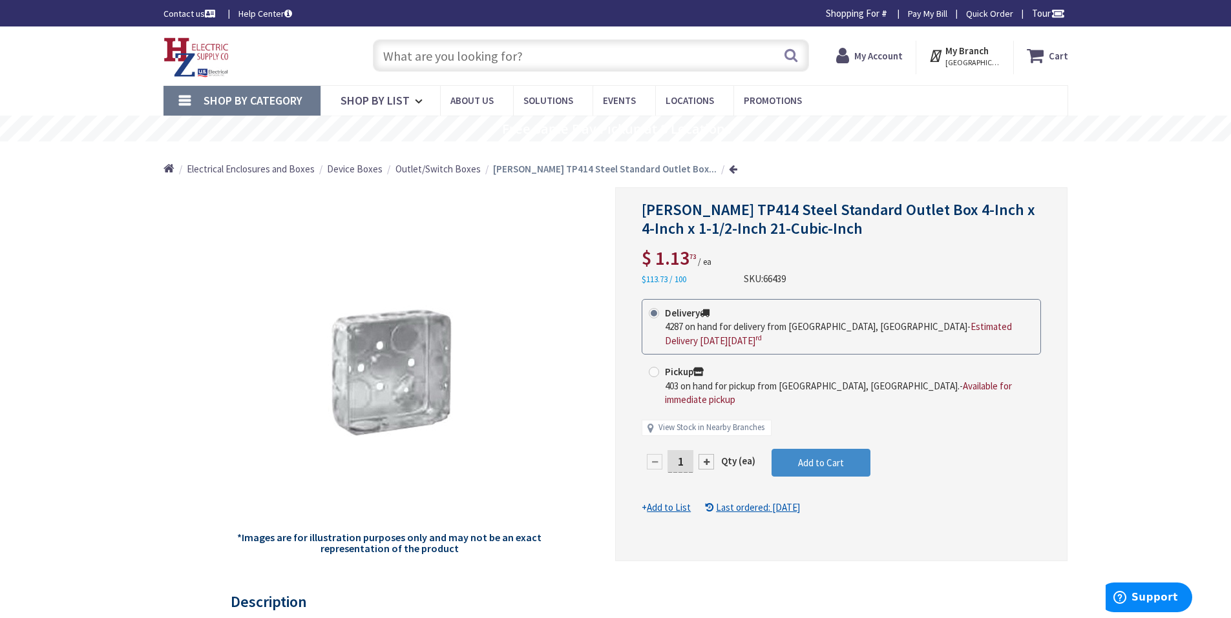
click at [689, 450] on input "1" at bounding box center [680, 461] width 26 height 23
drag, startPoint x: 689, startPoint y: 448, endPoint x: 666, endPoint y: 438, distance: 25.2
click at [666, 449] on div "1" at bounding box center [681, 462] width 78 height 26
type input "20"
click at [842, 443] on form "This product is Discontinued Delivery 4287 on hand for delivery from Middletown…" at bounding box center [841, 407] width 399 height 216
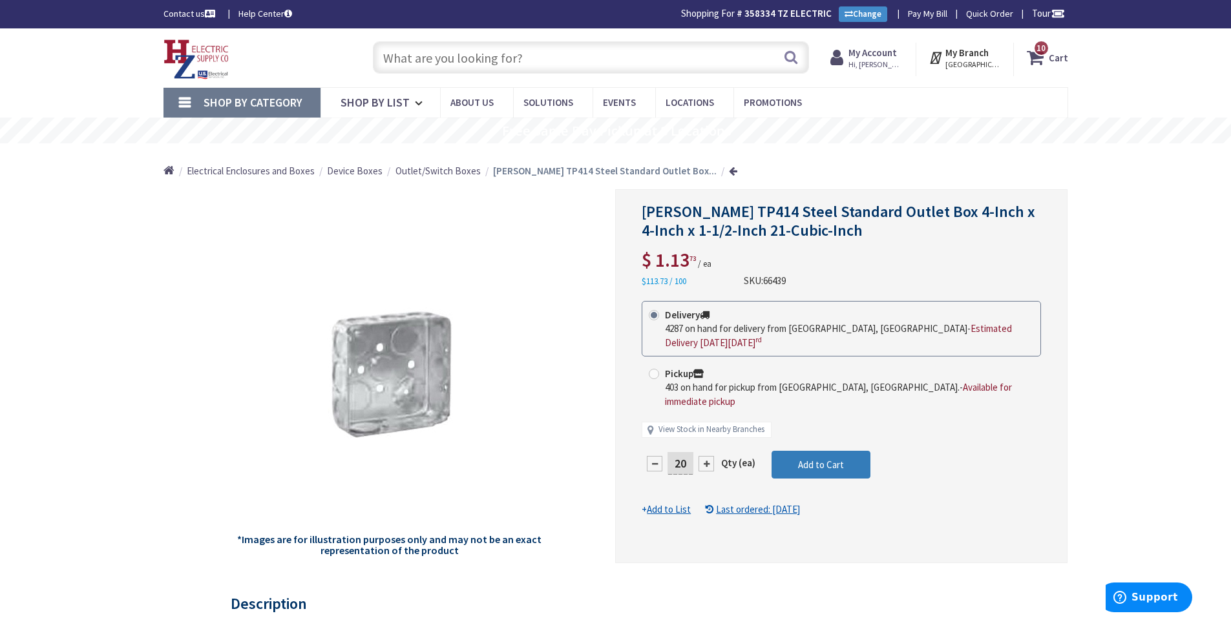
click at [846, 452] on button "Add to Cart" at bounding box center [821, 465] width 99 height 28
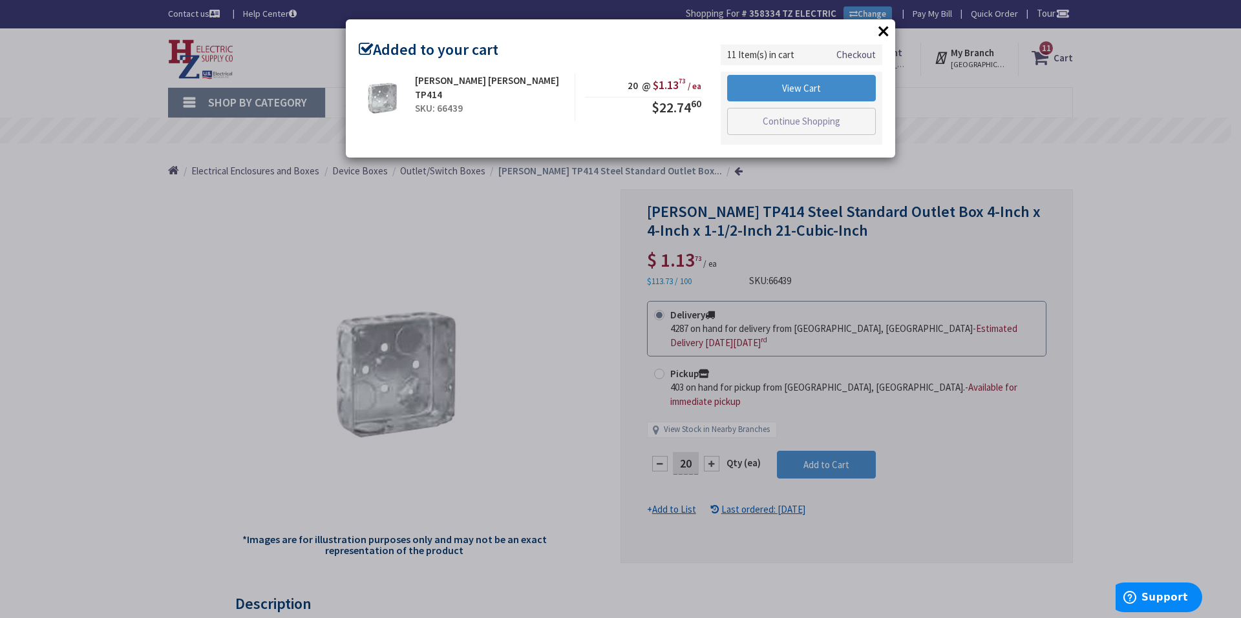
click at [881, 28] on button "×" at bounding box center [883, 30] width 19 height 19
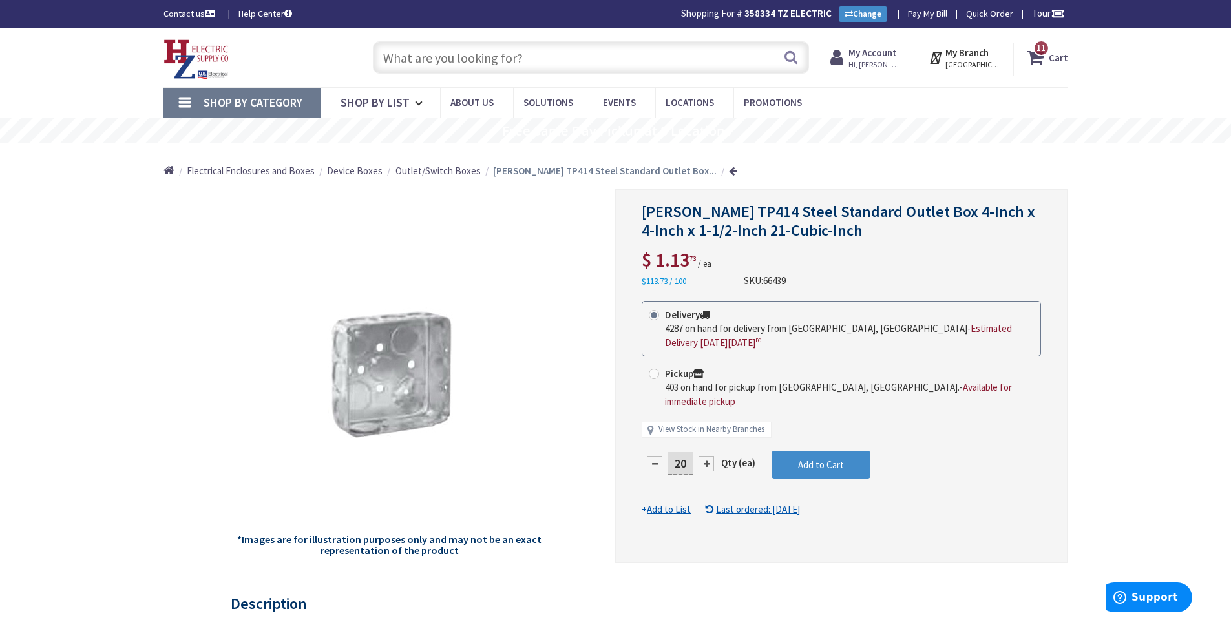
click at [488, 61] on input "text" at bounding box center [591, 57] width 436 height 32
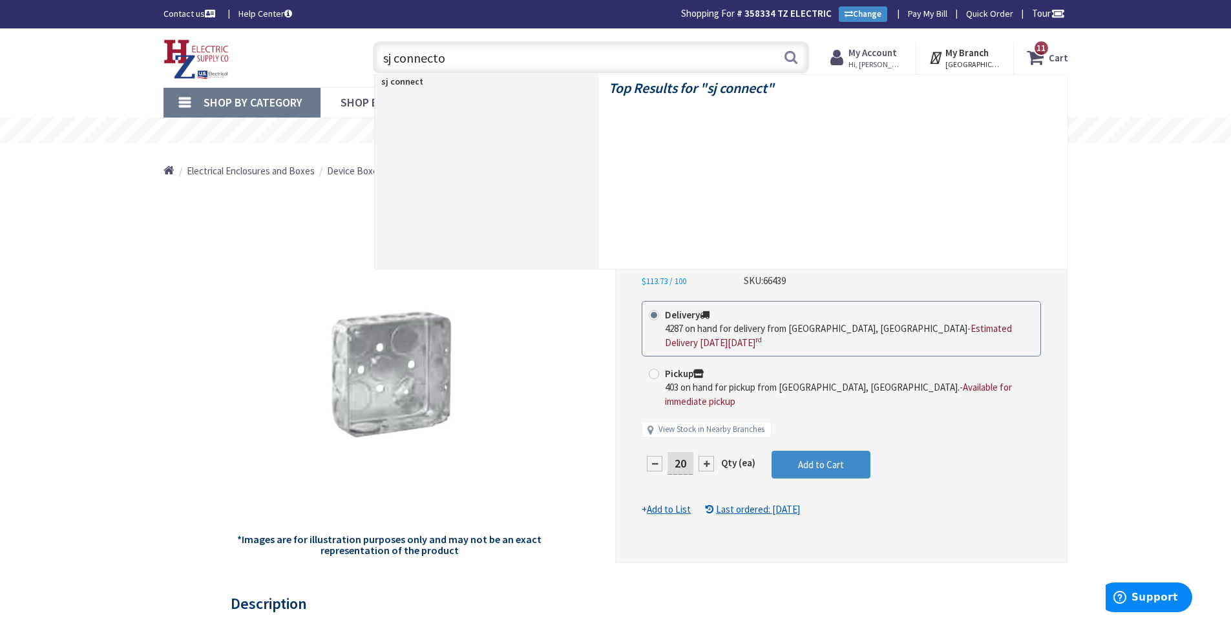
type input "sj connector"
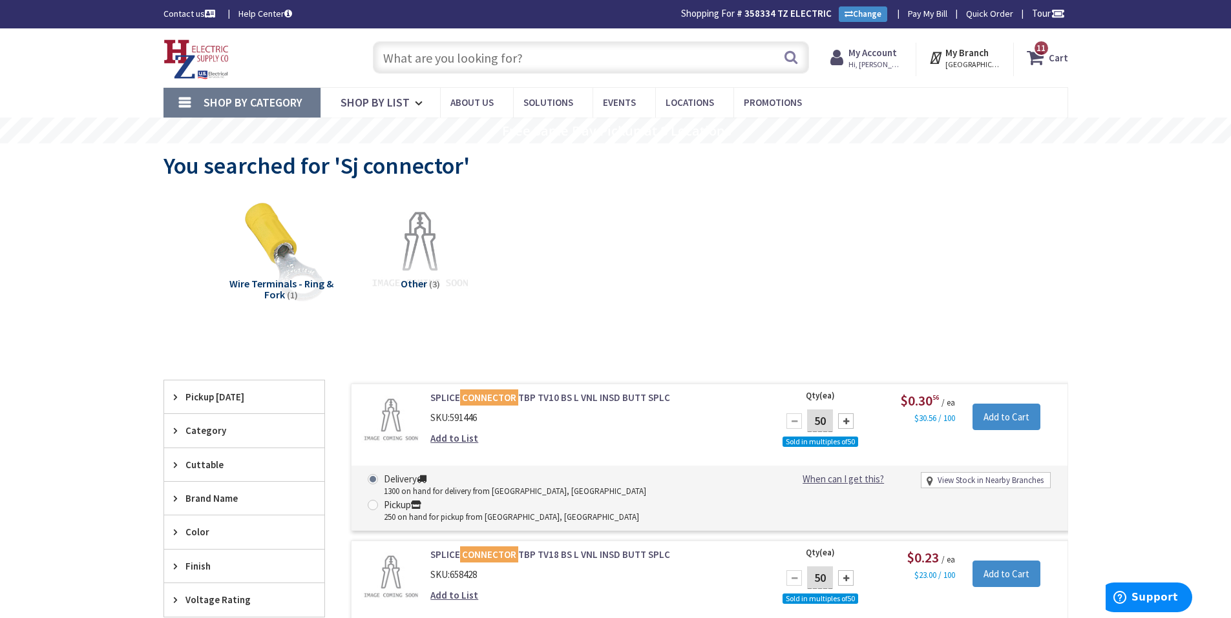
click at [505, 46] on input "text" at bounding box center [591, 57] width 436 height 32
paste input "BR816L125SDP"
type input "BR816L125SDP"
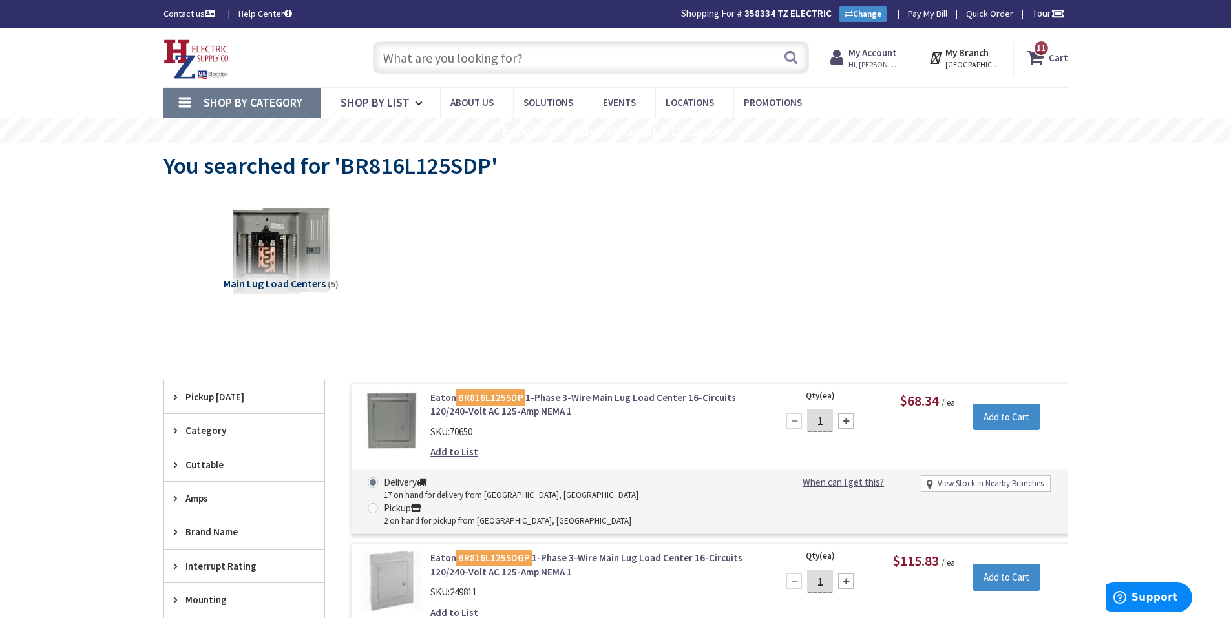
click at [501, 412] on link "Eaton BR816L125SDP 1-Phase 3-Wire Main Lug Load Center 16-Circuits 120/240-Volt…" at bounding box center [594, 405] width 329 height 28
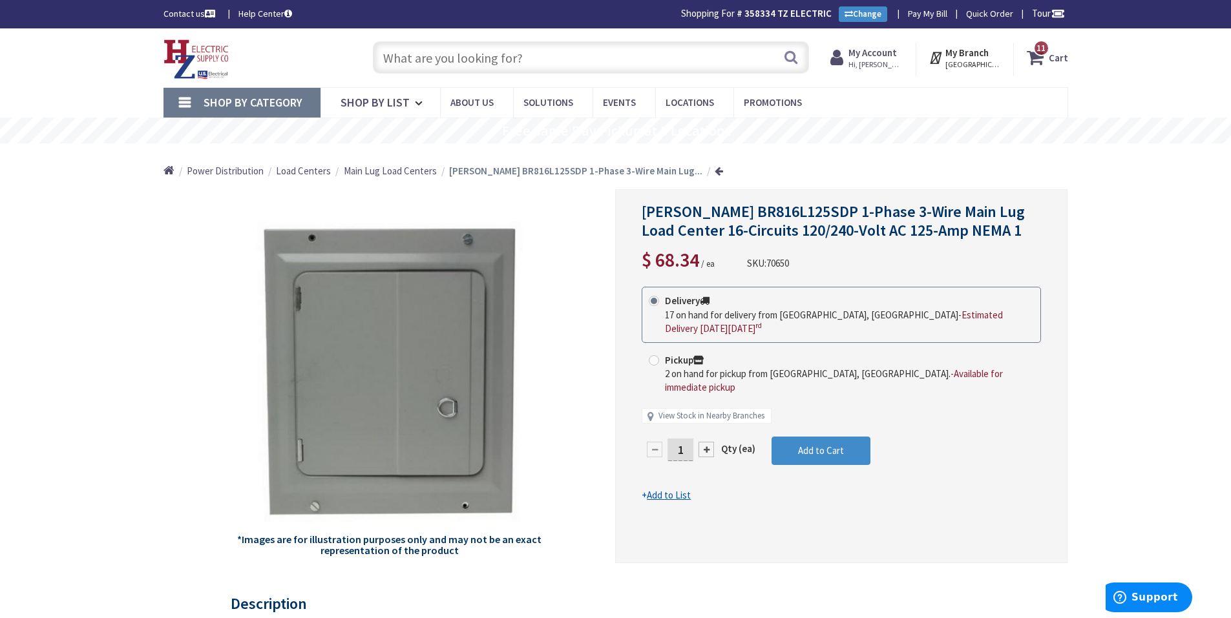
click at [688, 439] on input "1" at bounding box center [680, 450] width 26 height 23
type input "3"
click at [850, 436] on form "This product is Discontinued Delivery 17 on hand for delivery from Middletown, …" at bounding box center [841, 395] width 399 height 216
click at [850, 437] on button "Add to Cart" at bounding box center [821, 451] width 99 height 28
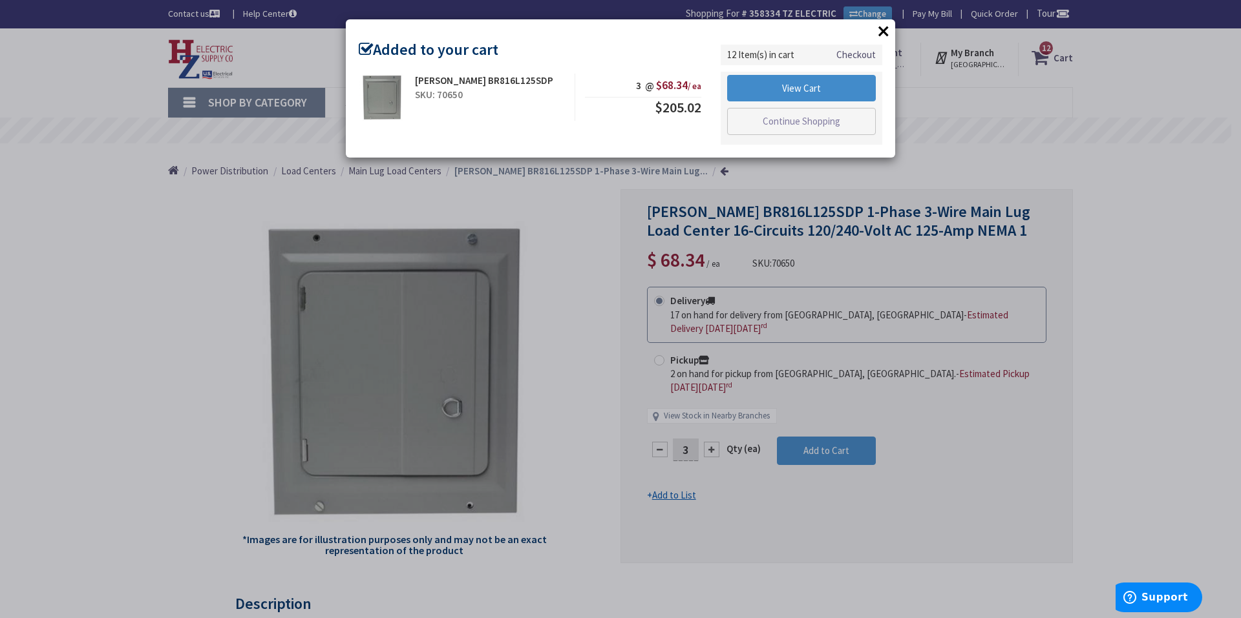
click at [877, 34] on button "×" at bounding box center [883, 30] width 19 height 19
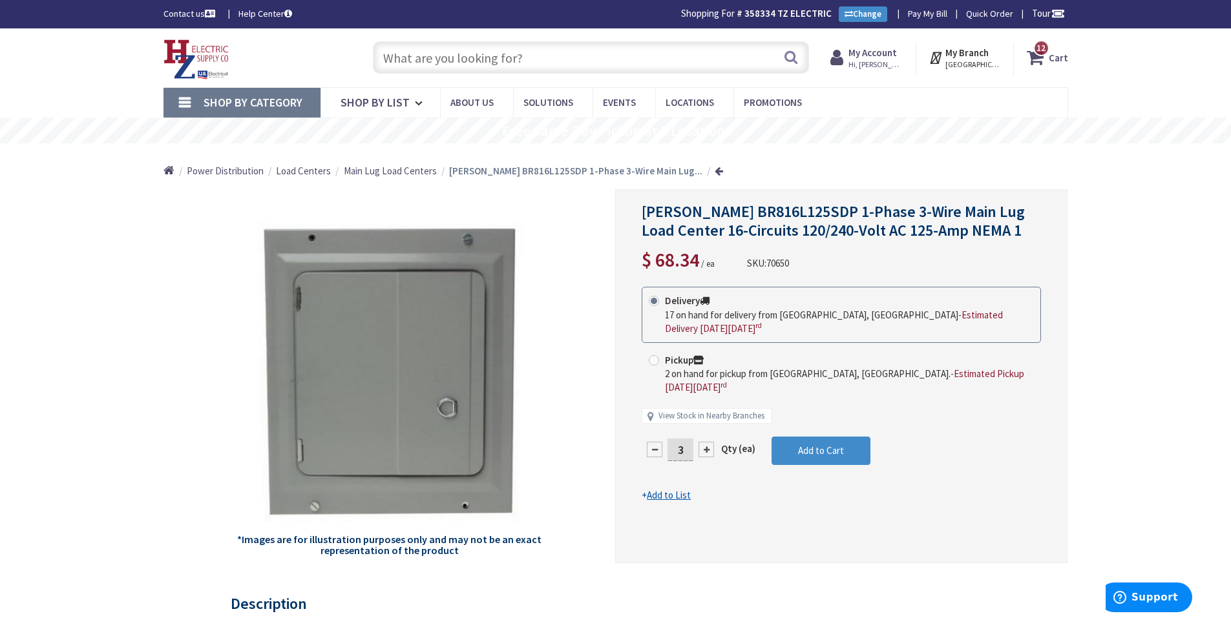
click at [423, 63] on input "text" at bounding box center [591, 57] width 436 height 32
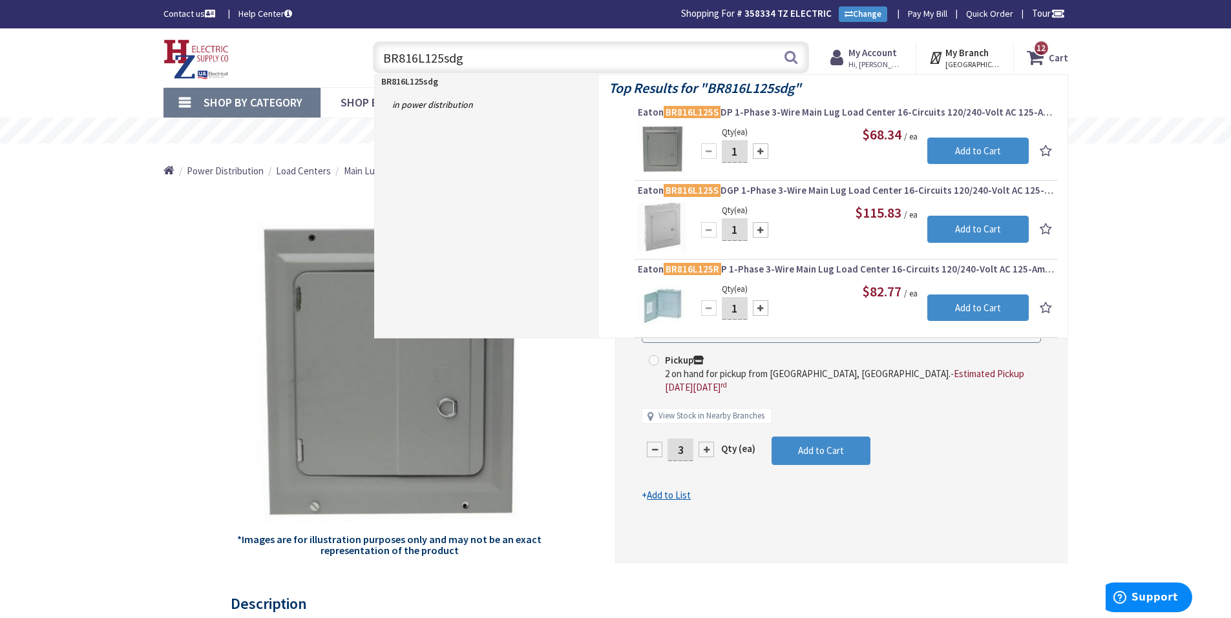
type input "BR816L125sdgp"
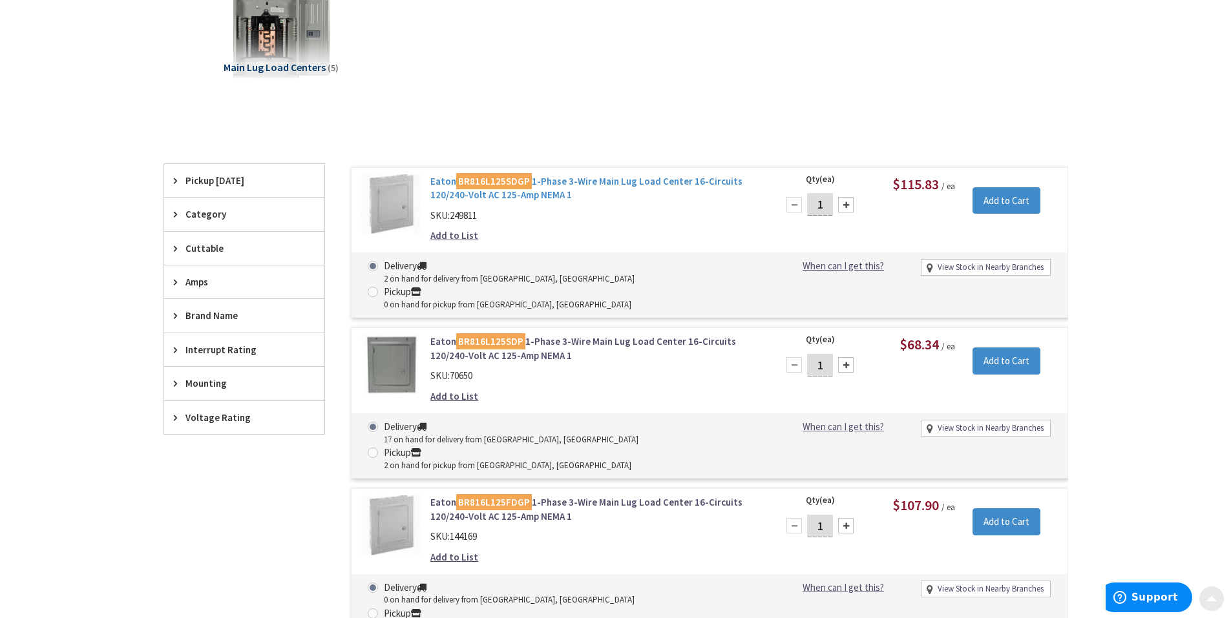
scroll to position [258, 0]
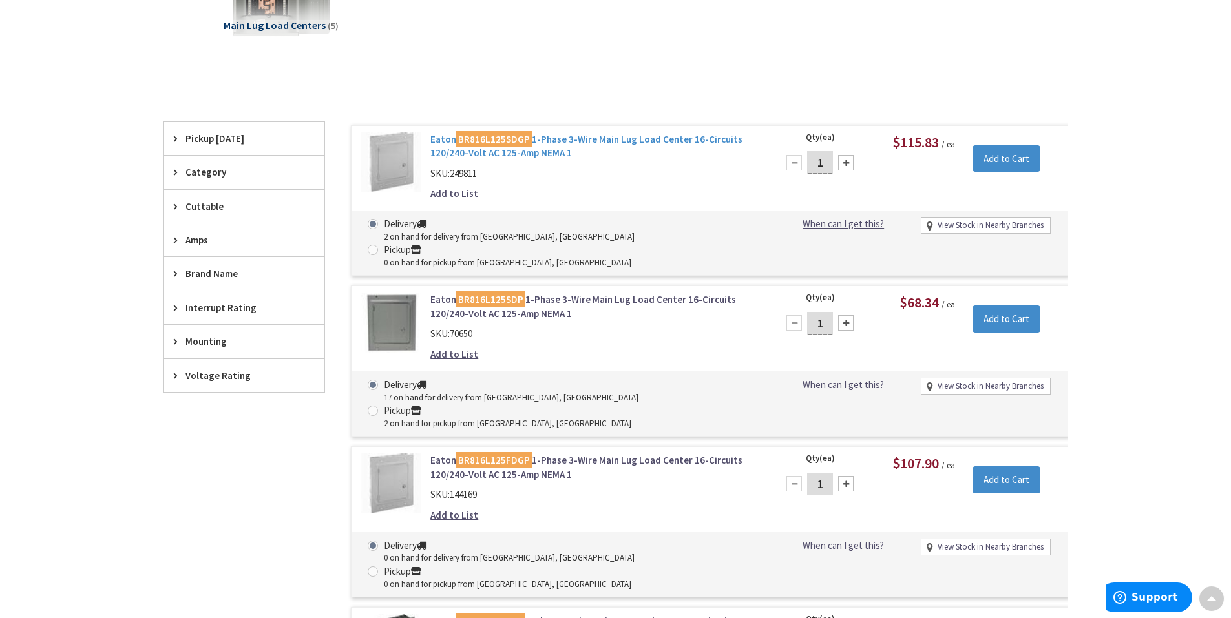
drag, startPoint x: 563, startPoint y: 131, endPoint x: 565, endPoint y: 142, distance: 11.7
click at [563, 131] on div "Eaton BR816L125SDGP 1-Phase 3-Wire Main Lug Load Center 16-Circuits 120/240-Vol…" at bounding box center [709, 200] width 717 height 151
click at [565, 142] on link "Eaton BR816L125SDGP 1-Phase 3-Wire Main Lug Load Center 16-Circuits 120/240-Vol…" at bounding box center [594, 146] width 329 height 28
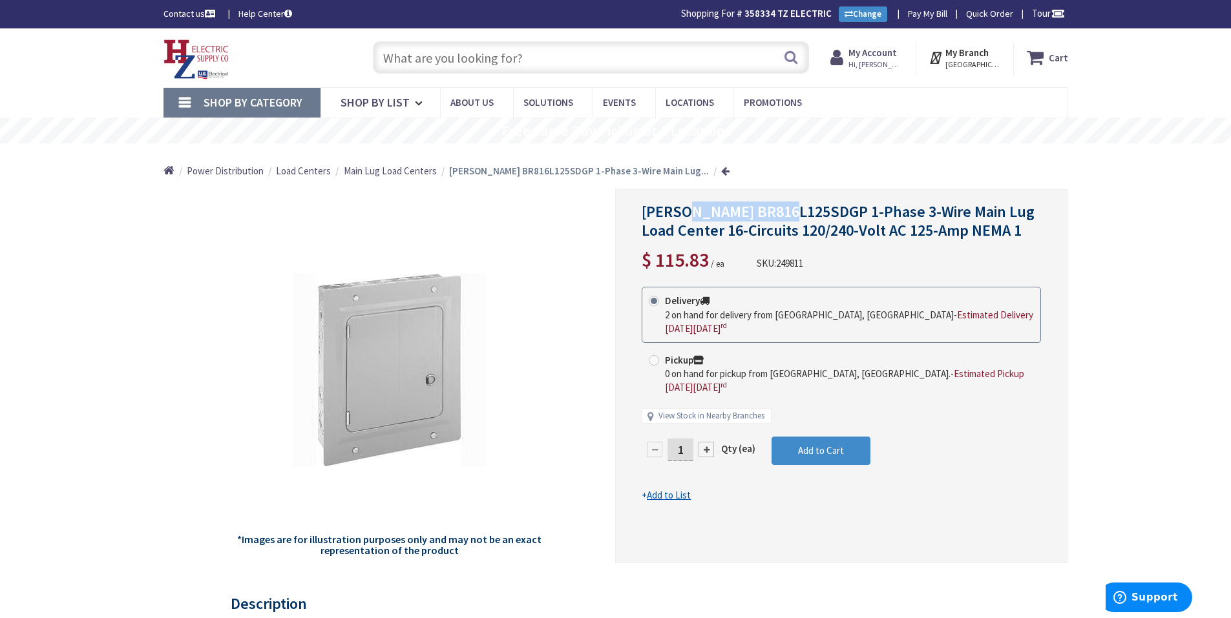
drag, startPoint x: 685, startPoint y: 209, endPoint x: 793, endPoint y: 209, distance: 108.6
click at [793, 209] on span "[PERSON_NAME] BR816L125SDGP 1-Phase 3-Wire Main Lug Load Center 16-Circuits 120…" at bounding box center [838, 221] width 393 height 39
copy span "BR816L125SDGP"
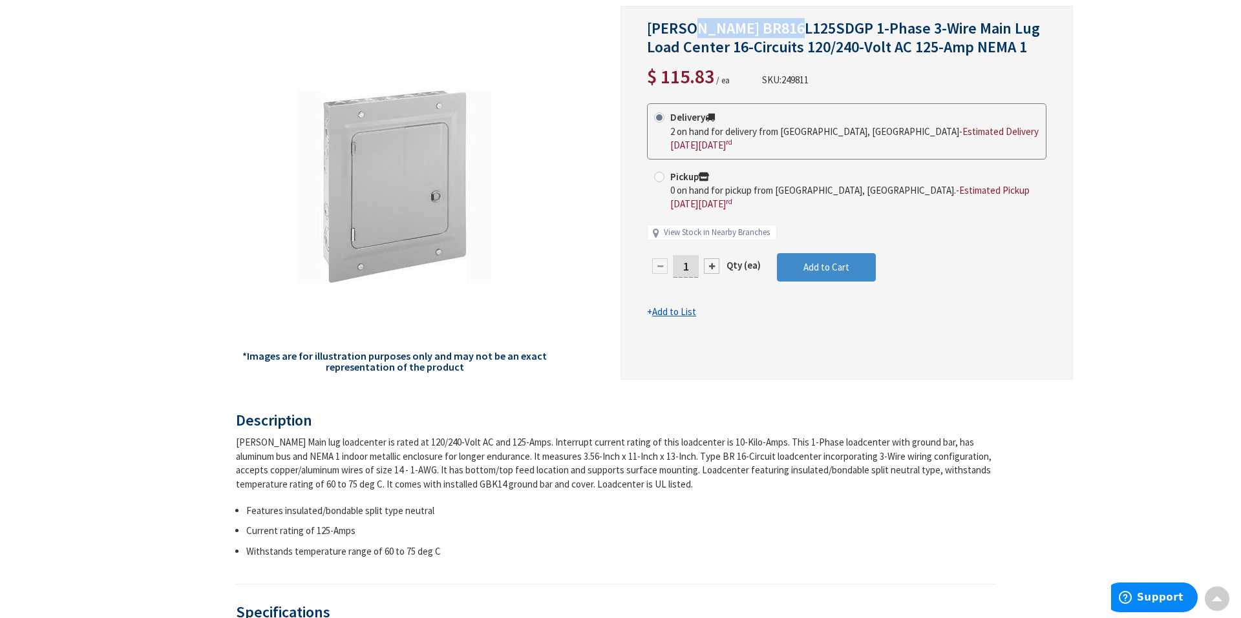
scroll to position [65, 0]
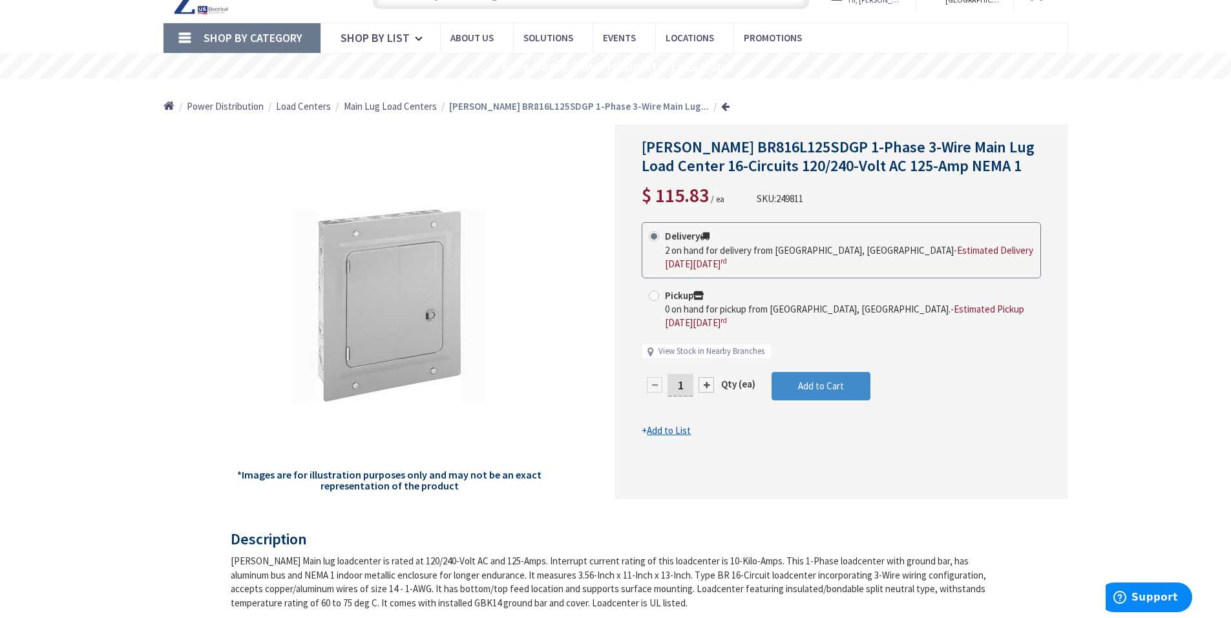
click at [709, 377] on div at bounding box center [706, 385] width 16 height 16
click at [0, 0] on div at bounding box center [0, 0] width 0 height 0
click at [709, 377] on div at bounding box center [706, 385] width 16 height 16
type input "3"
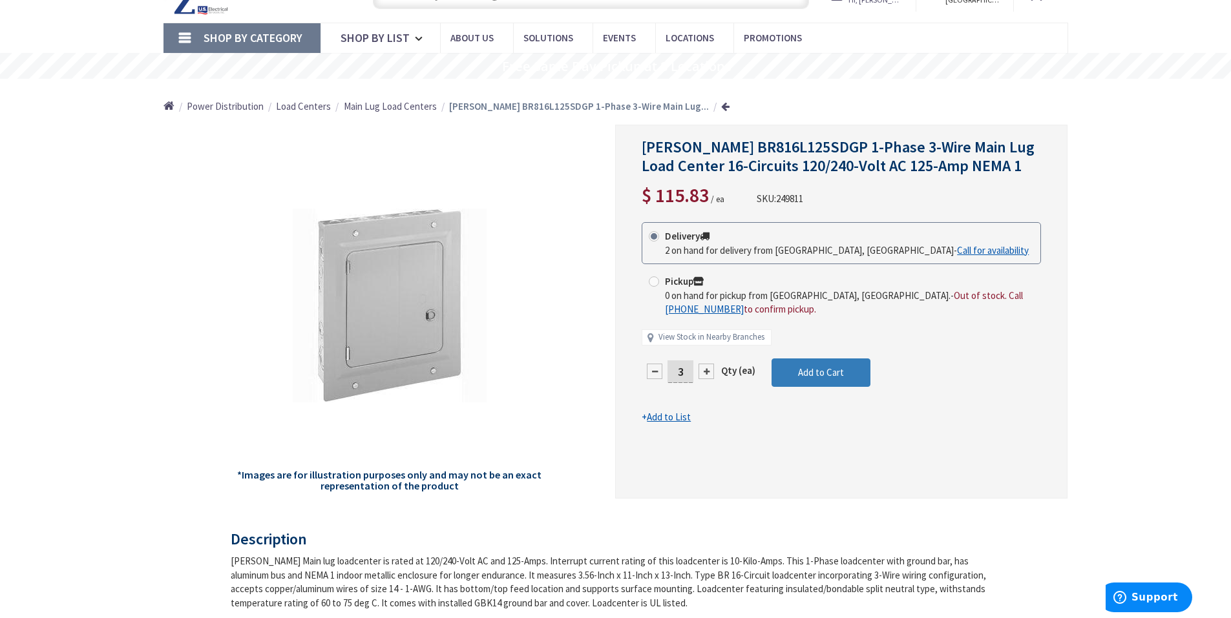
click at [802, 370] on span "Add to Cart" at bounding box center [821, 372] width 46 height 12
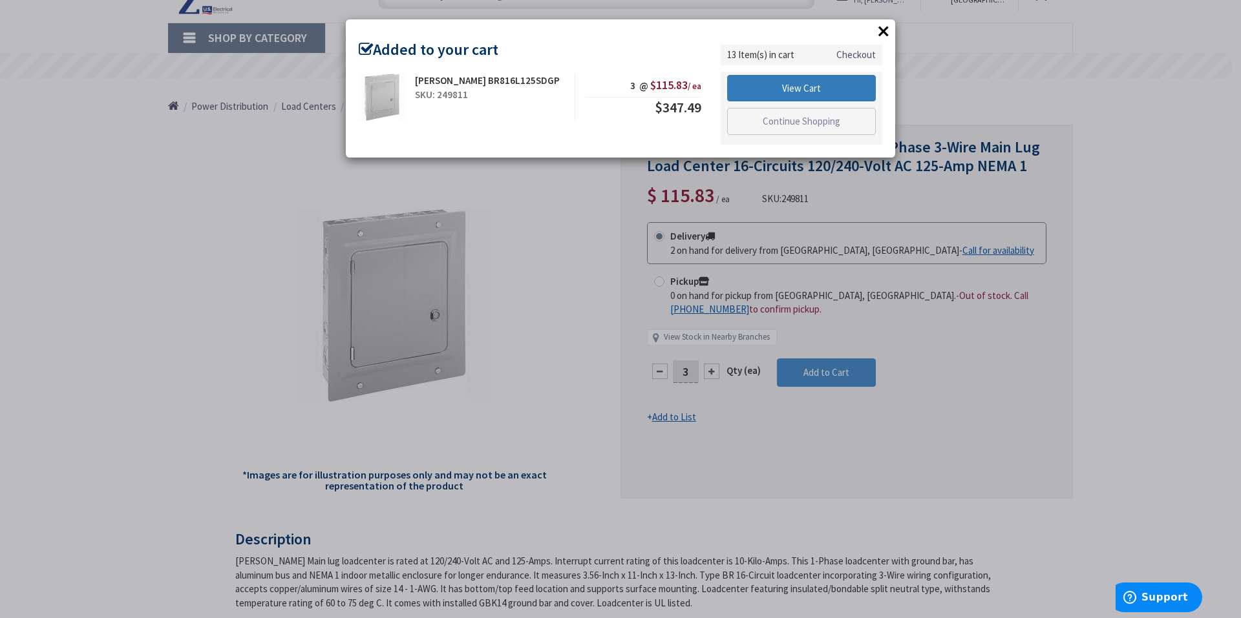
click at [852, 89] on link "View Cart" at bounding box center [801, 88] width 149 height 27
click at [840, 92] on link "View Cart" at bounding box center [801, 88] width 149 height 27
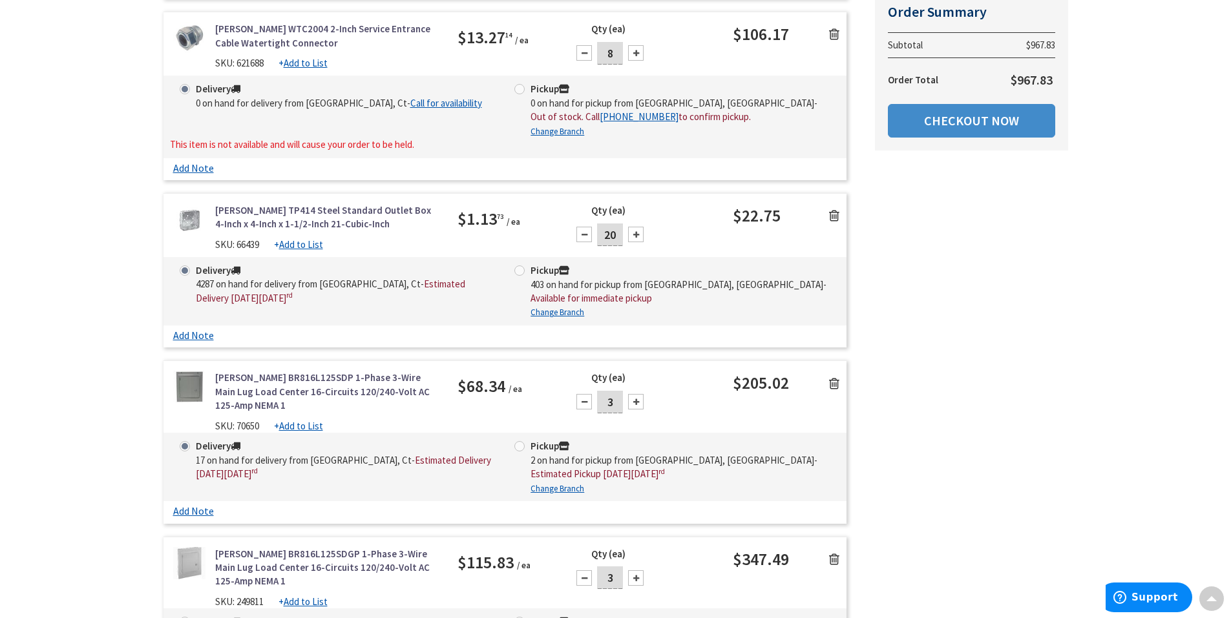
scroll to position [2003, 0]
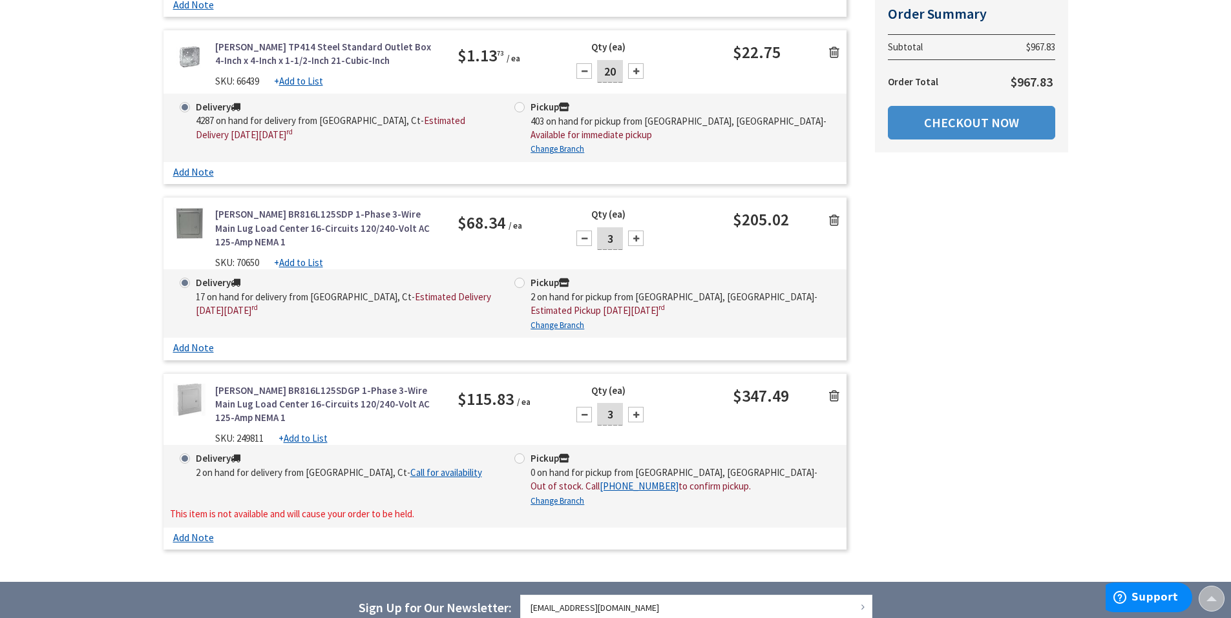
click at [832, 390] on icon at bounding box center [834, 396] width 10 height 13
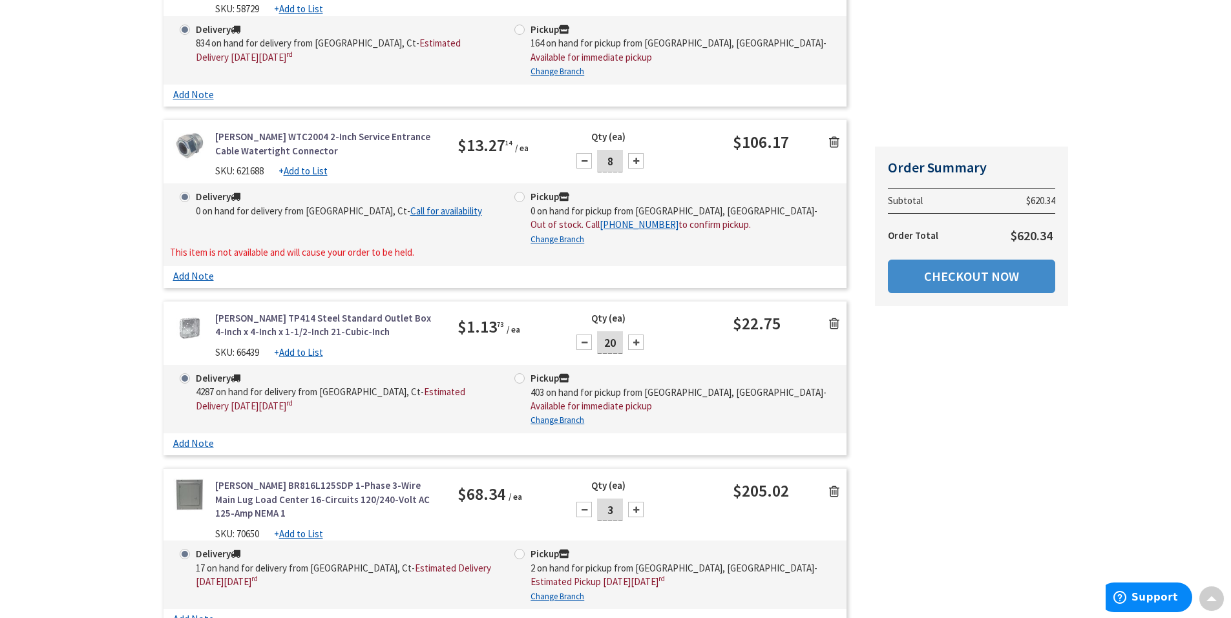
scroll to position [1880, 0]
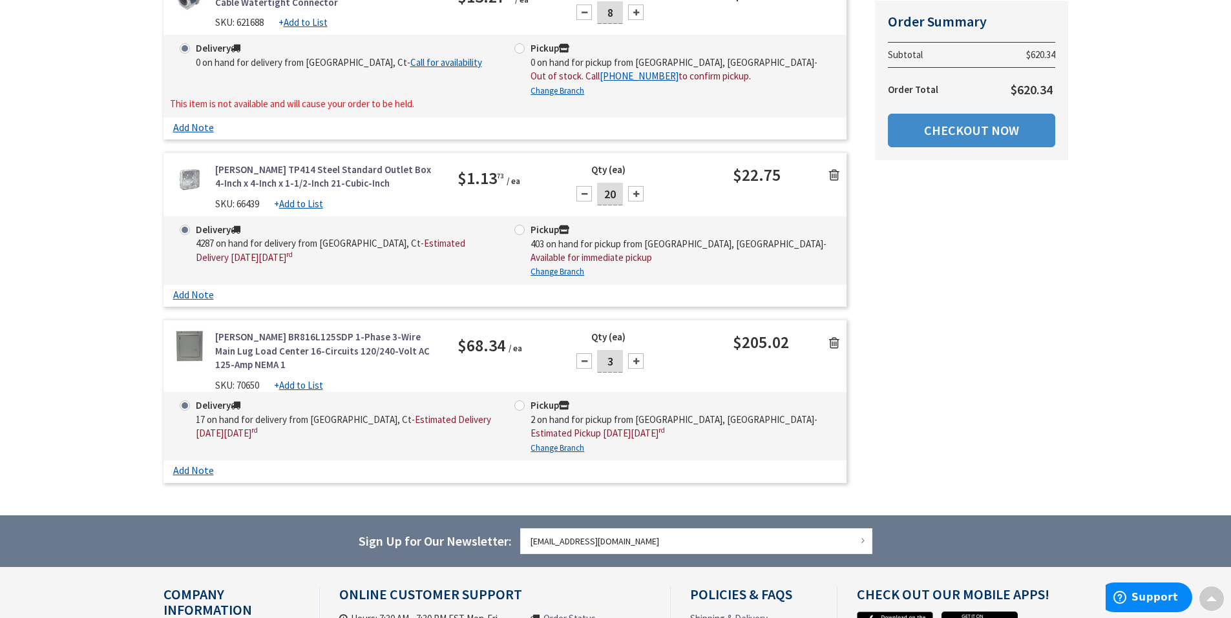
click at [380, 330] on link "[PERSON_NAME] BR816L125SDP 1-Phase 3-Wire Main Lug Load Center 16-Circuits 120/…" at bounding box center [327, 350] width 224 height 41
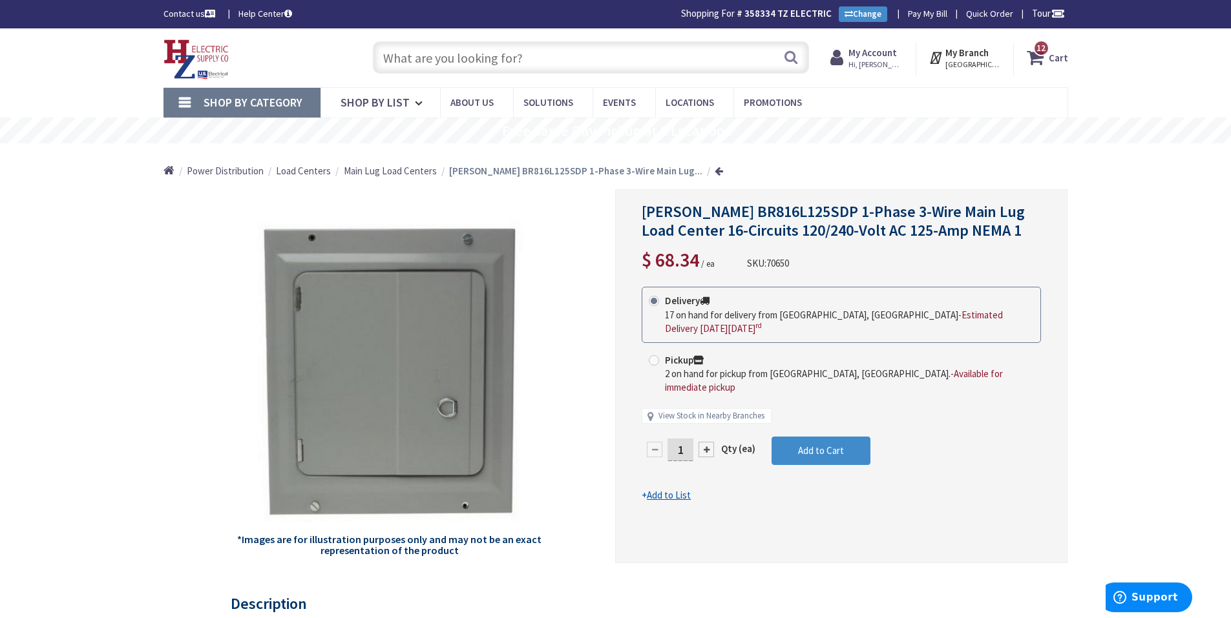
click at [481, 67] on input "text" at bounding box center [591, 57] width 436 height 32
click at [492, 64] on input "text" at bounding box center [591, 57] width 436 height 32
click at [477, 65] on input "single receptical raised cover" at bounding box center [591, 57] width 436 height 32
type input "single receptacle raised cover"
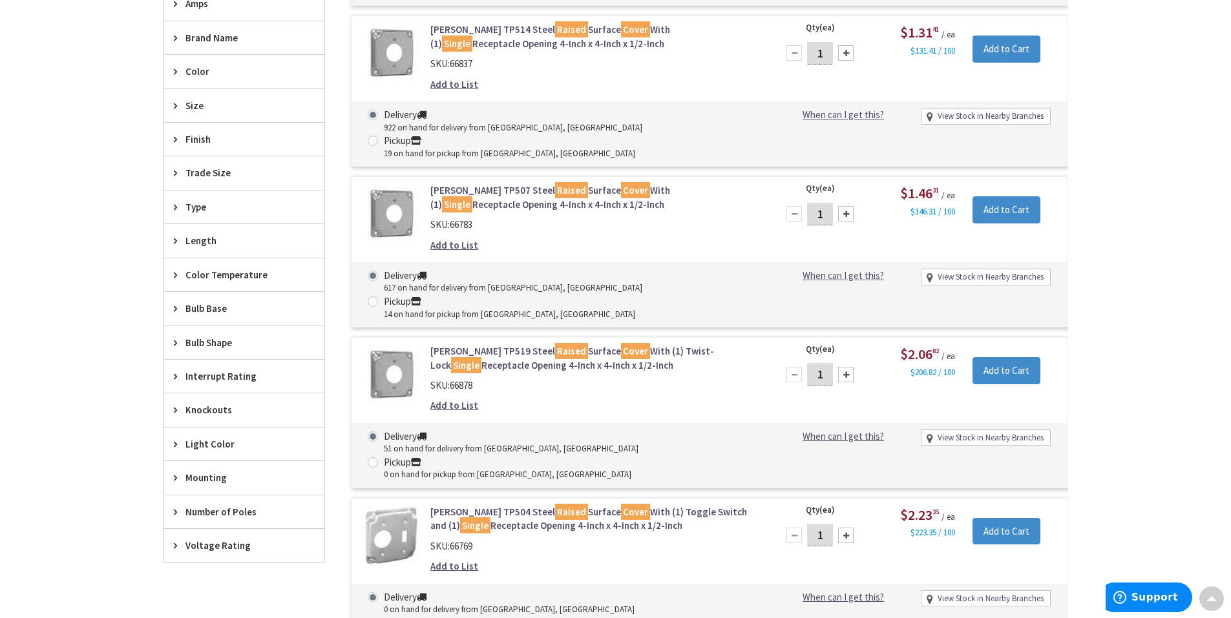
scroll to position [390, 0]
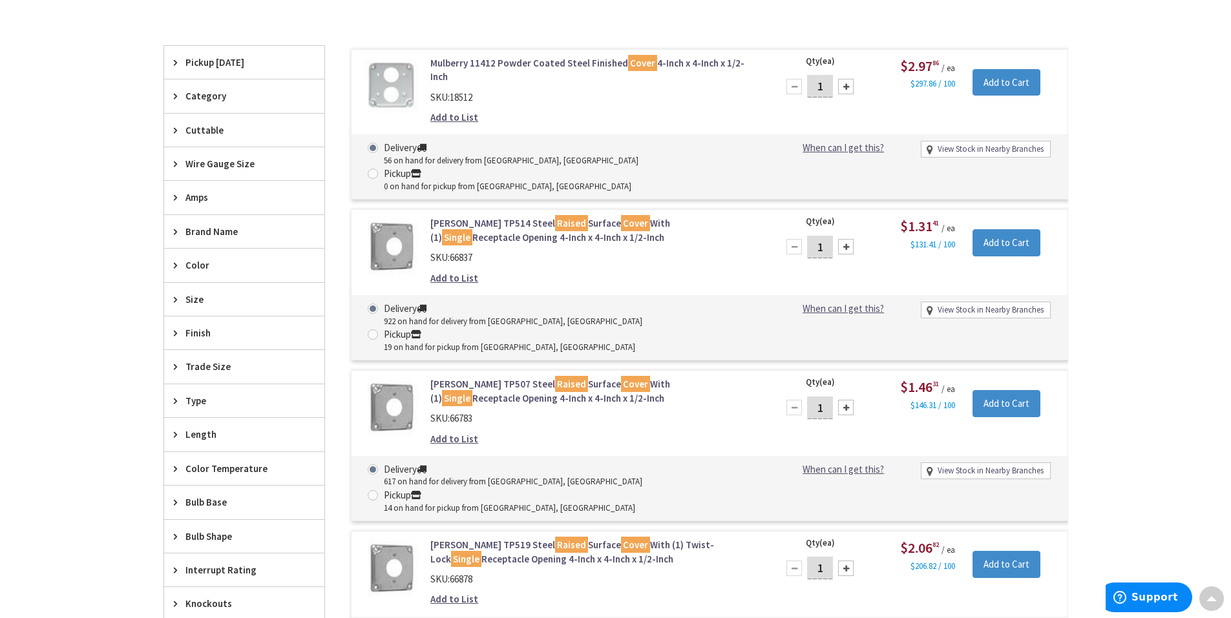
click at [827, 236] on input "1" at bounding box center [820, 247] width 26 height 23
drag, startPoint x: 827, startPoint y: 207, endPoint x: 792, endPoint y: 204, distance: 35.1
click at [792, 234] on div "1" at bounding box center [820, 247] width 78 height 26
type input "5"
click at [998, 229] on input "Add to Cart" at bounding box center [1006, 242] width 68 height 27
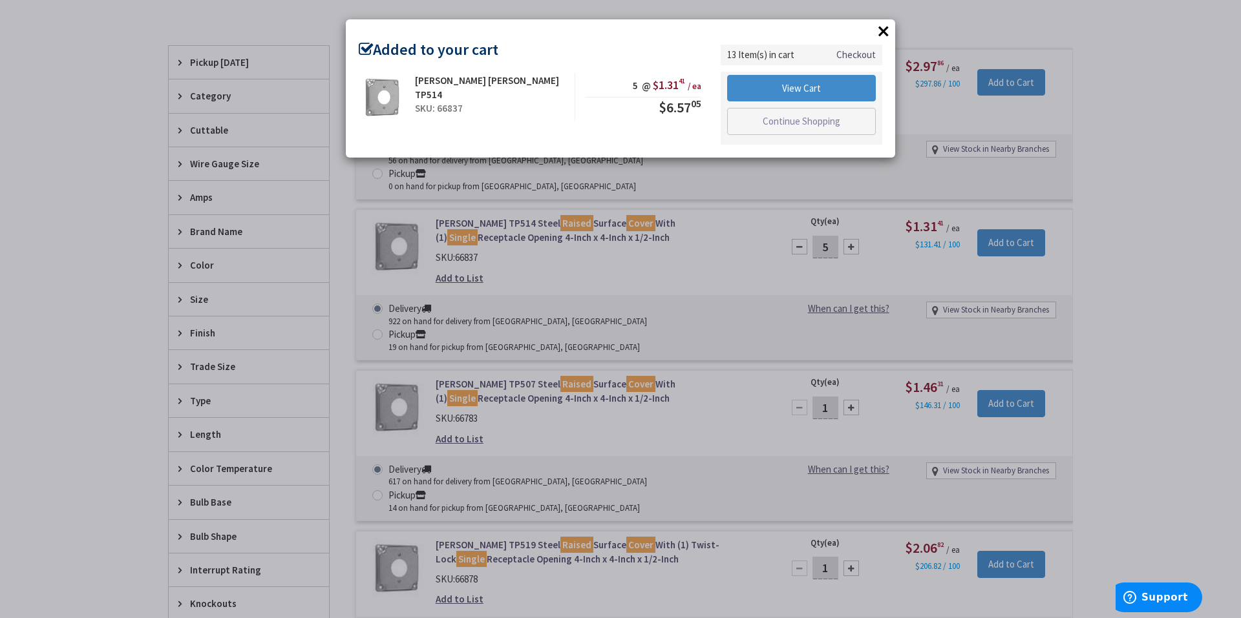
click at [881, 30] on button "×" at bounding box center [883, 30] width 19 height 19
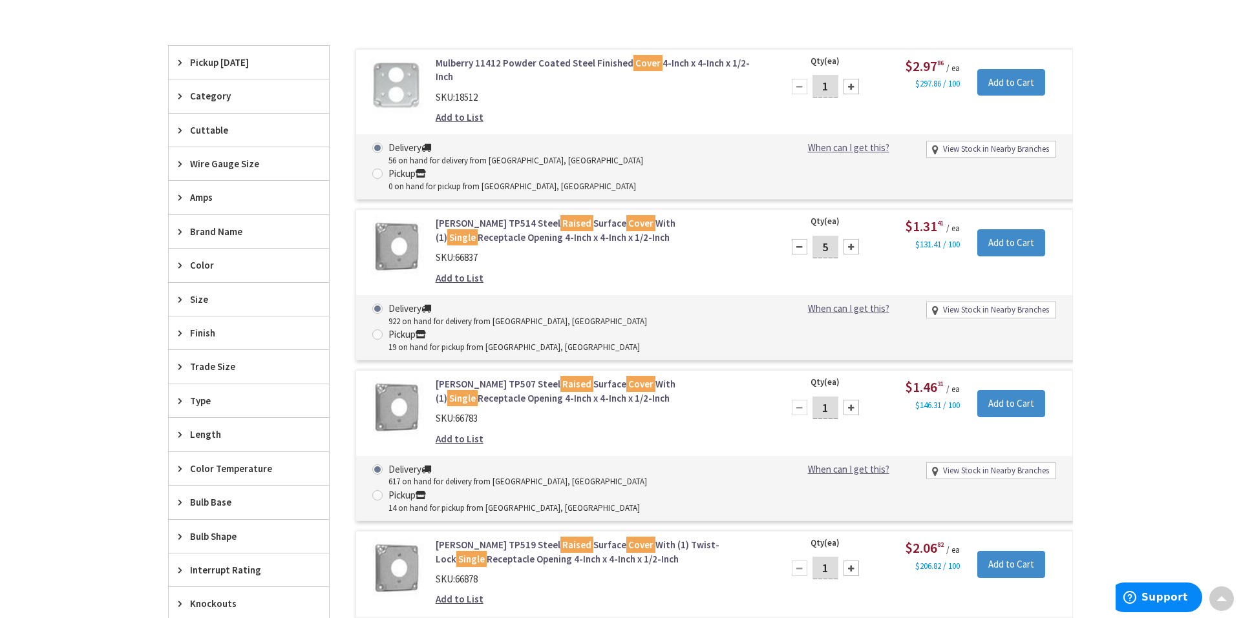
click at [588, 216] on link "Crouse-Hinds TP514 Steel Raised Surface Cover With (1) Single Receptacle Openin…" at bounding box center [600, 230] width 329 height 28
click at [587, 216] on link "Crouse-Hinds TP514 Steel Raised Surface Cover With (1) Single Receptacle Openin…" at bounding box center [594, 230] width 329 height 28
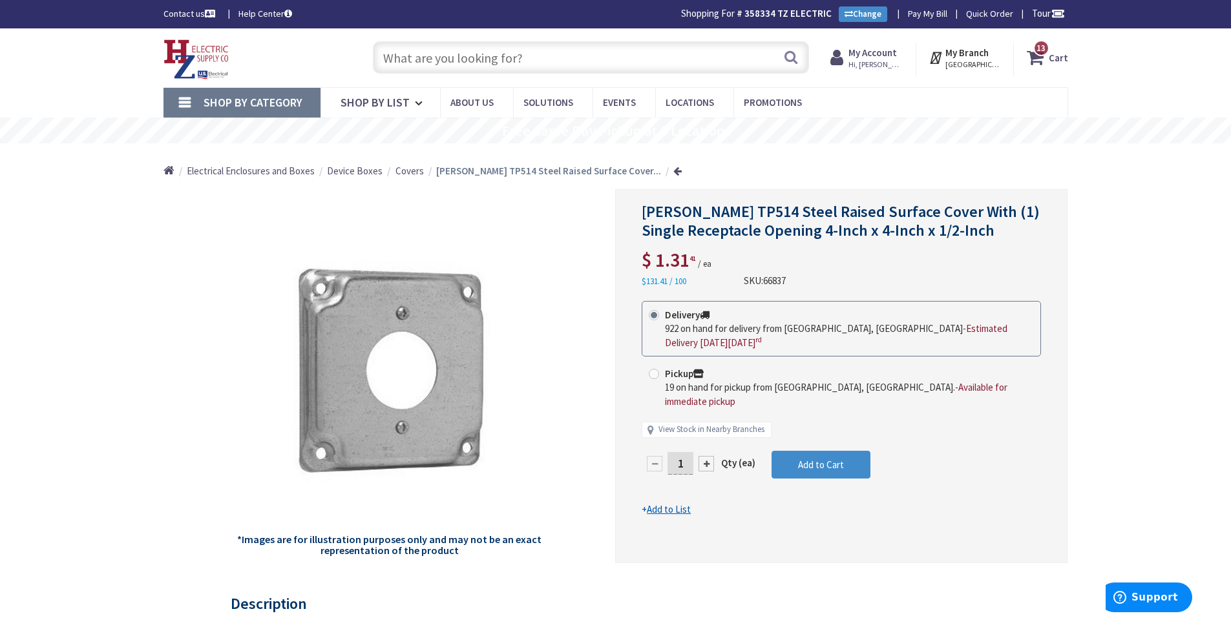
click at [572, 54] on input "text" at bounding box center [591, 57] width 436 height 32
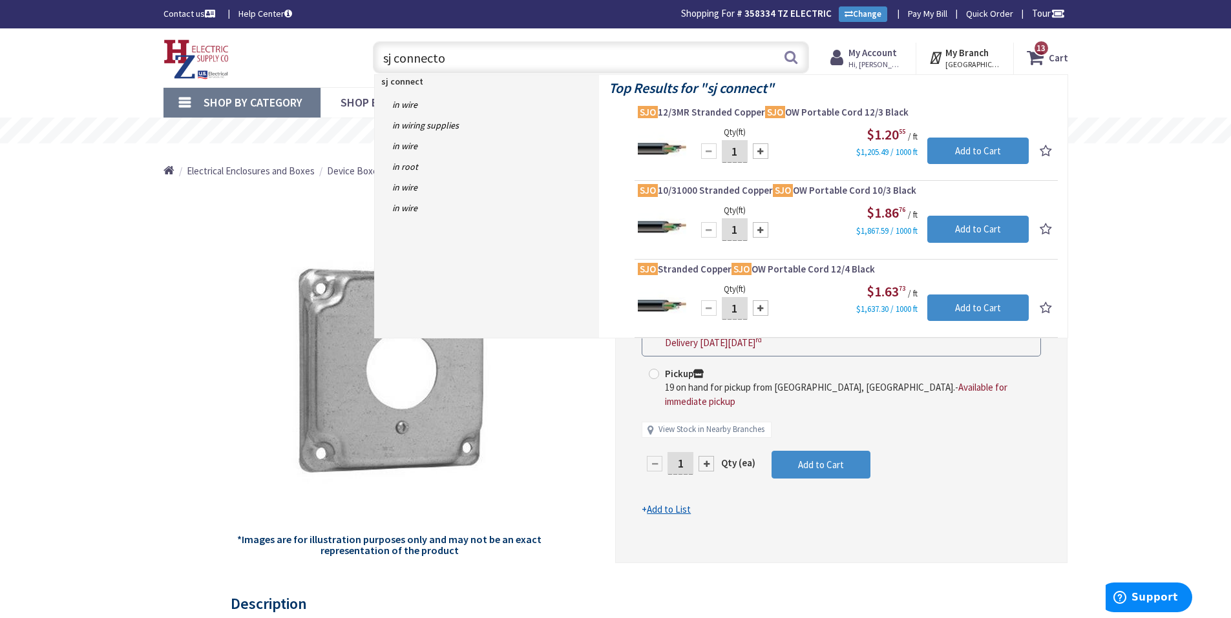
type input "sj connector"
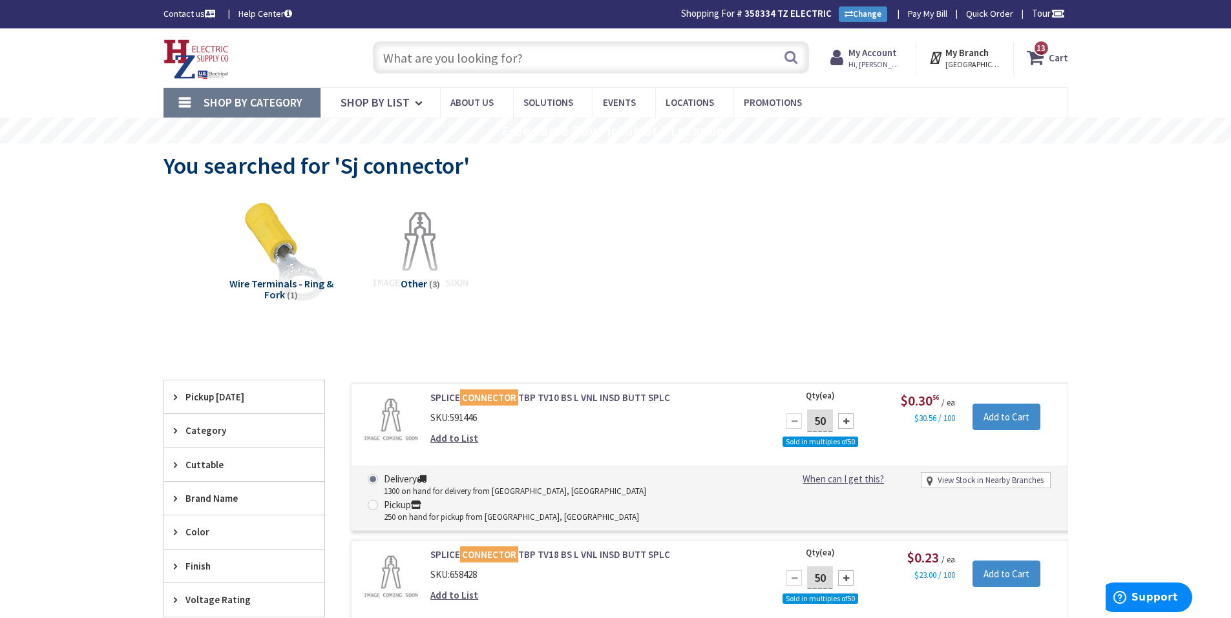
click at [533, 54] on input "text" at bounding box center [591, 57] width 436 height 32
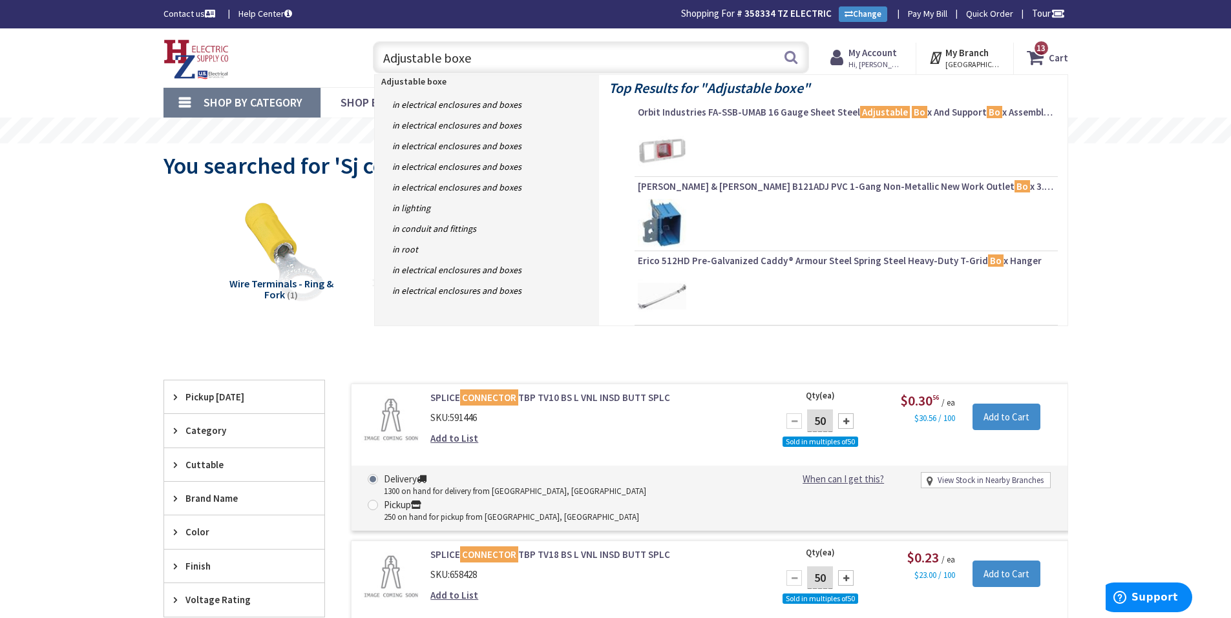
type input "Adjustable boxes"
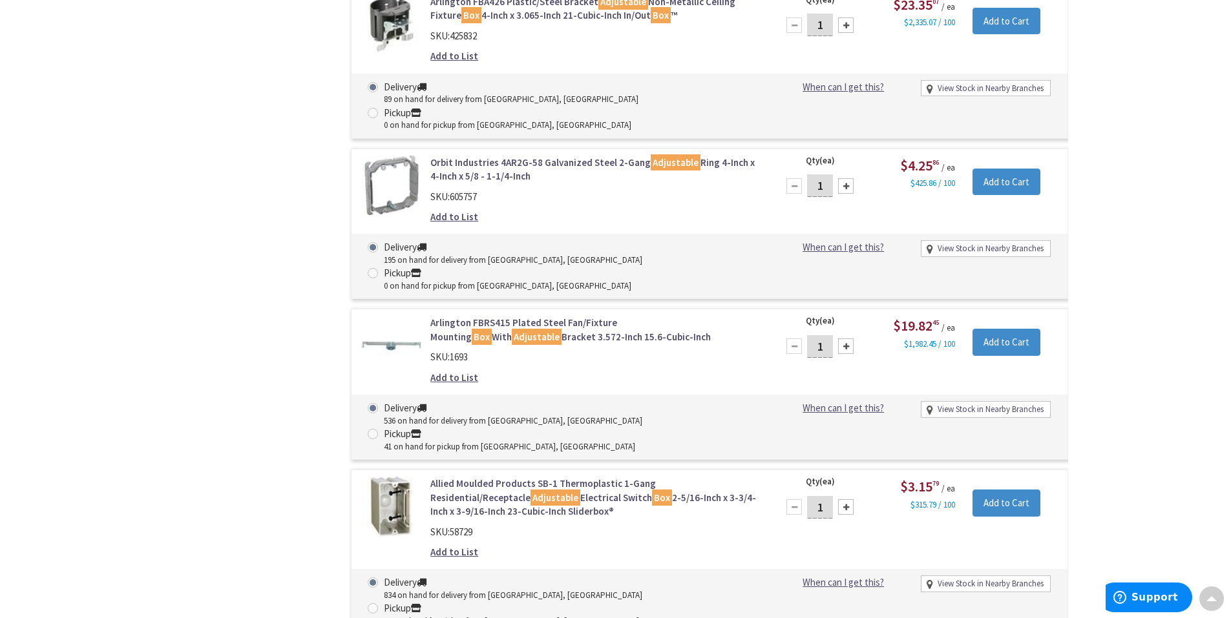
scroll to position [3118, 0]
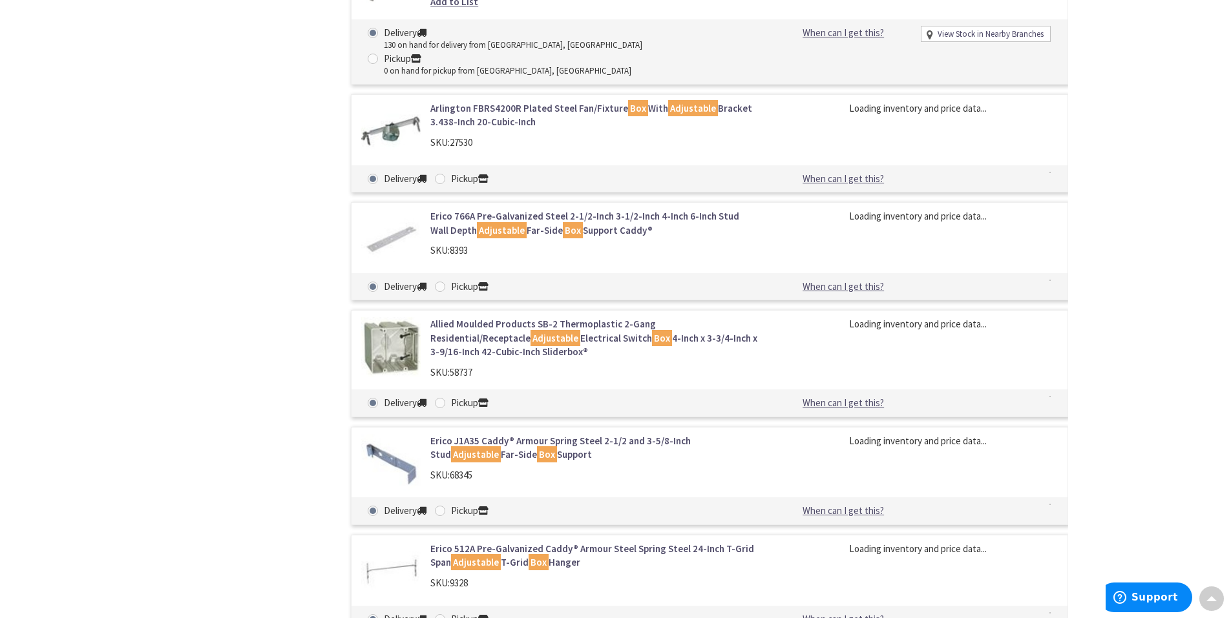
scroll to position [3732, 0]
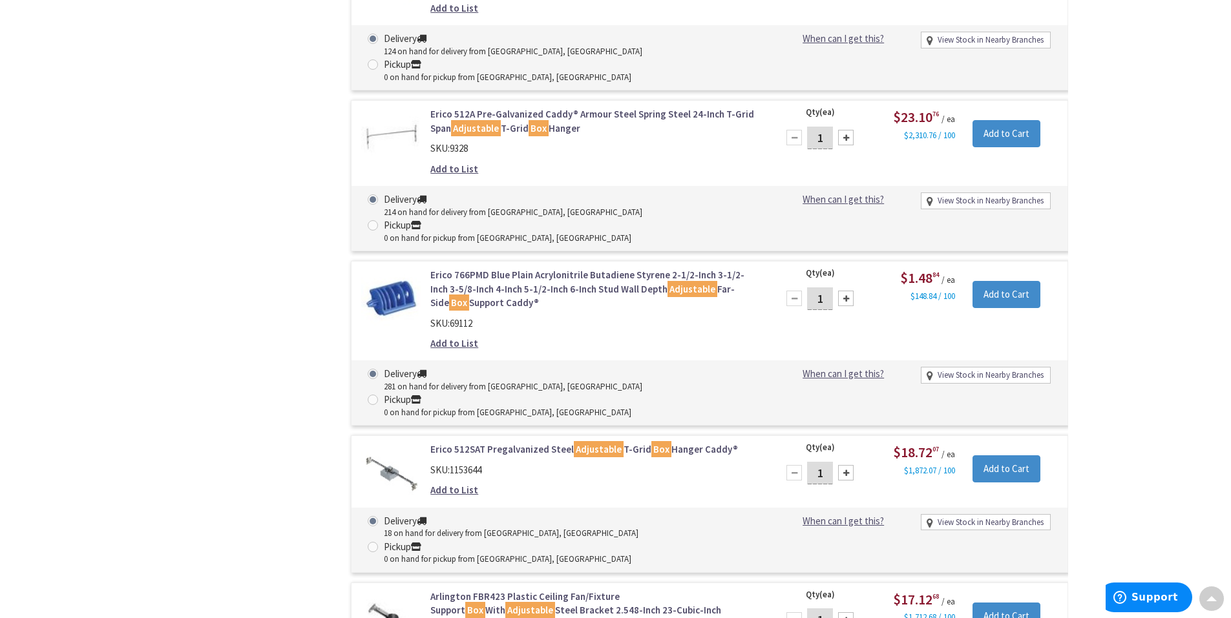
scroll to position [4507, 0]
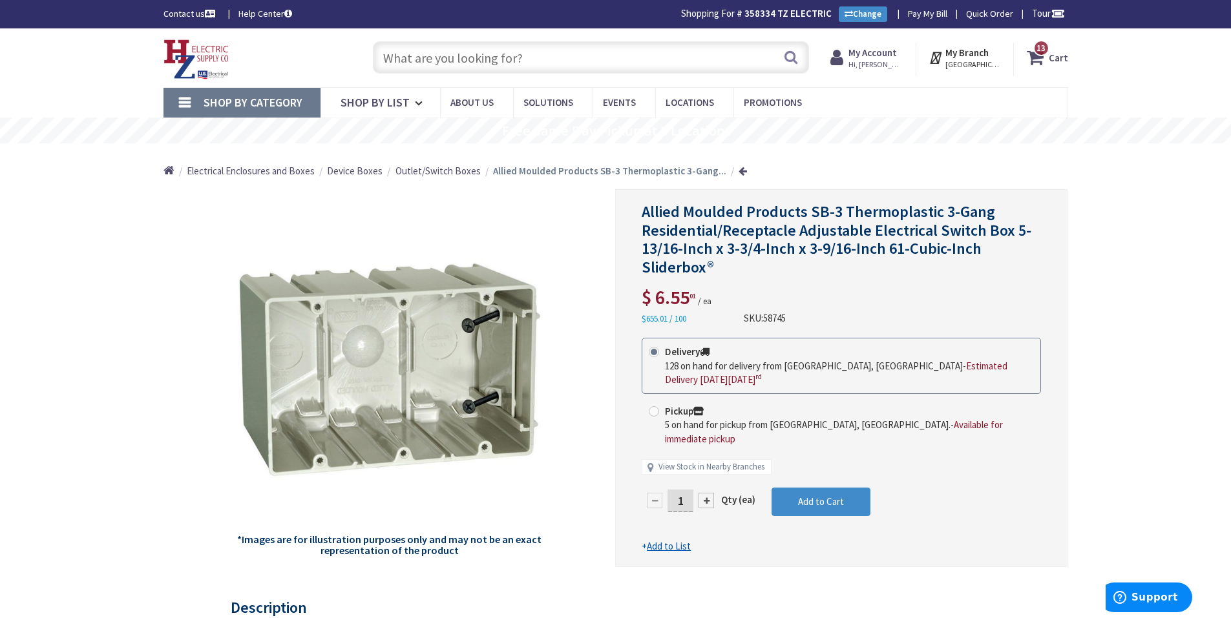
click at [425, 54] on input "text" at bounding box center [591, 57] width 436 height 32
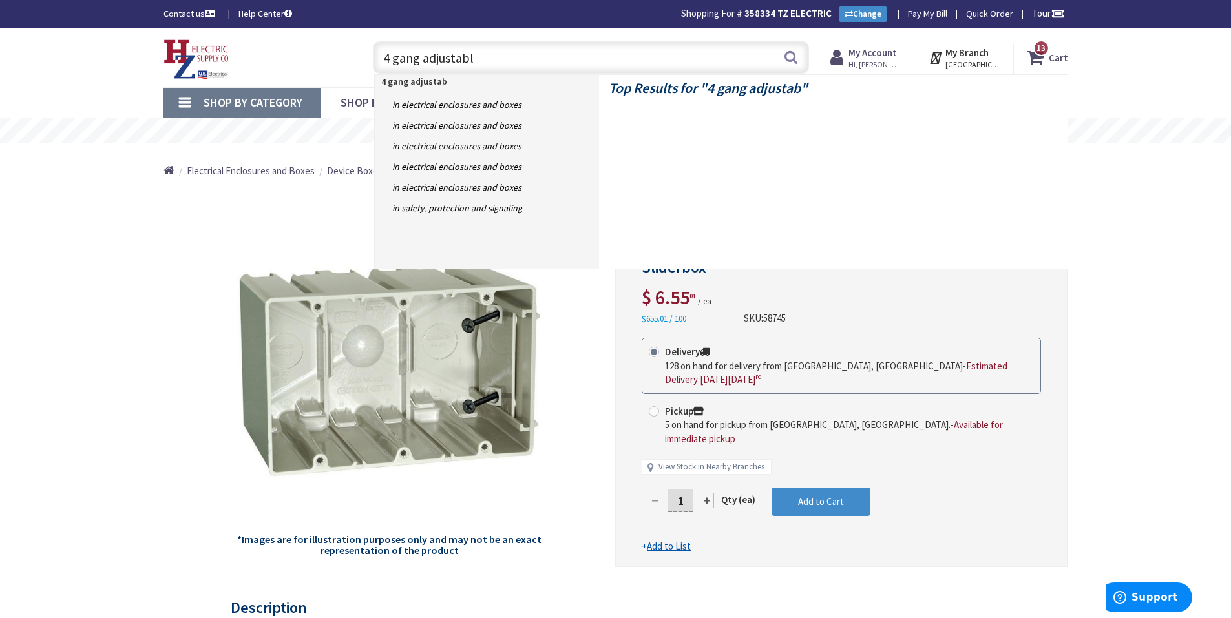
type input "4 gang adjustable"
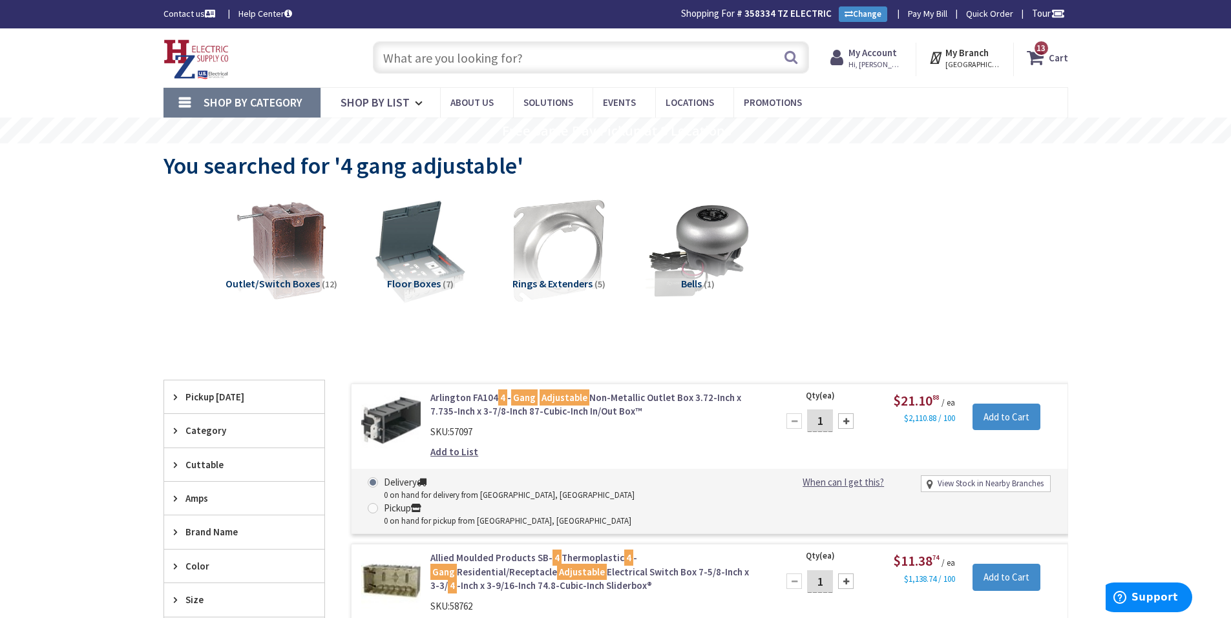
click at [461, 56] on input "text" at bounding box center [591, 57] width 436 height 32
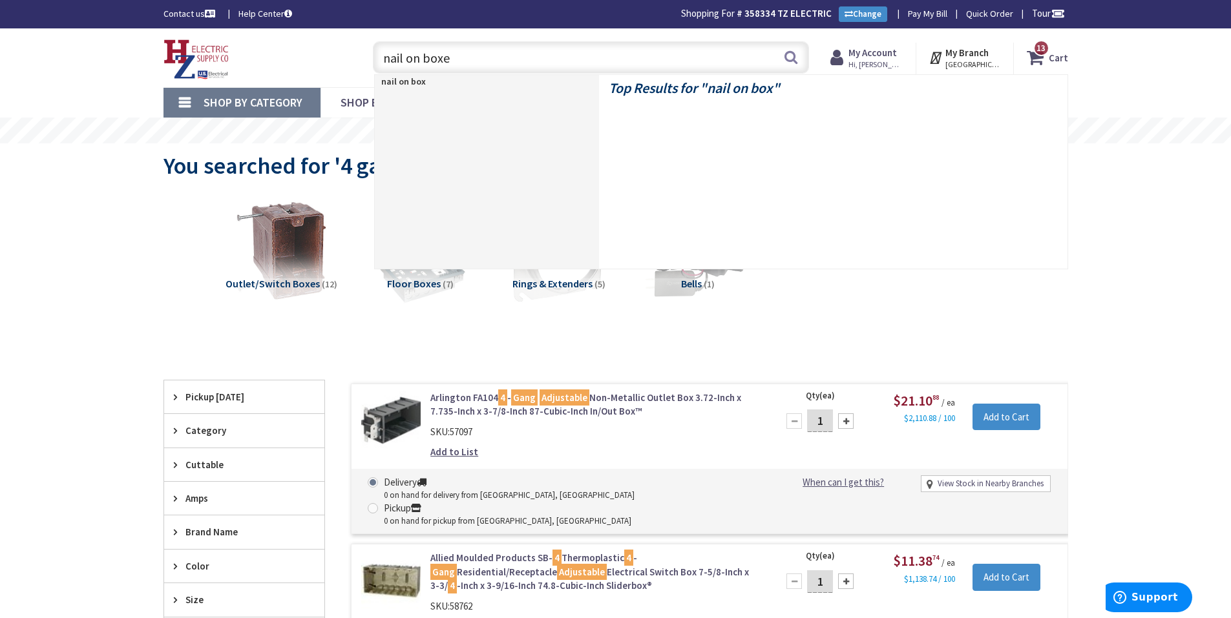
type input "nail on boxes"
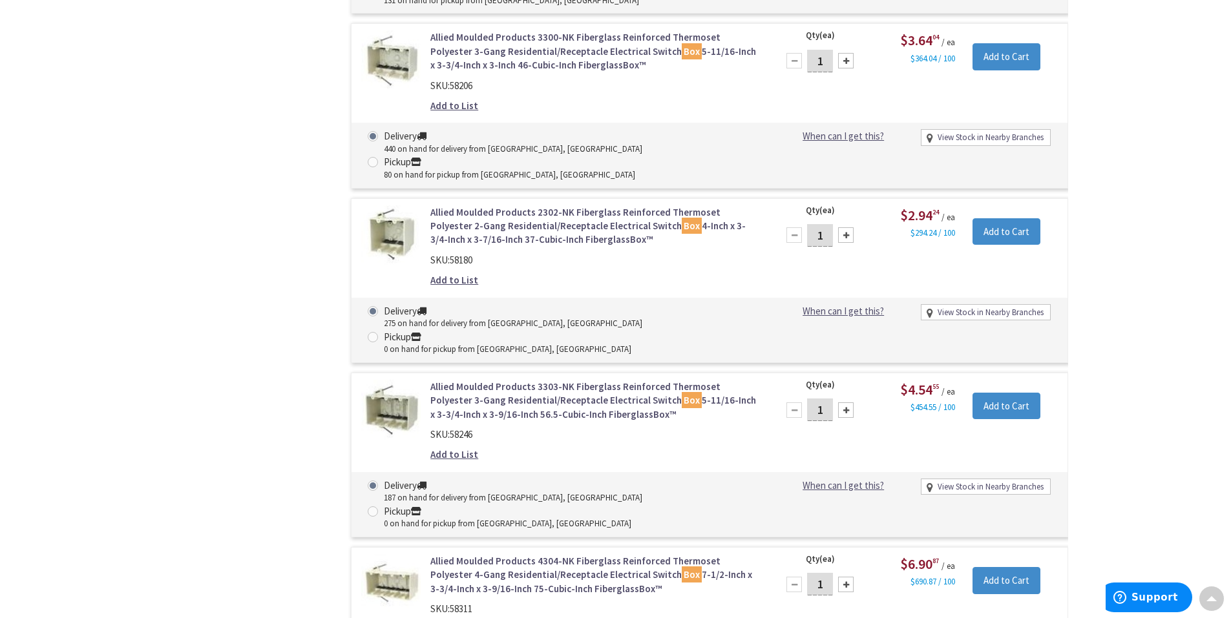
scroll to position [905, 0]
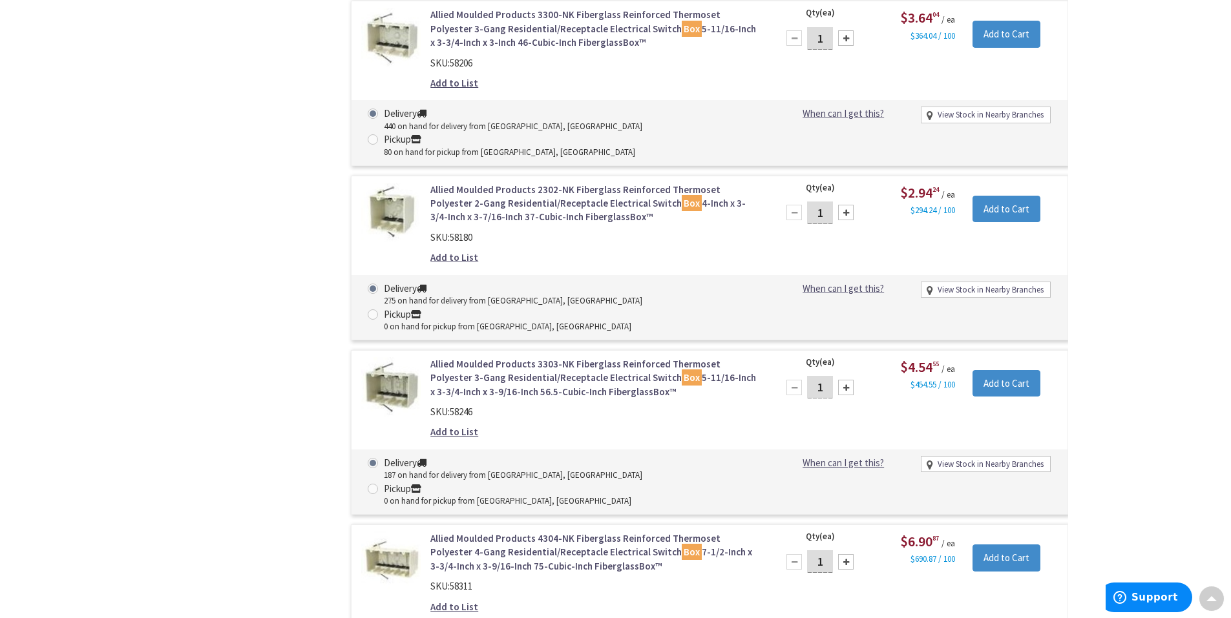
click at [530, 532] on link "Allied Moulded Products 4304-NK Fiberglass Reinforced Thermoset Polyester 4-Gan…" at bounding box center [594, 552] width 329 height 41
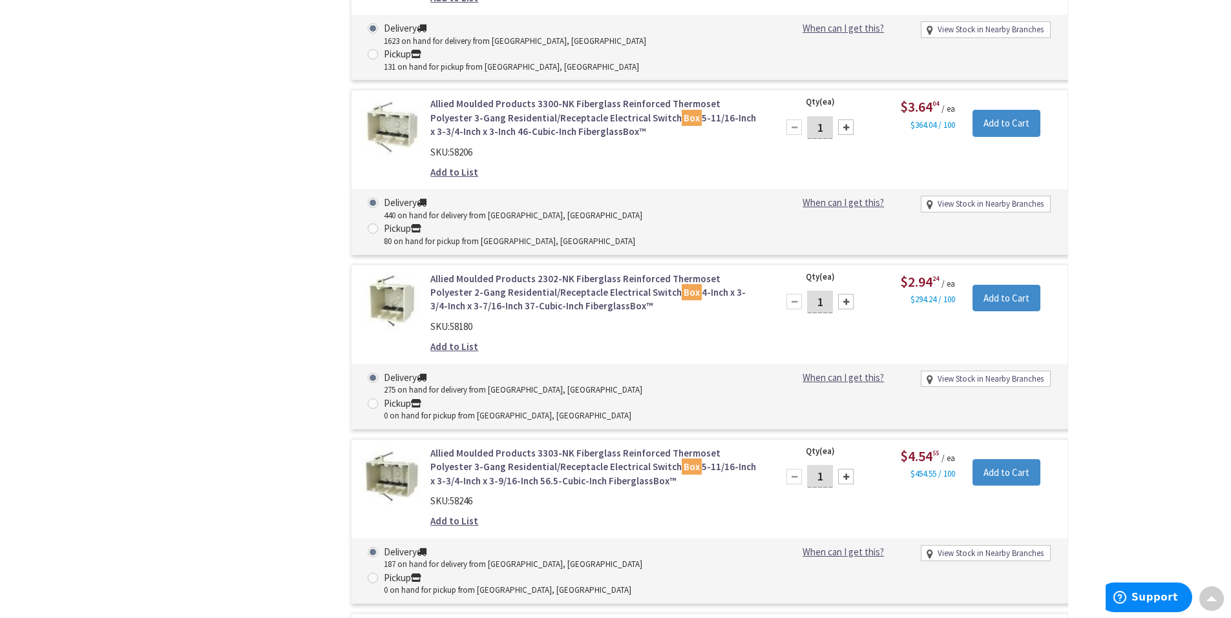
scroll to position [806, 0]
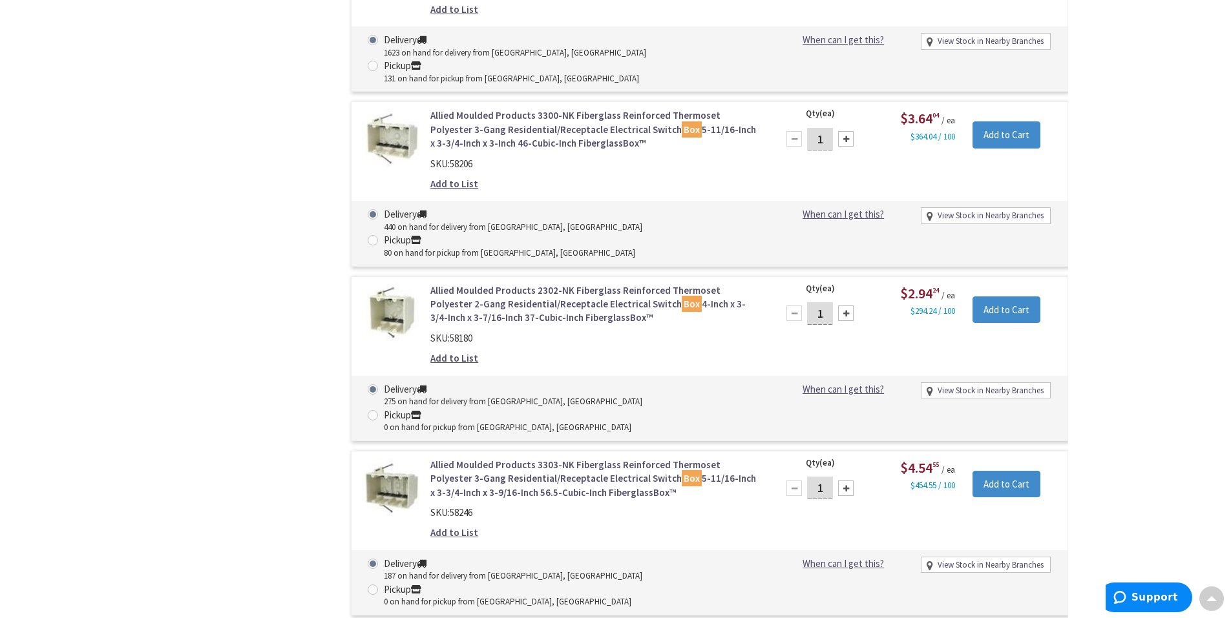
click at [566, 109] on link "Allied Moulded Products 3300-NK Fiberglass Reinforced Thermoset Polyester 3-Gan…" at bounding box center [594, 129] width 329 height 41
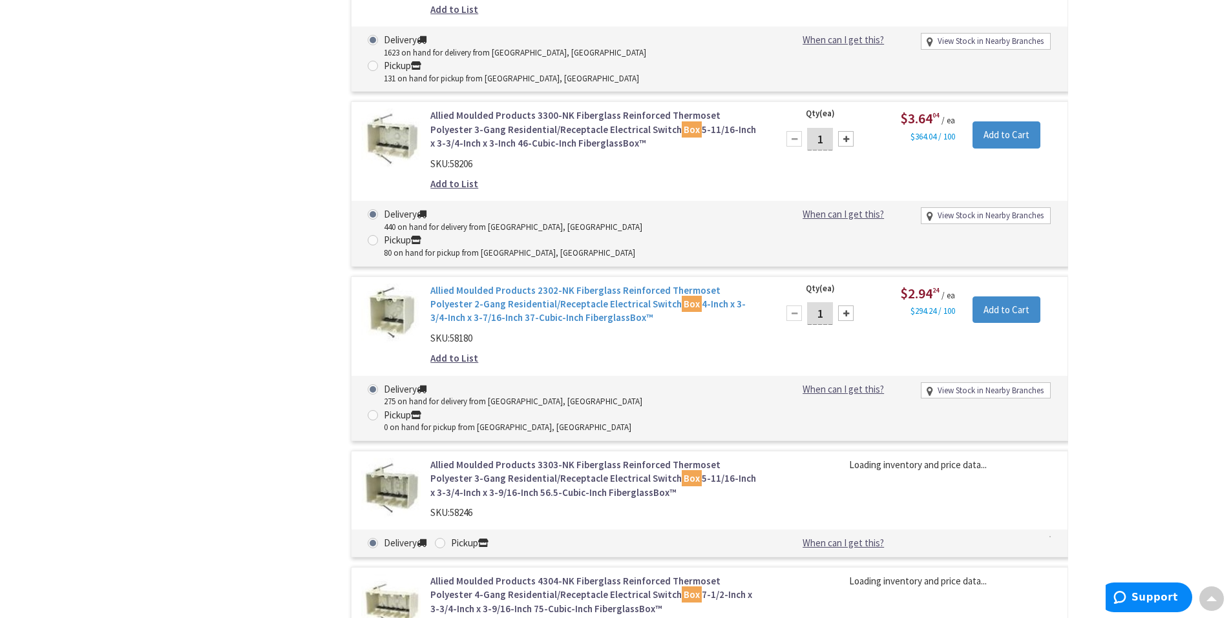
scroll to position [612, 0]
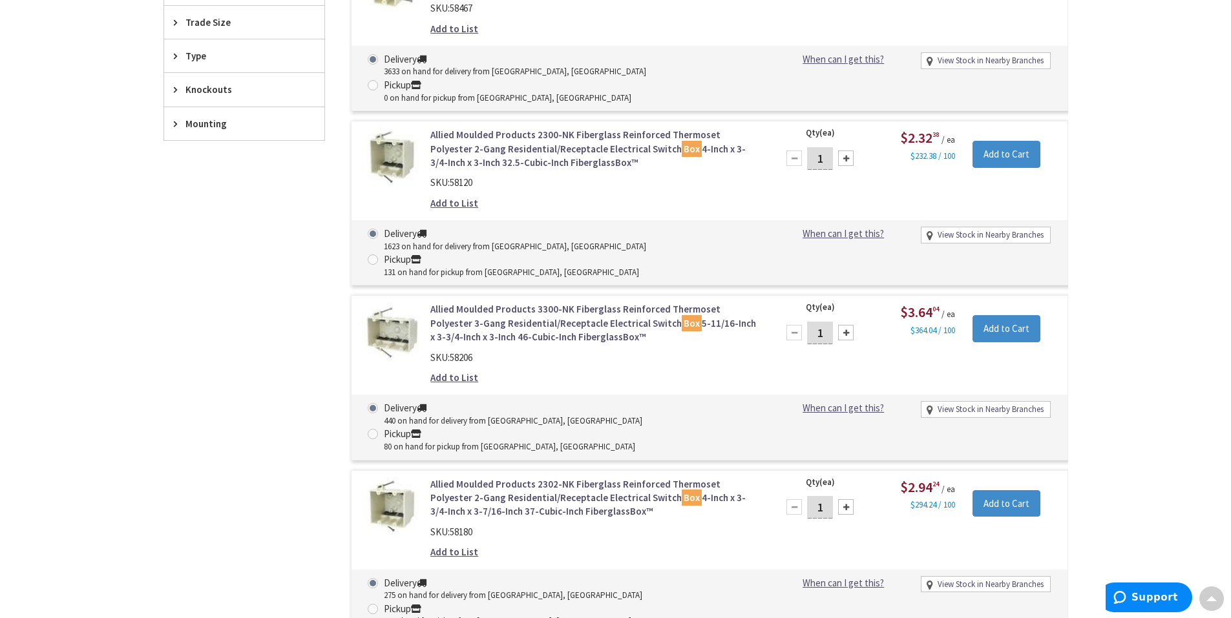
click at [504, 128] on link "Allied Moulded Products 2300-NK Fiberglass Reinforced Thermoset Polyester 2-Gan…" at bounding box center [594, 148] width 329 height 41
click at [514, 128] on link "Allied Moulded Products 2300-NK Fiberglass Reinforced Thermoset Polyester 2-Gan…" at bounding box center [594, 148] width 329 height 41
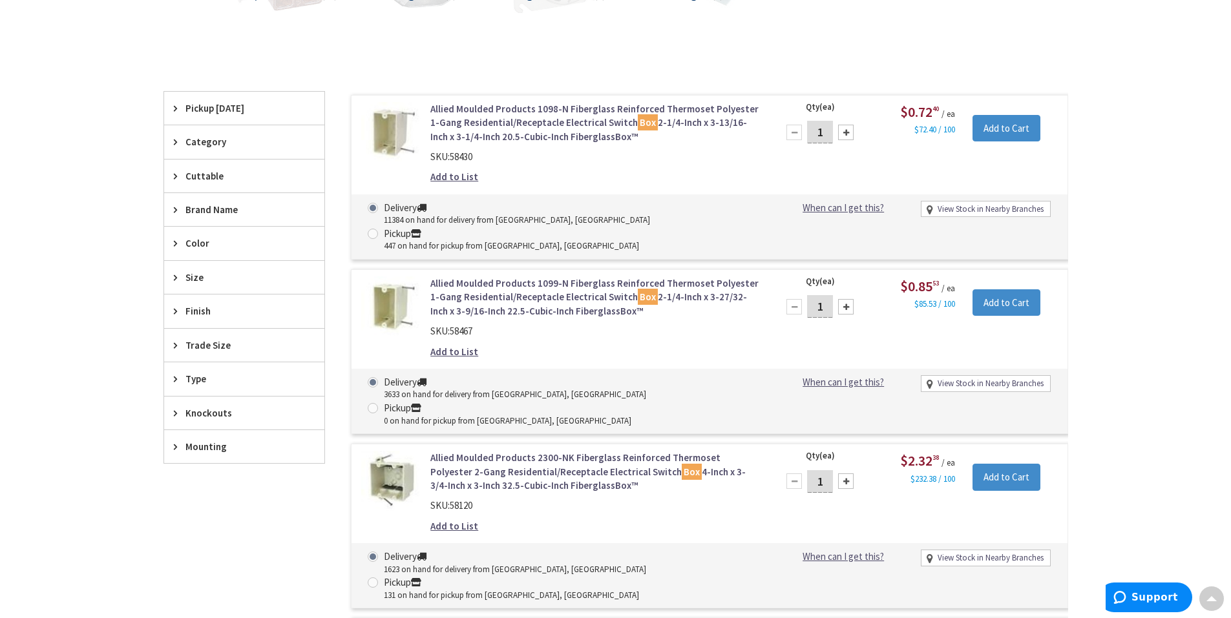
click at [523, 119] on link "Allied Moulded Products 1098-N Fiberglass Reinforced Thermoset Polyester 1-Gang…" at bounding box center [594, 122] width 329 height 41
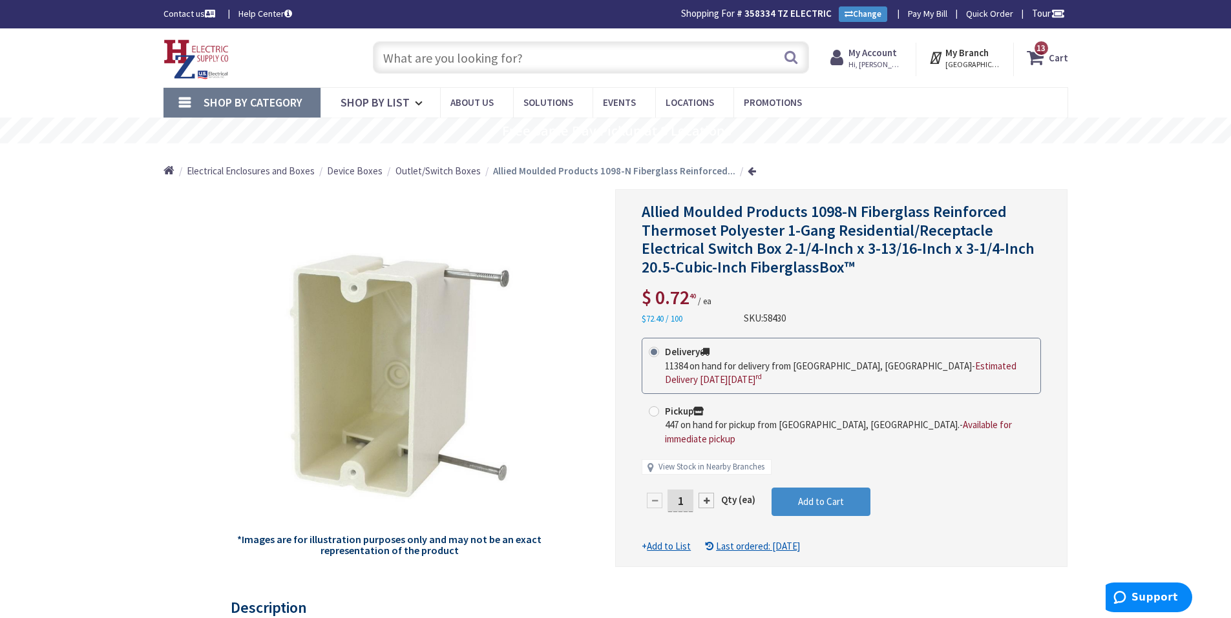
click at [483, 56] on input "text" at bounding box center [591, 57] width 436 height 32
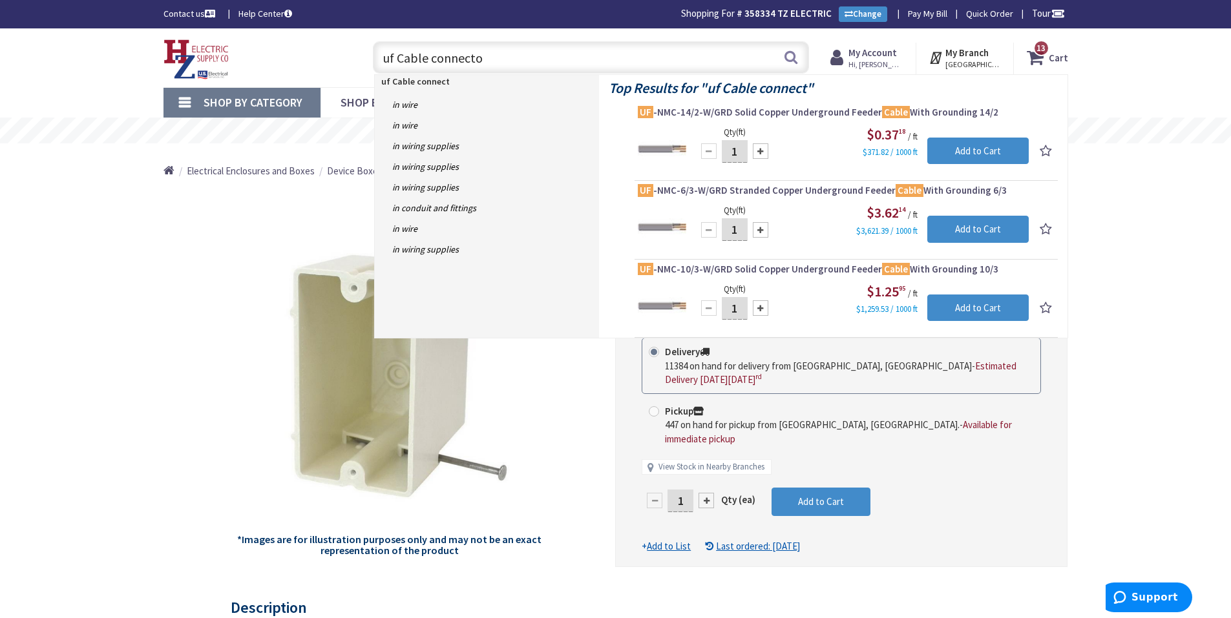
type input "uf Cable connector"
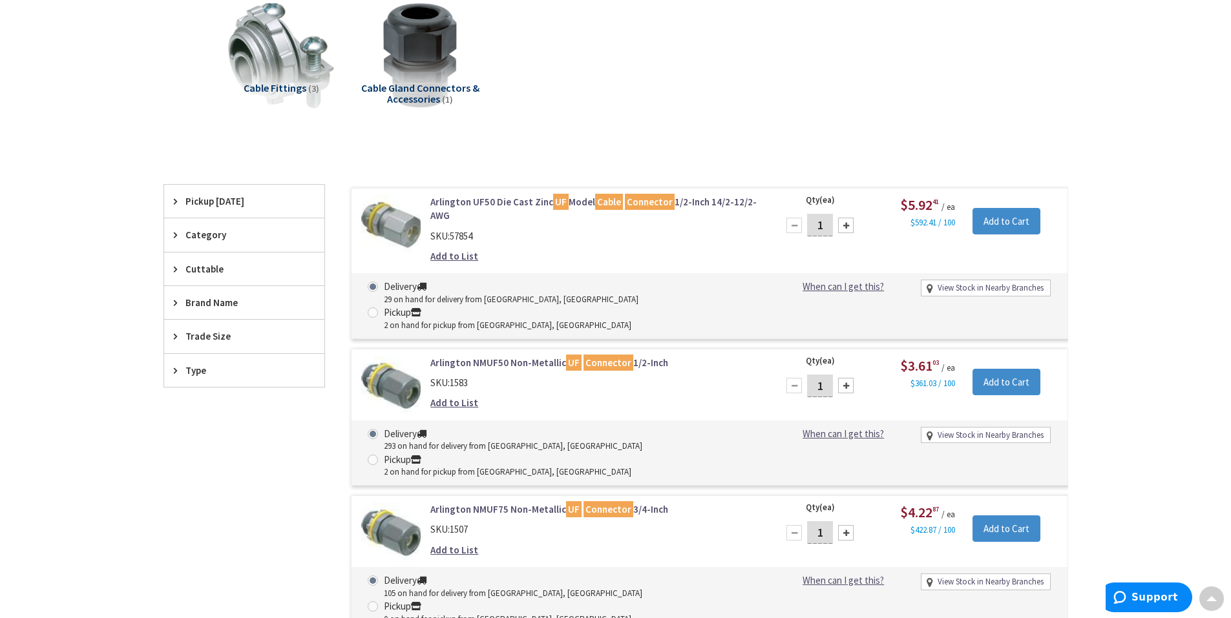
scroll to position [196, 0]
click at [509, 205] on link "Arlington UF50 Die Cast Zinc UF Model Cable Connector 1/2-Inch 14/2-12/2-AWG" at bounding box center [594, 209] width 329 height 28
click at [535, 356] on link "Arlington NMUF50 Non-Metallic UF Connector 1/2-Inch" at bounding box center [594, 363] width 329 height 14
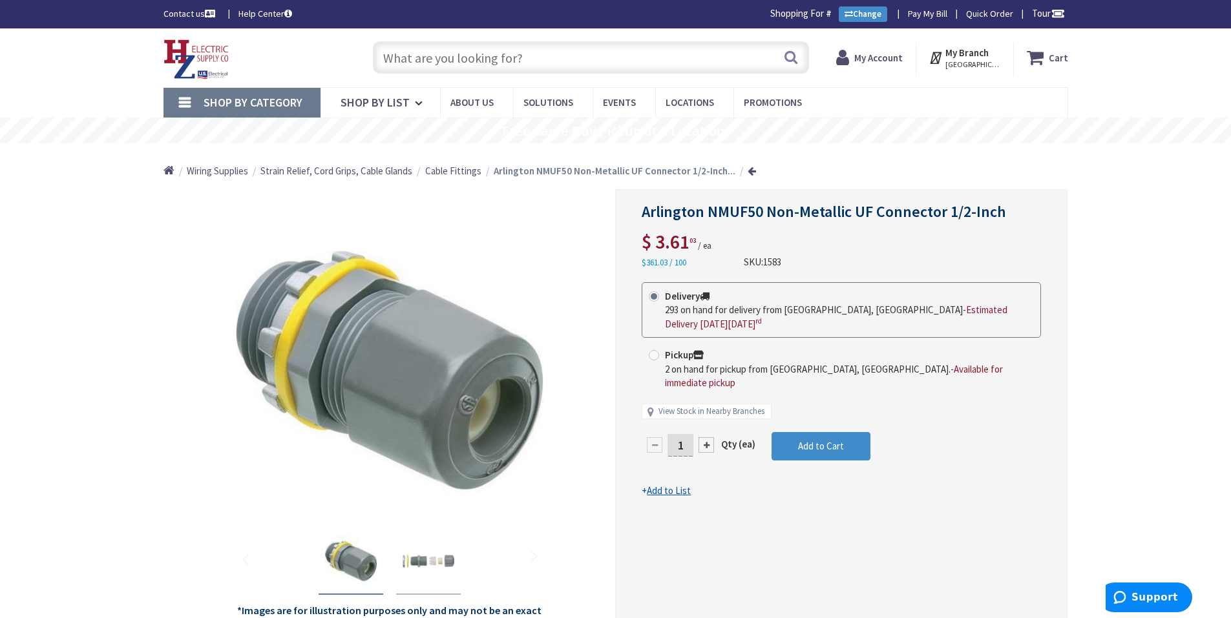
drag, startPoint x: 690, startPoint y: 421, endPoint x: 689, endPoint y: 428, distance: 7.8
click at [689, 434] on input "1" at bounding box center [680, 445] width 26 height 23
type input "10"
click at [814, 448] on form "This product is Discontinued Delivery 293 on hand for delivery from Middletown,…" at bounding box center [841, 390] width 399 height 216
click at [814, 434] on div at bounding box center [841, 412] width 451 height 444
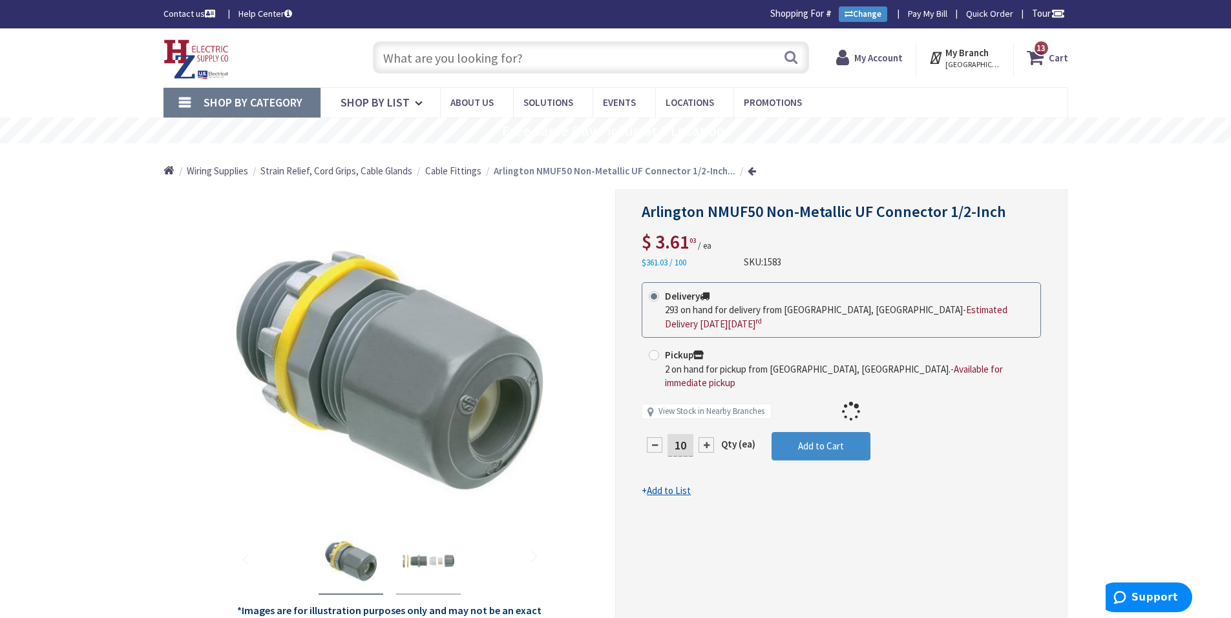
click at [814, 434] on div at bounding box center [841, 412] width 451 height 444
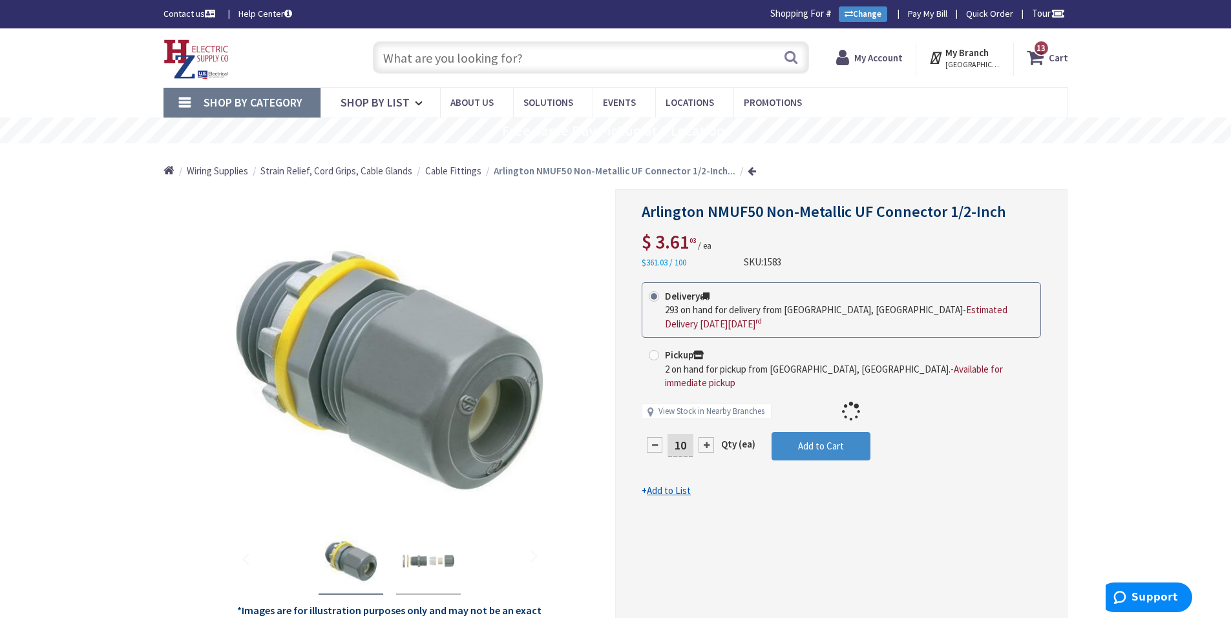
click at [814, 434] on div at bounding box center [841, 412] width 451 height 444
click at [812, 434] on div at bounding box center [841, 412] width 451 height 444
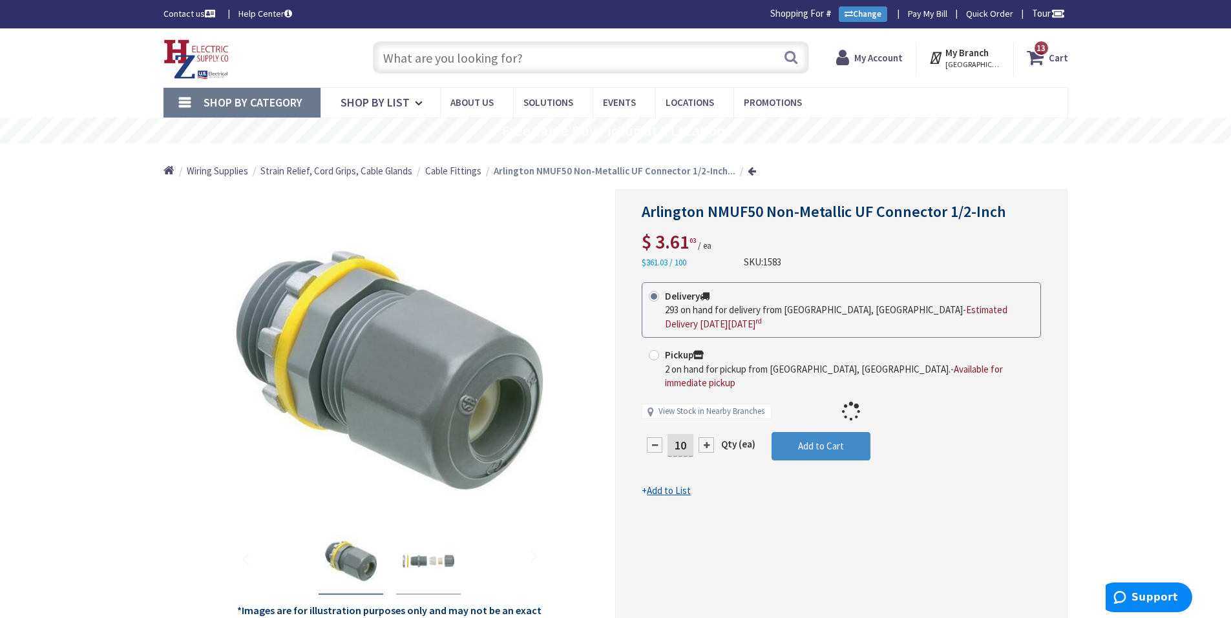
click at [812, 434] on div at bounding box center [841, 412] width 451 height 444
click at [812, 440] on span "Add to Cart" at bounding box center [821, 446] width 46 height 12
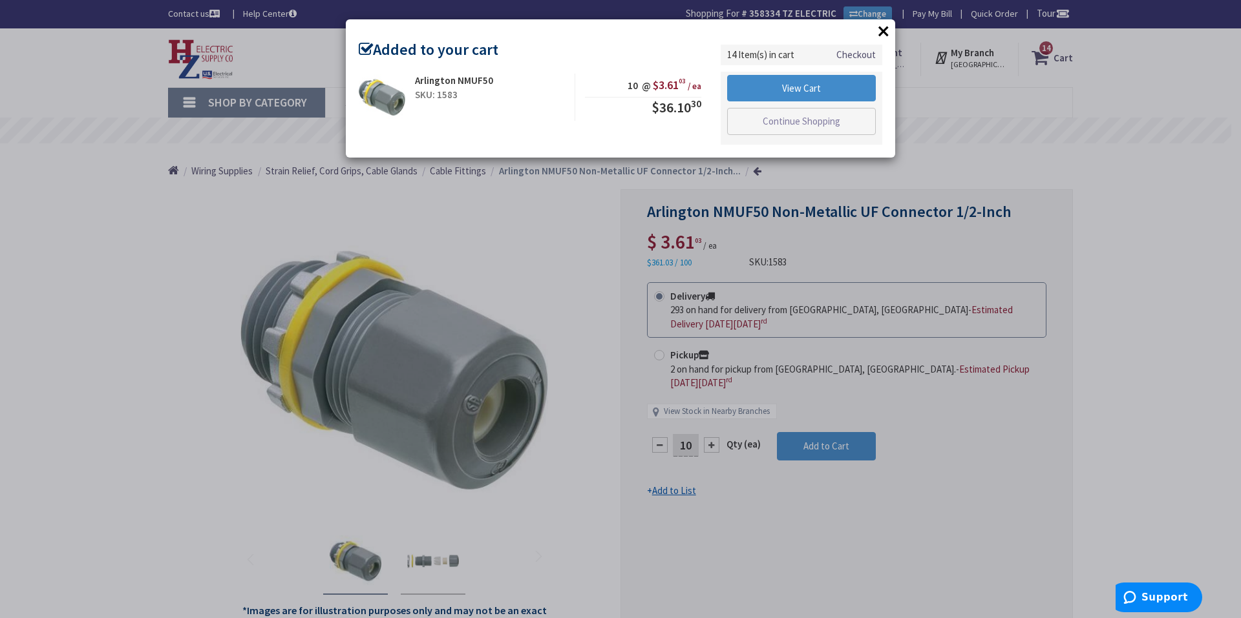
click at [877, 26] on button "×" at bounding box center [883, 30] width 19 height 19
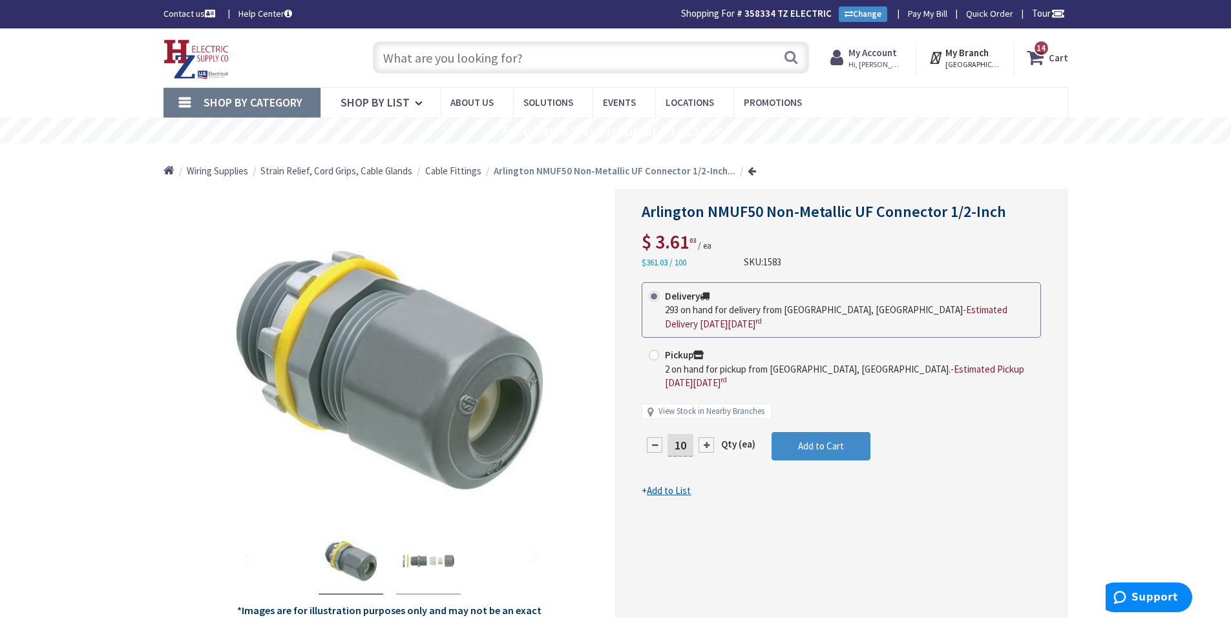
click at [1049, 48] on span "14 14 items" at bounding box center [1041, 48] width 16 height 16
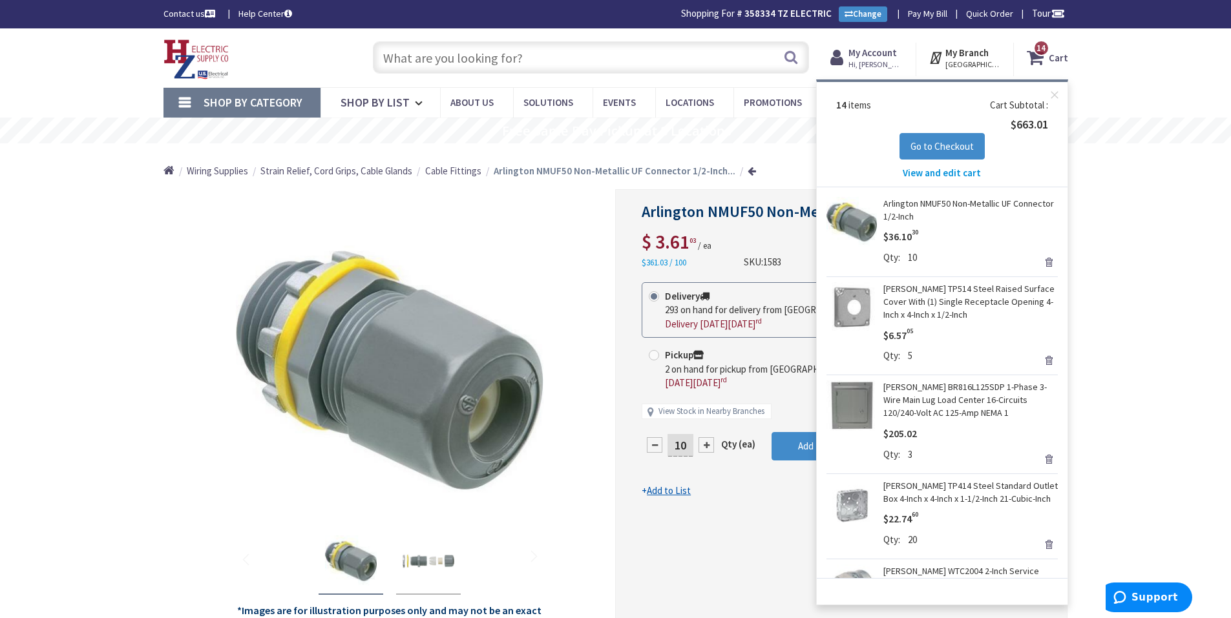
click at [936, 403] on link "[PERSON_NAME] BR816L125SDP 1-Phase 3-Wire Main Lug Load Center 16-Circuits 120/…" at bounding box center [970, 400] width 174 height 39
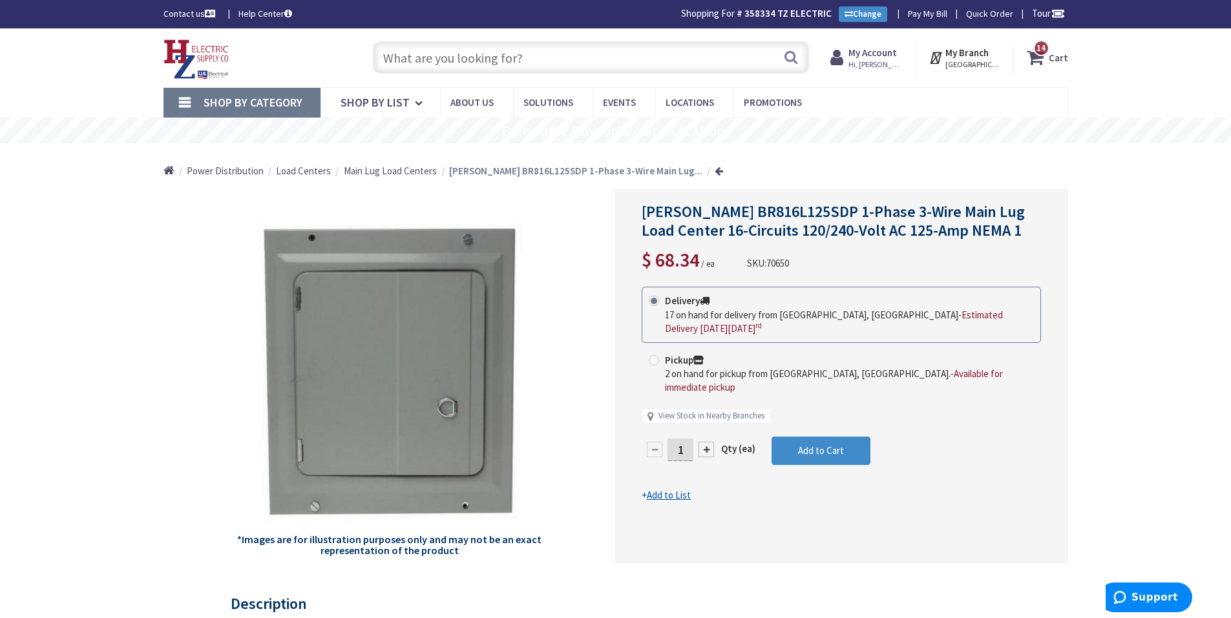
click at [1045, 65] on icon at bounding box center [1038, 57] width 22 height 23
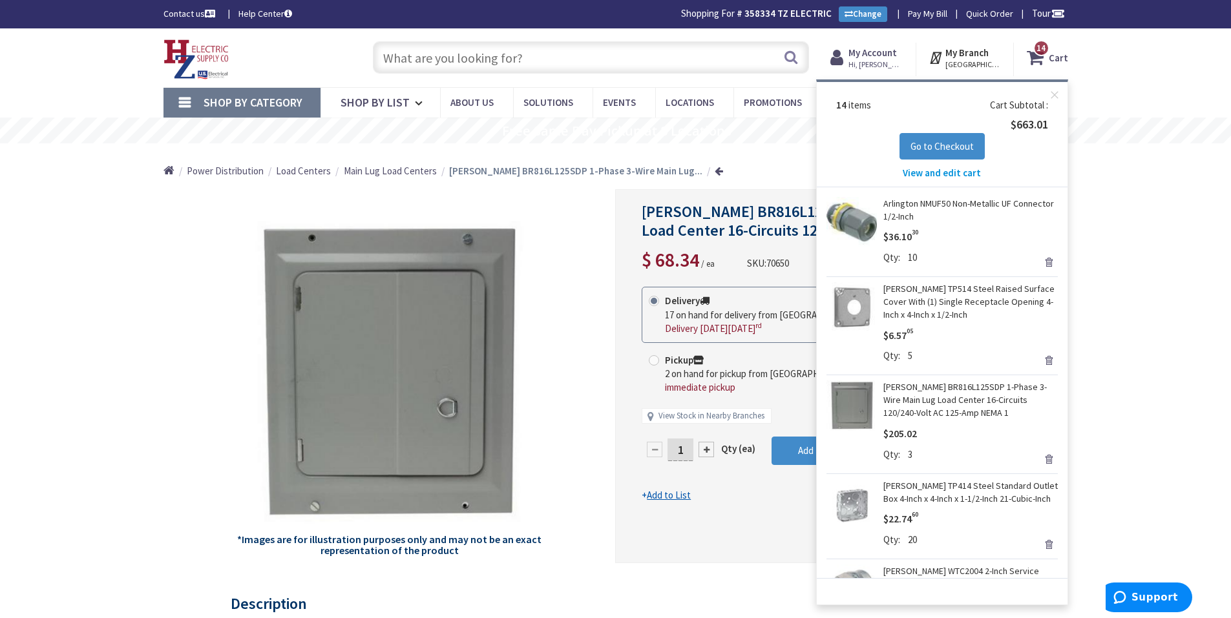
click at [963, 208] on link "Arlington NMUF50 Non-Metallic UF Connector 1/2-Inch" at bounding box center [970, 210] width 174 height 26
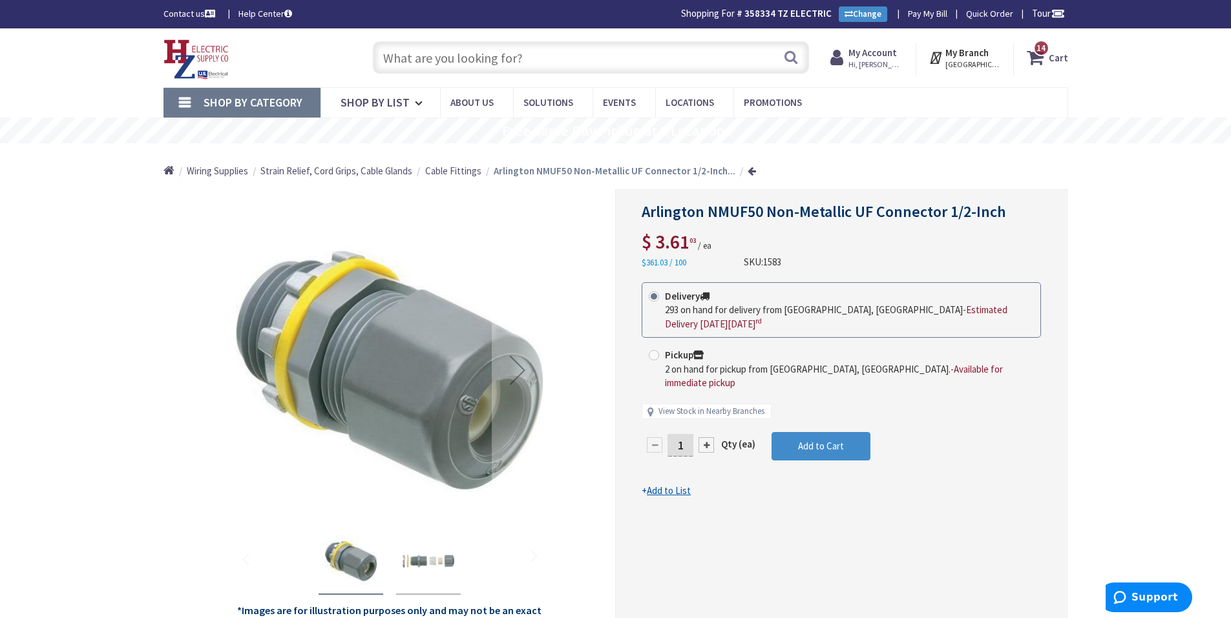
click at [1035, 48] on span "14 14 items" at bounding box center [1041, 48] width 16 height 16
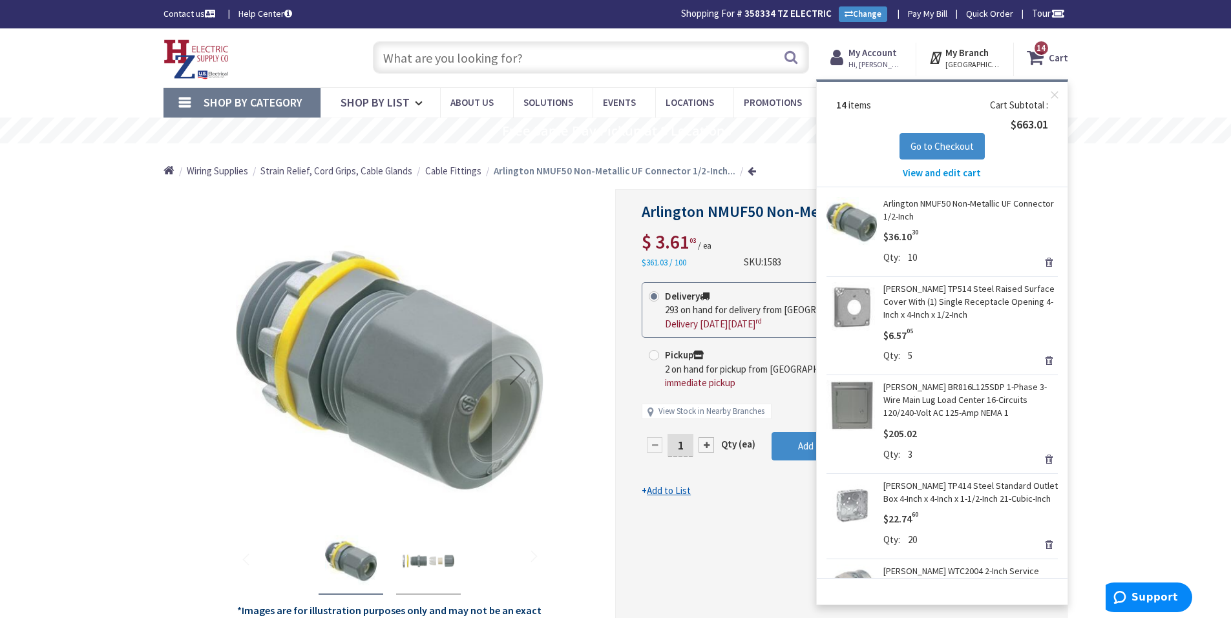
click at [944, 171] on span "View and edit cart" at bounding box center [942, 173] width 78 height 12
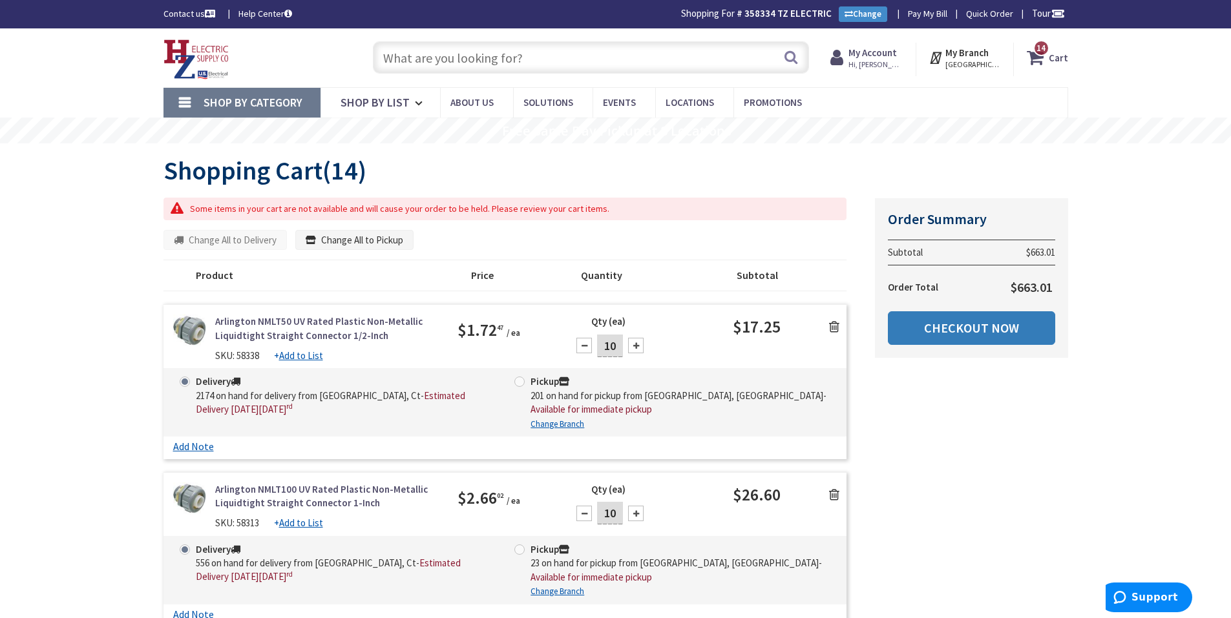
click at [1027, 339] on link "Checkout Now" at bounding box center [971, 328] width 167 height 34
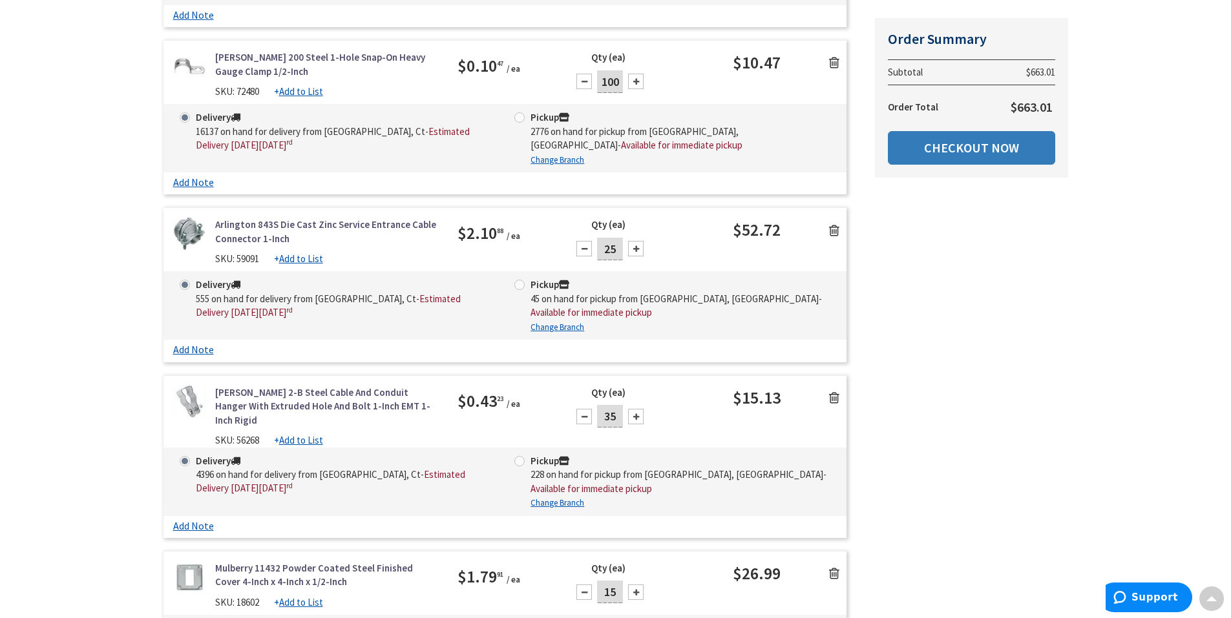
scroll to position [856, 0]
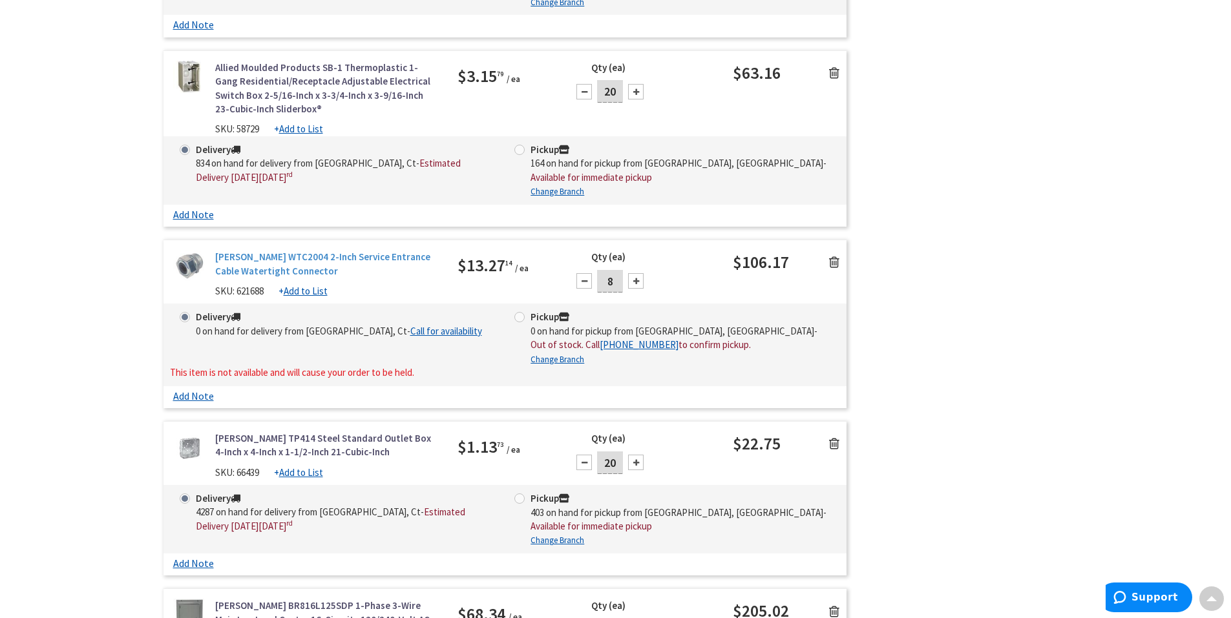
scroll to position [1433, 0]
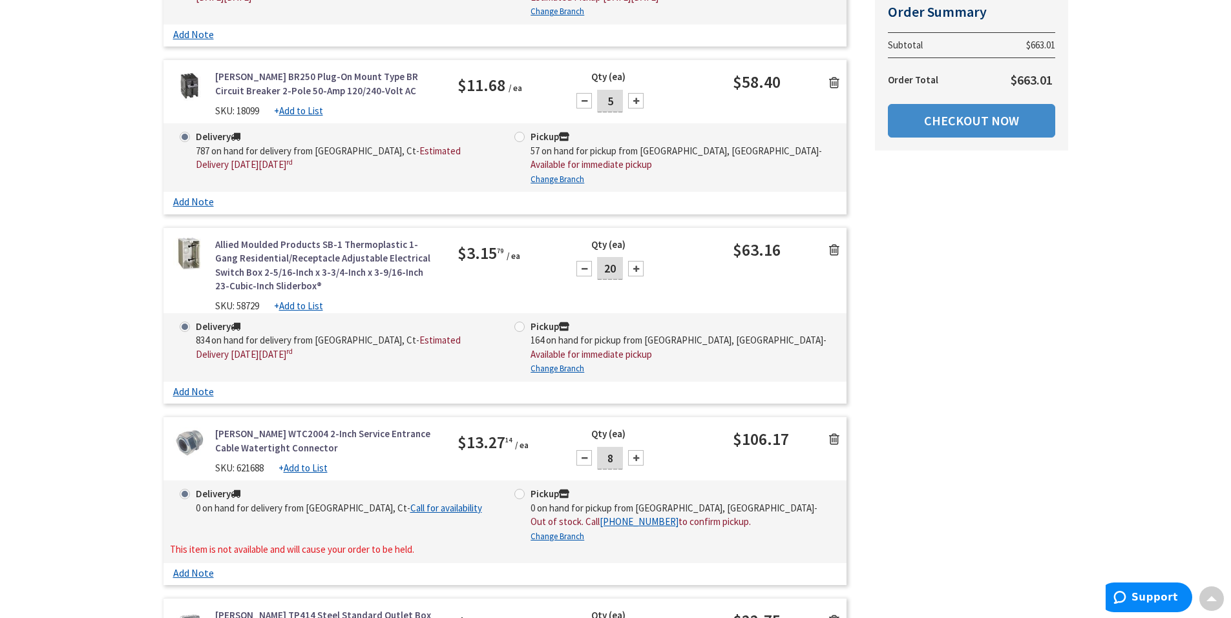
click at [238, 427] on link "Crouse-Hinds WTC2004 2-Inch Service Entrance Cable Watertight Connector" at bounding box center [327, 441] width 224 height 28
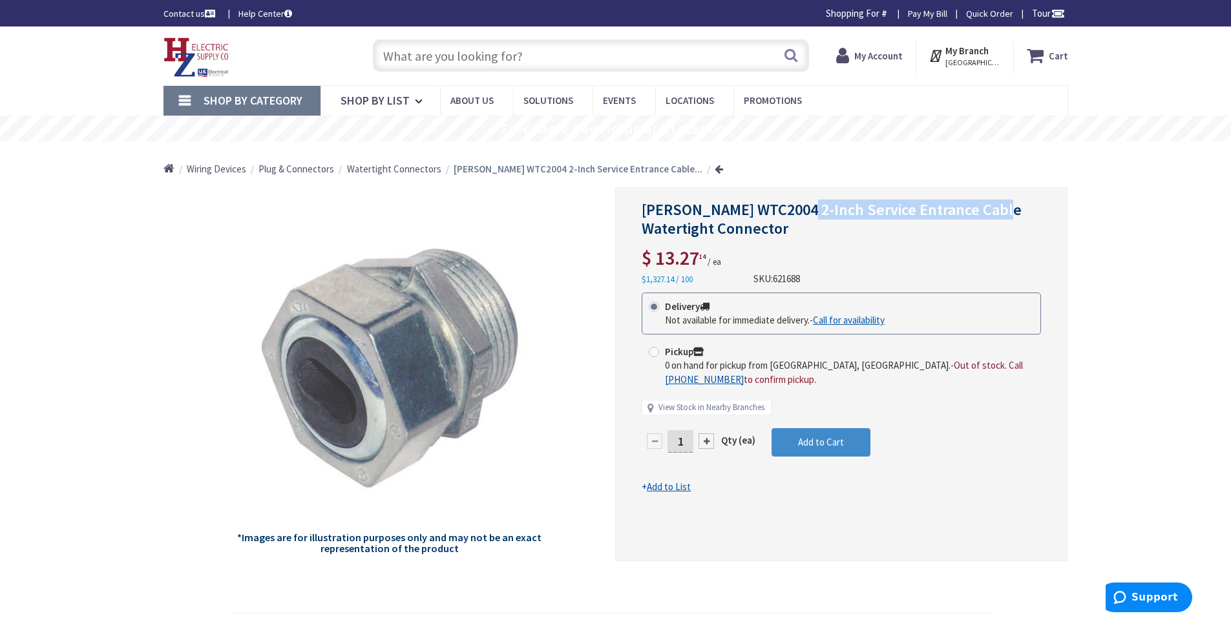
drag, startPoint x: 800, startPoint y: 209, endPoint x: 1003, endPoint y: 199, distance: 203.2
click at [1003, 199] on div "Crouse-Hinds WTC2004 2-Inch Service Entrance Cable Watertight Connector $ 13.27…" at bounding box center [841, 374] width 452 height 374
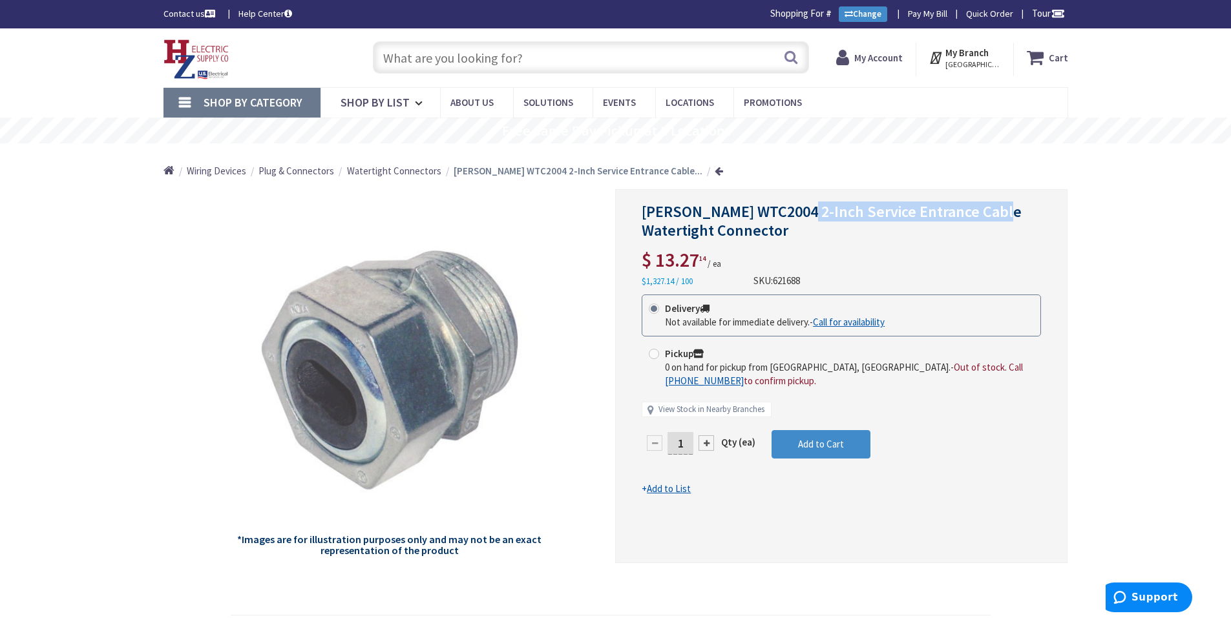
copy span "2-Inch Service Entrance Cable"
click at [1048, 57] on icon at bounding box center [1038, 57] width 22 height 23
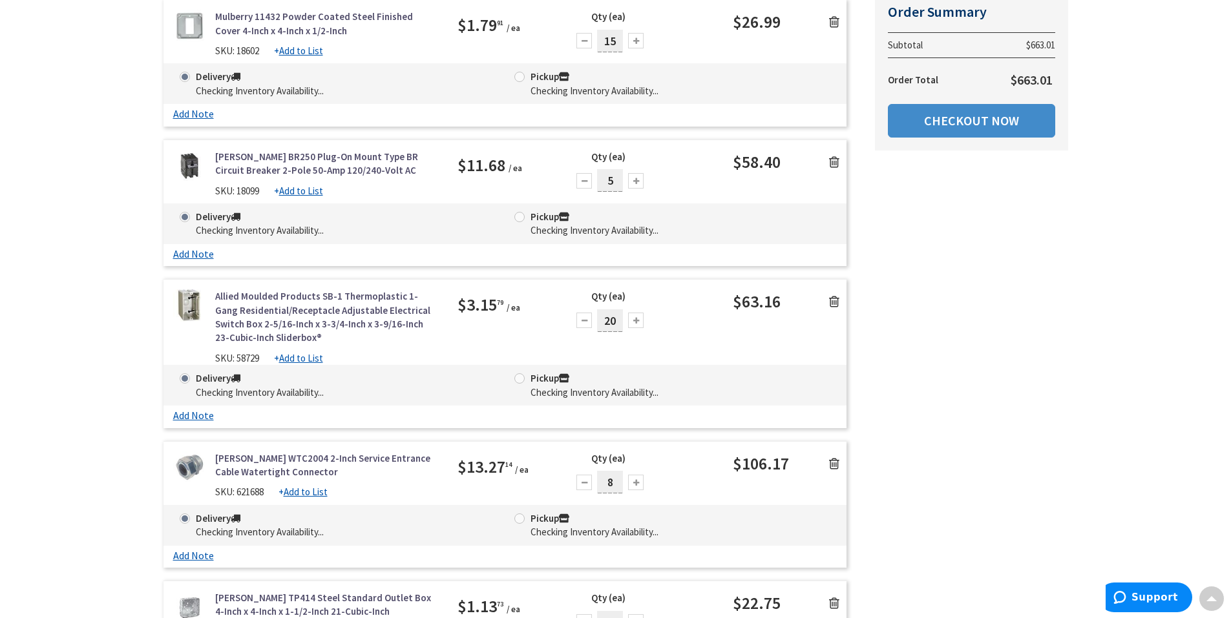
scroll to position [1197, 0]
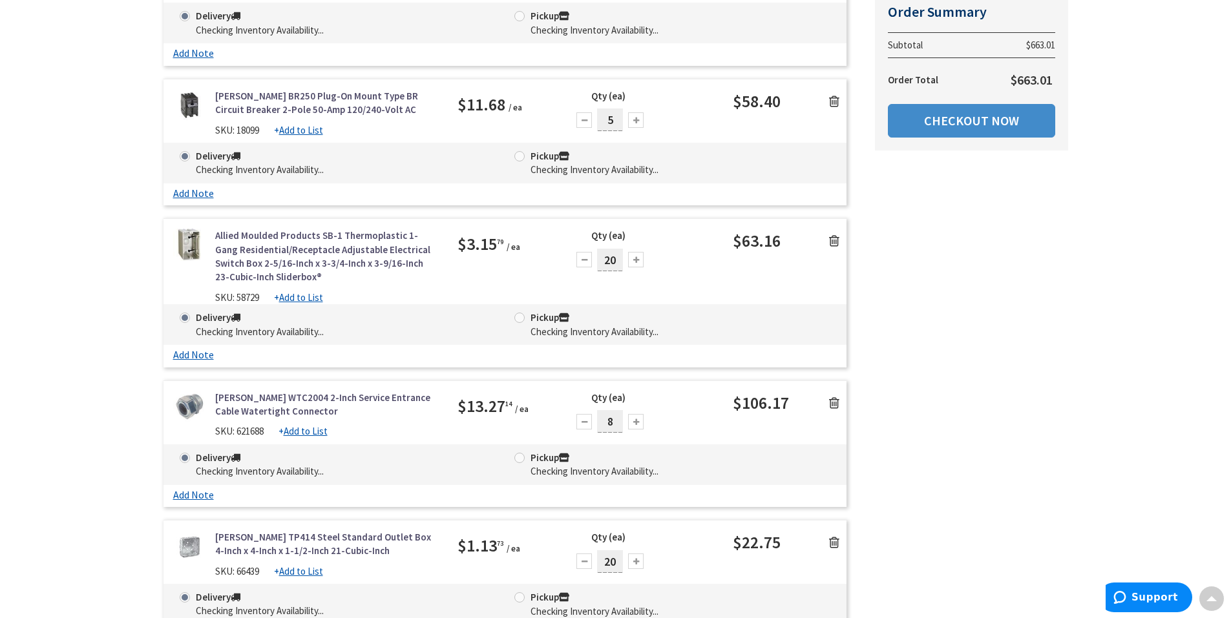
click at [832, 397] on icon at bounding box center [834, 403] width 10 height 13
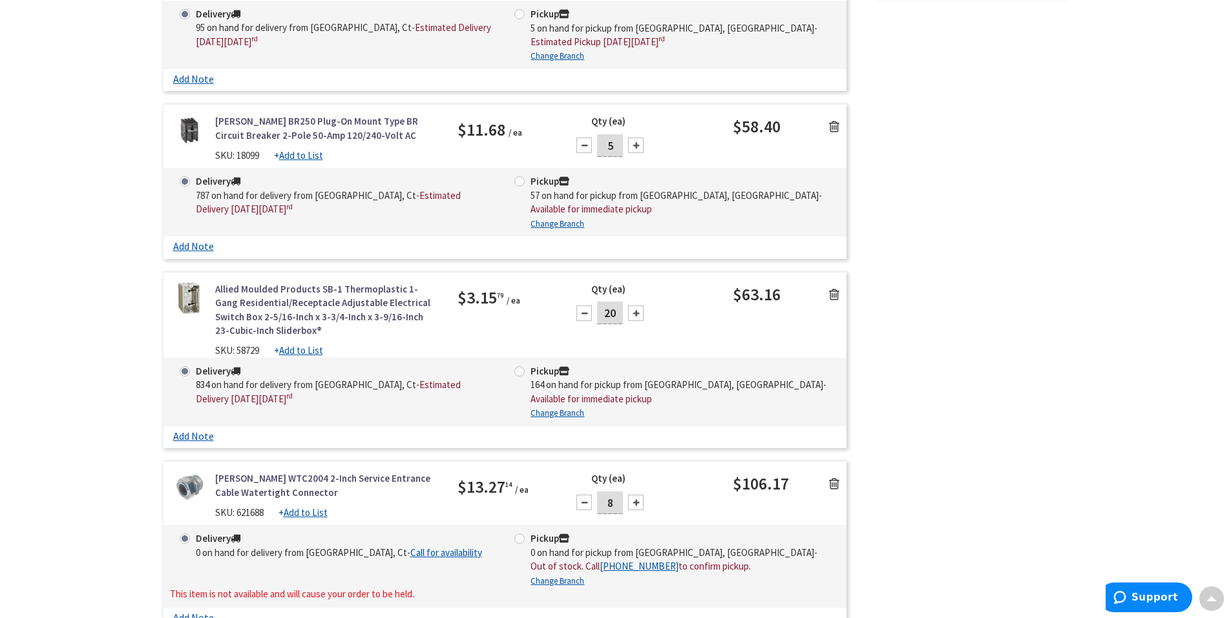
scroll to position [1391, 0]
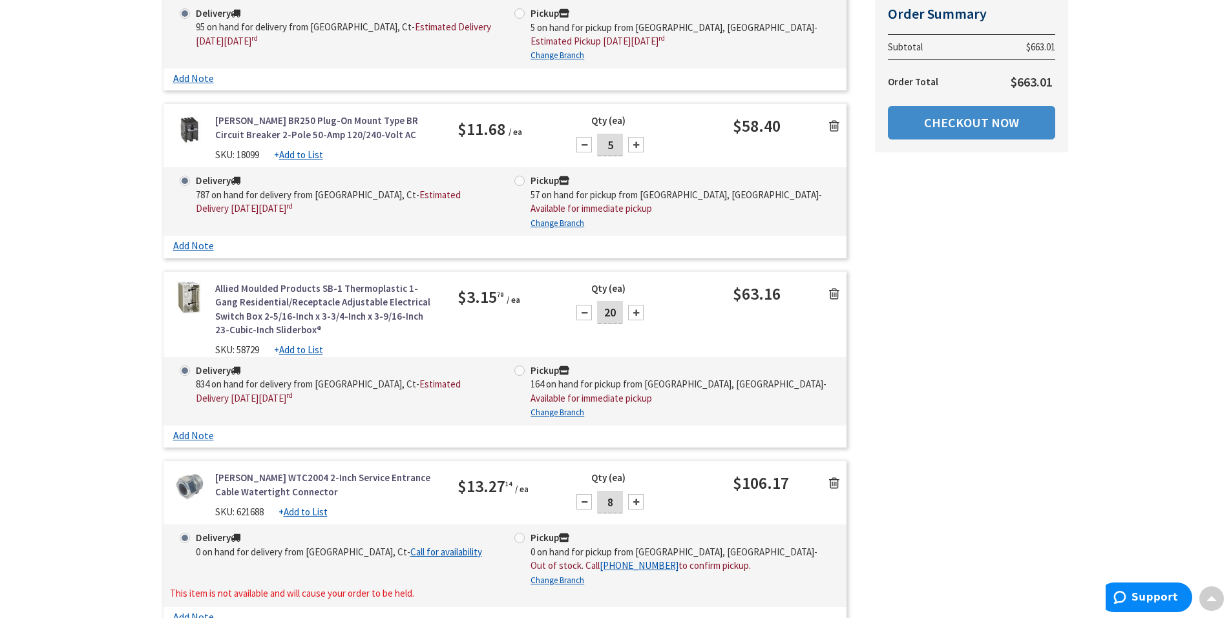
click at [836, 477] on icon at bounding box center [834, 483] width 10 height 13
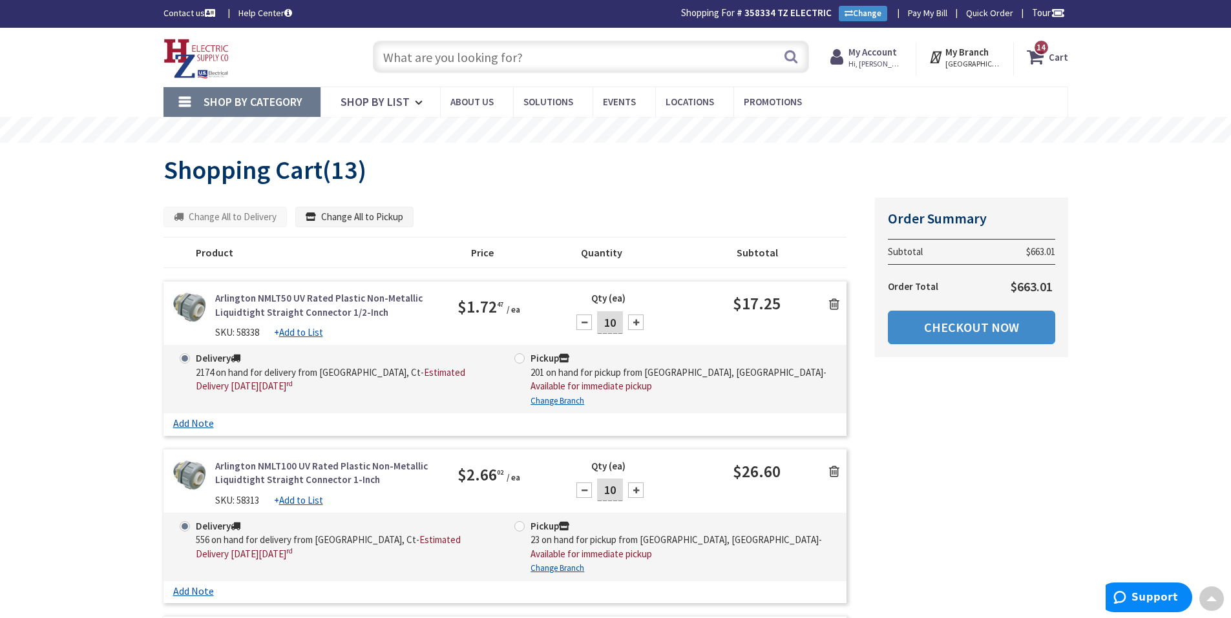
scroll to position [0, 0]
click at [1049, 317] on link "Checkout Now" at bounding box center [971, 328] width 167 height 34
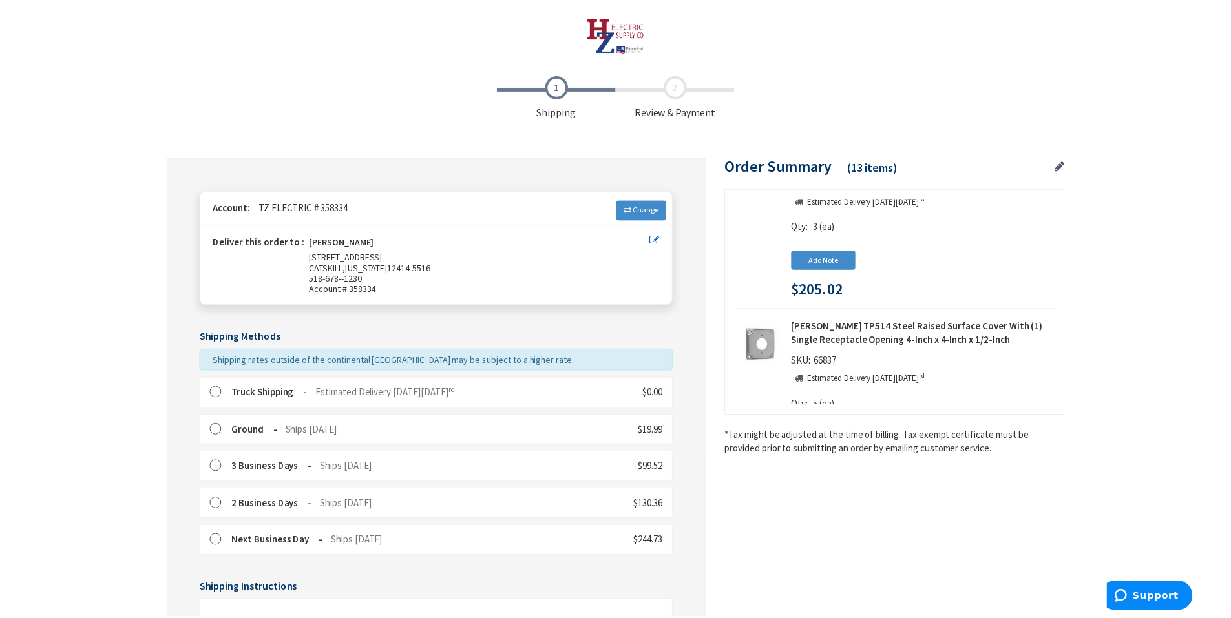
scroll to position [2117, 0]
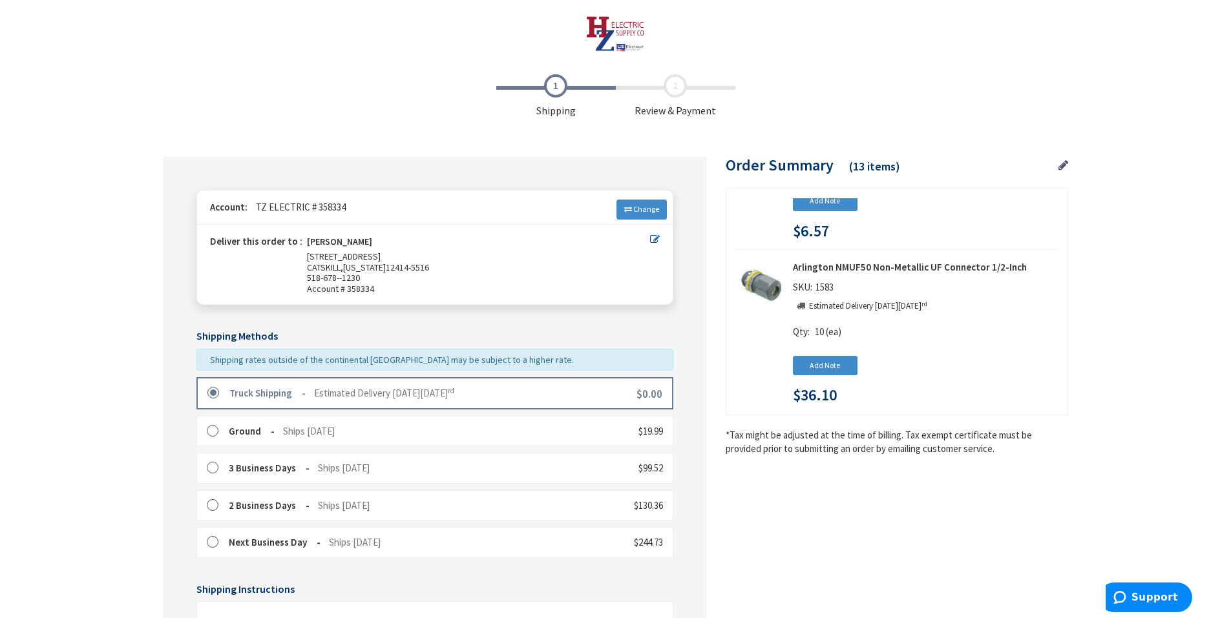
click at [302, 389] on KING_truck "Truck Shipping" at bounding box center [267, 393] width 76 height 12
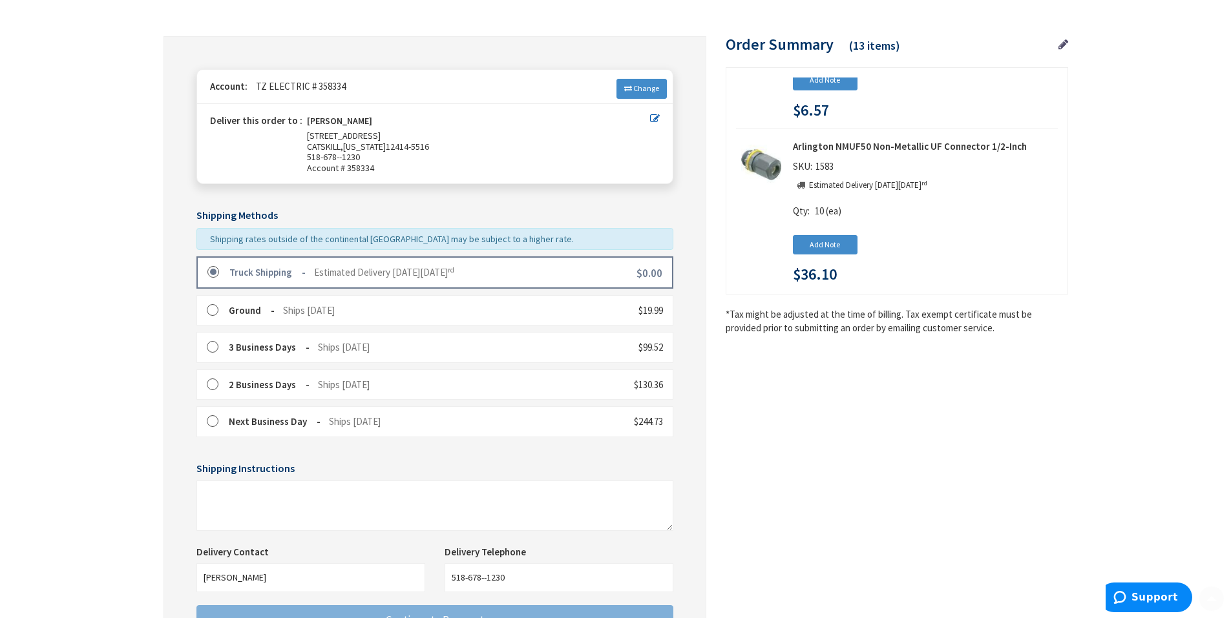
scroll to position [277, 0]
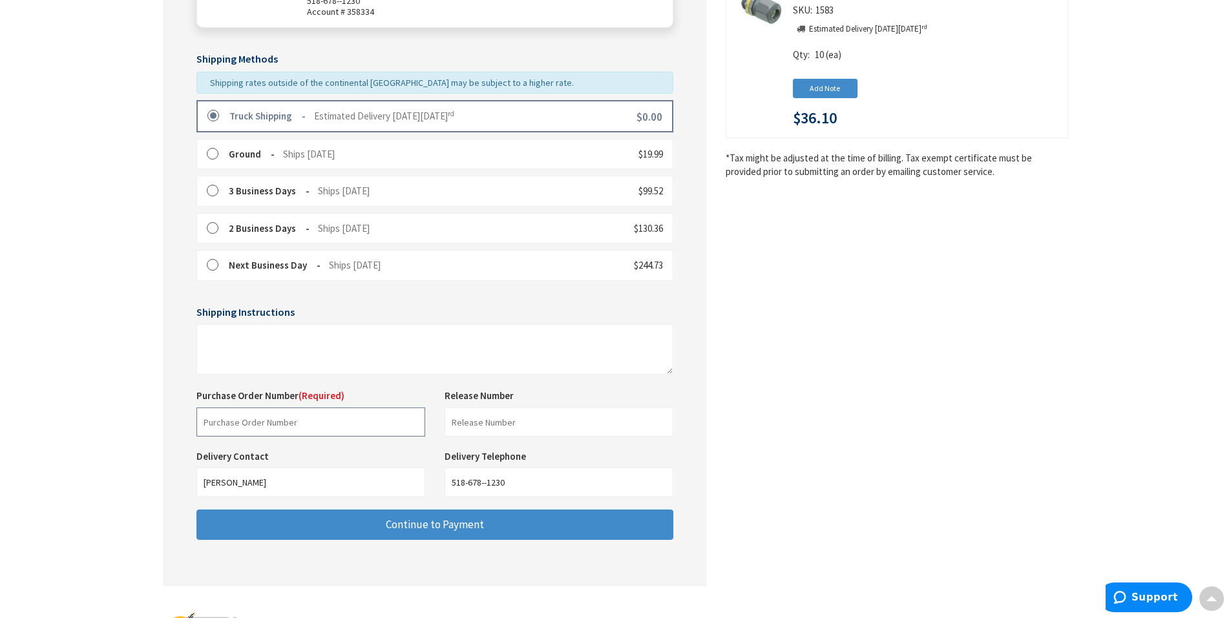
click at [346, 430] on input "text" at bounding box center [310, 422] width 229 height 29
type input "Shop Stock"
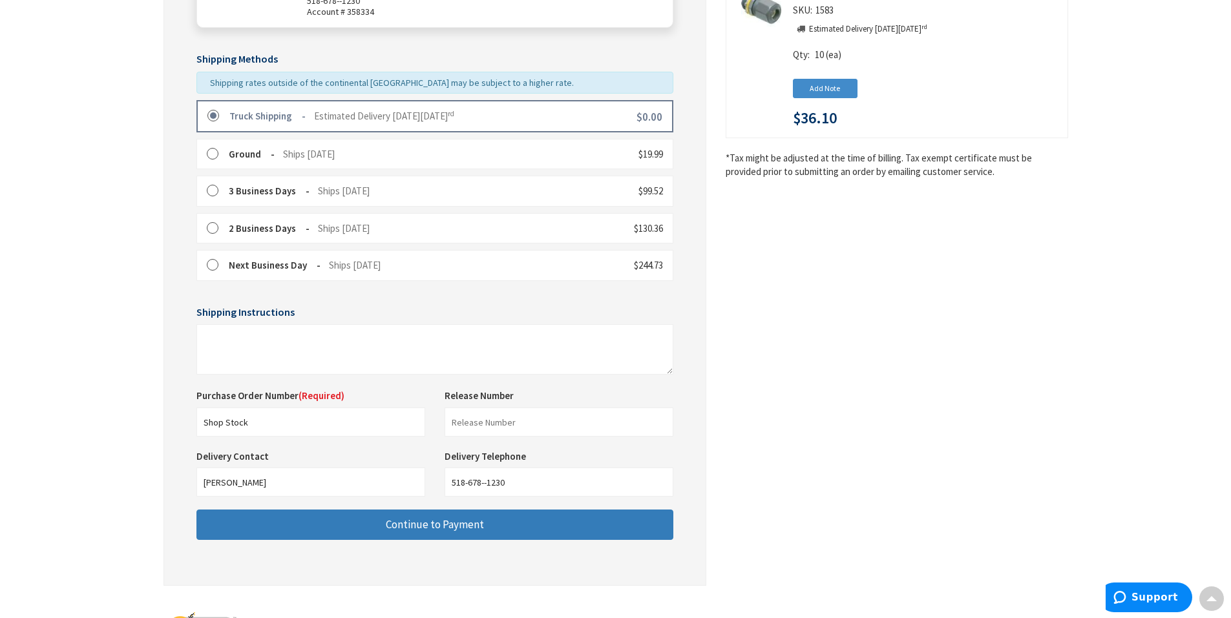
click at [380, 533] on button "Continue to Payment" at bounding box center [434, 525] width 477 height 30
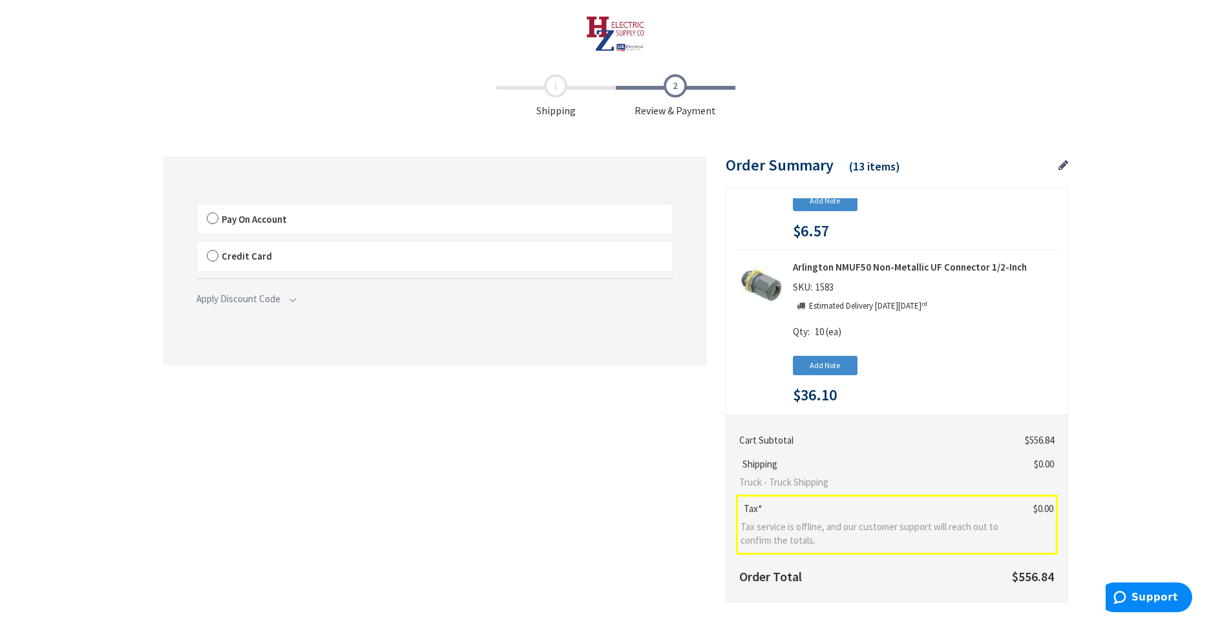
click at [230, 211] on label "Pay On Account" at bounding box center [435, 220] width 476 height 30
click at [209, 216] on label "Pay On Account" at bounding box center [435, 220] width 476 height 30
click at [197, 207] on input "Pay On Account" at bounding box center [197, 207] width 0 height 0
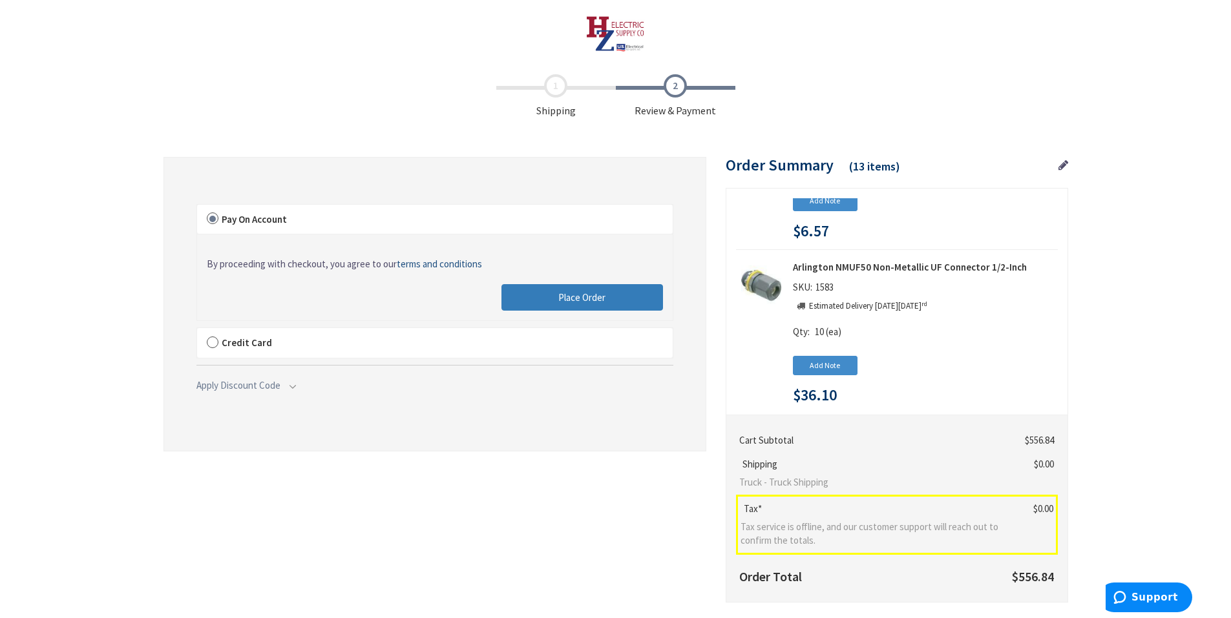
click at [567, 293] on span "Place Order" at bounding box center [581, 297] width 47 height 12
